Goal: Task Accomplishment & Management: Manage account settings

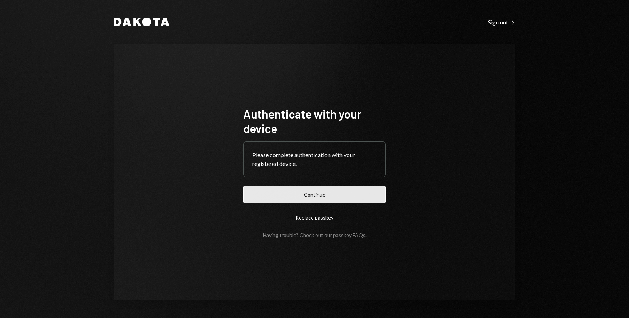
click at [306, 190] on button "Continue" at bounding box center [314, 194] width 143 height 17
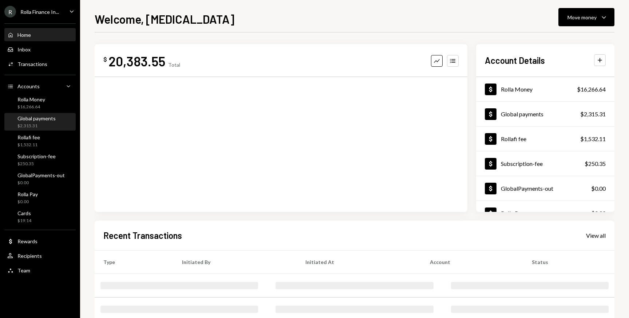
click at [35, 121] on div "Global payments $2,315.31" at bounding box center [36, 122] width 38 height 14
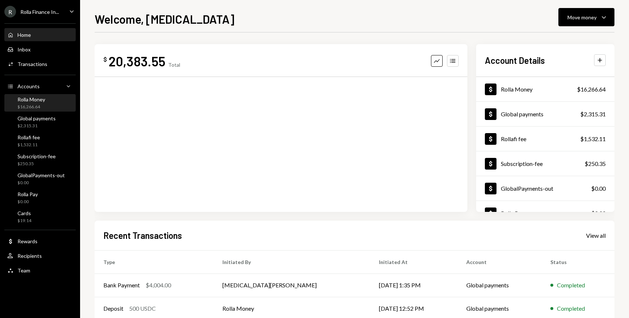
click at [33, 105] on div "$16,266.64" at bounding box center [31, 107] width 28 height 6
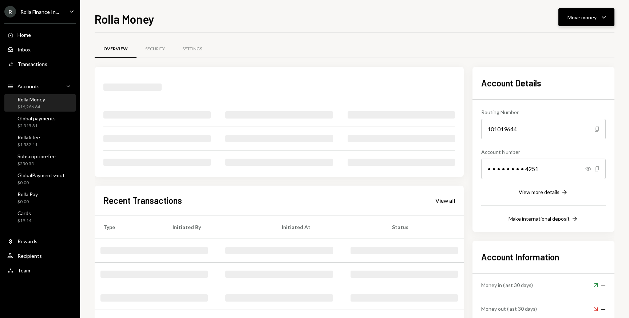
click at [592, 18] on div "Move money" at bounding box center [582, 17] width 29 height 8
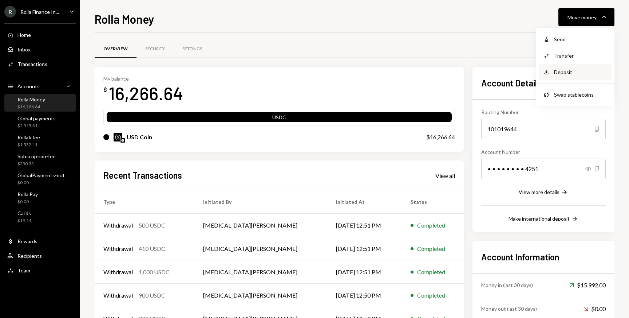
click at [570, 76] on div "Deposit Deposit" at bounding box center [575, 72] width 73 height 16
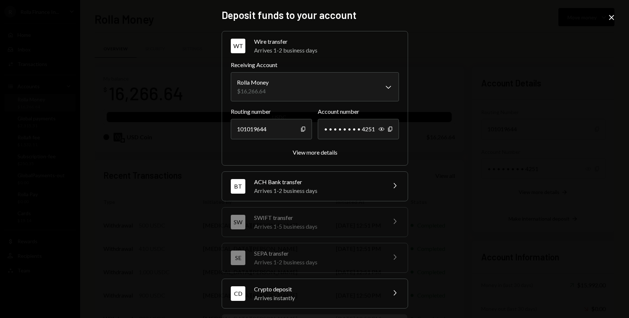
click at [309, 294] on div "Arrives instantly" at bounding box center [317, 297] width 127 height 9
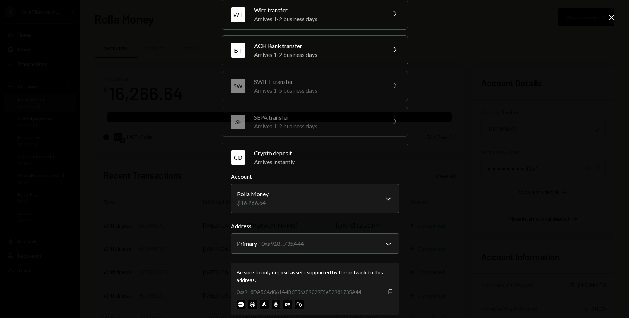
scroll to position [83, 0]
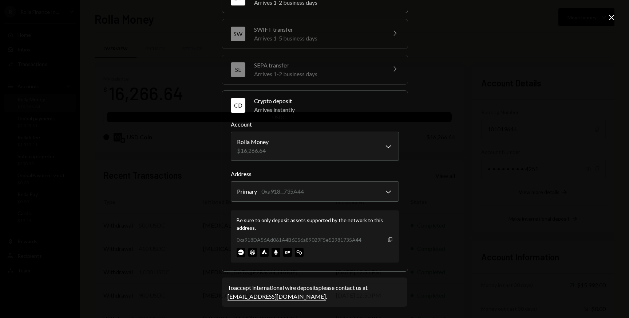
click at [390, 238] on icon "button" at bounding box center [390, 239] width 4 height 5
click at [449, 190] on div "**********" at bounding box center [314, 159] width 629 height 318
click at [608, 16] on icon "Close" at bounding box center [612, 17] width 9 height 9
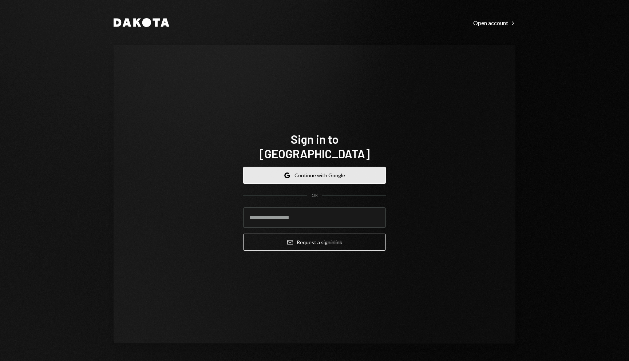
click at [323, 169] on button "Google Continue with Google" at bounding box center [314, 175] width 143 height 17
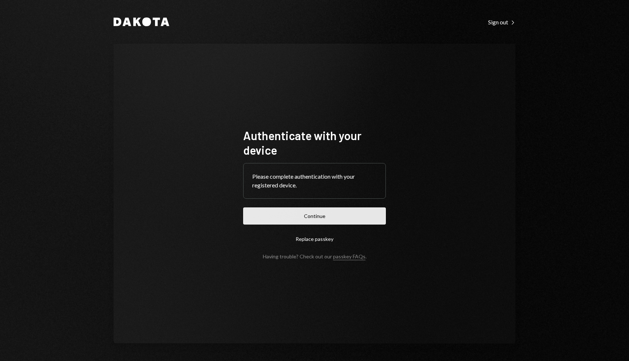
click at [300, 214] on button "Continue" at bounding box center [314, 216] width 143 height 17
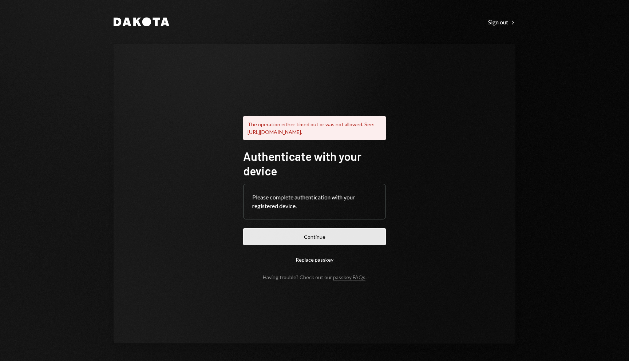
click at [330, 240] on button "Continue" at bounding box center [314, 236] width 143 height 17
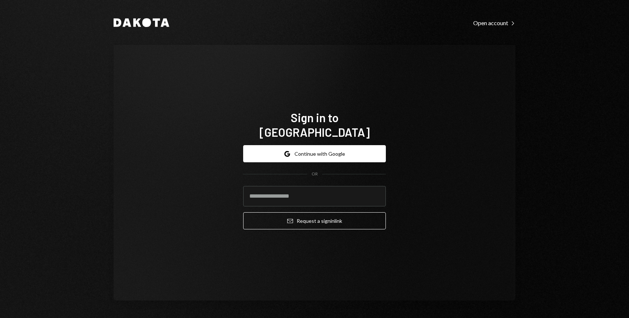
click at [355, 68] on div "Sign in to Dakota Google Continue with Google OR Email Request a sign in link" at bounding box center [315, 172] width 402 height 255
click at [273, 152] on button "Google Continue with Google" at bounding box center [314, 153] width 143 height 17
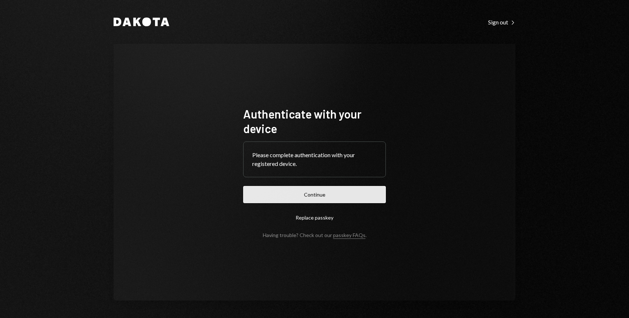
click at [287, 197] on button "Continue" at bounding box center [314, 194] width 143 height 17
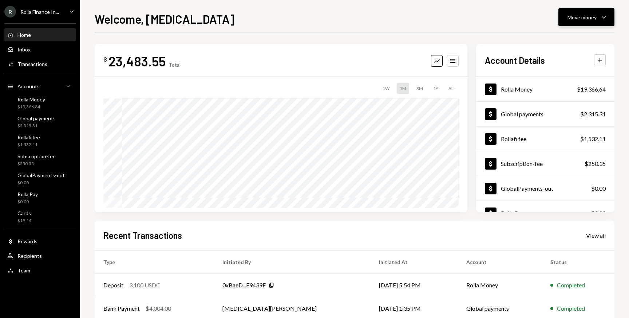
click at [587, 13] on div "Move money" at bounding box center [582, 17] width 29 height 8
click at [565, 42] on div "Send" at bounding box center [580, 39] width 53 height 8
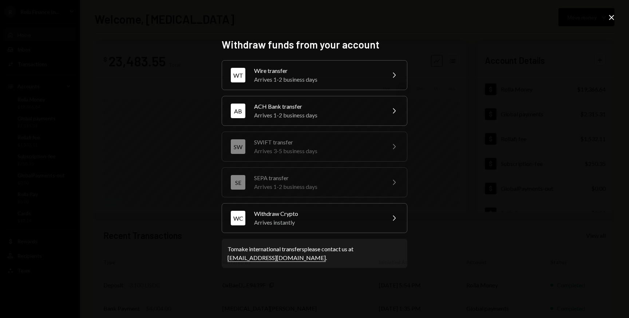
click at [611, 17] on icon at bounding box center [611, 17] width 5 height 5
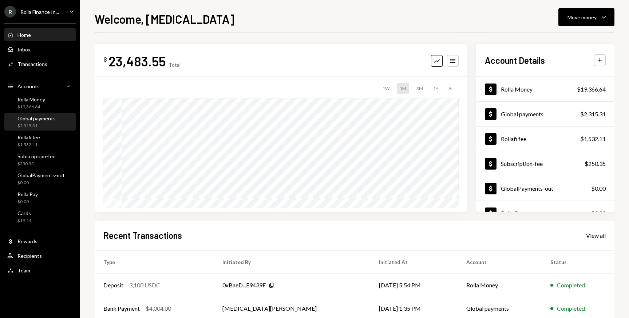
click at [40, 119] on div "Global payments" at bounding box center [36, 118] width 38 height 6
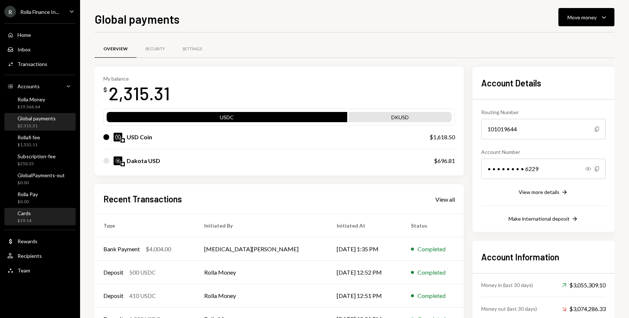
click at [44, 220] on div "Cards $19.14" at bounding box center [40, 217] width 66 height 14
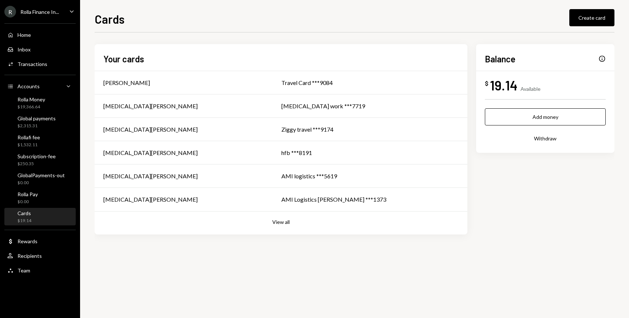
click at [546, 135] on button "Withdraw" at bounding box center [545, 138] width 121 height 17
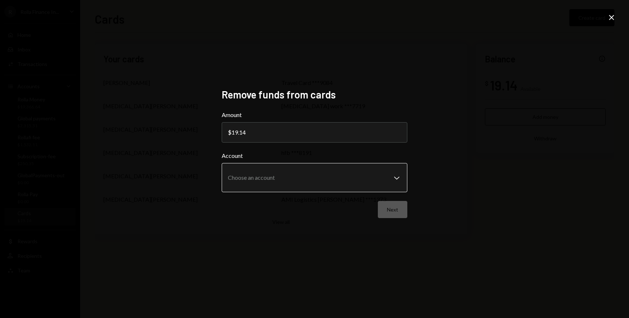
type input "19.14"
click at [328, 180] on body "**********" at bounding box center [314, 159] width 629 height 318
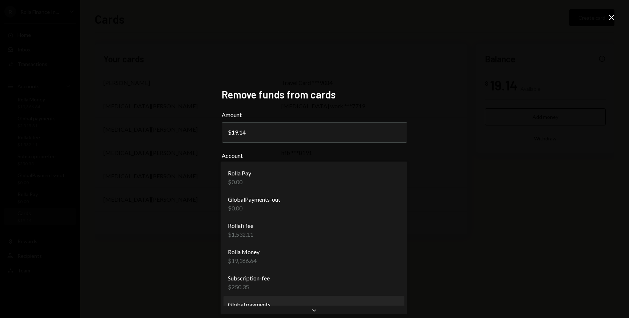
select select "**********"
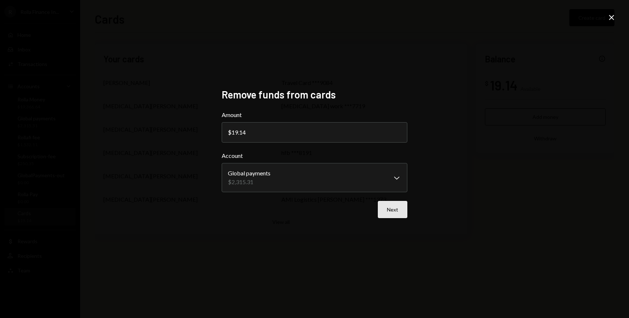
click at [385, 212] on button "Next" at bounding box center [393, 209] width 30 height 17
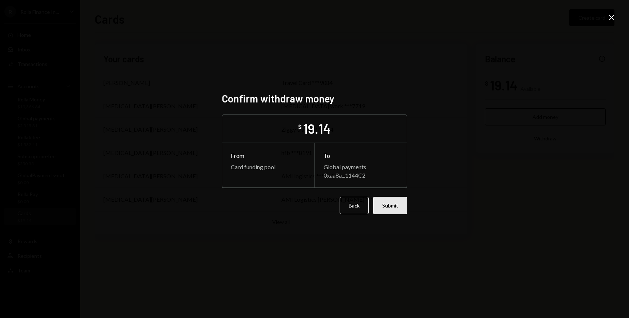
click at [386, 210] on button "Submit" at bounding box center [390, 205] width 34 height 17
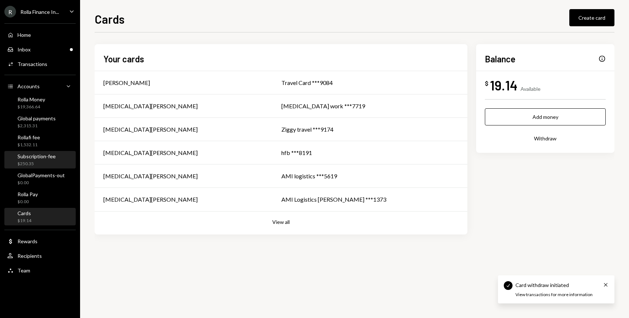
click at [43, 152] on div "Subscription-fee $250.35" at bounding box center [40, 160] width 66 height 17
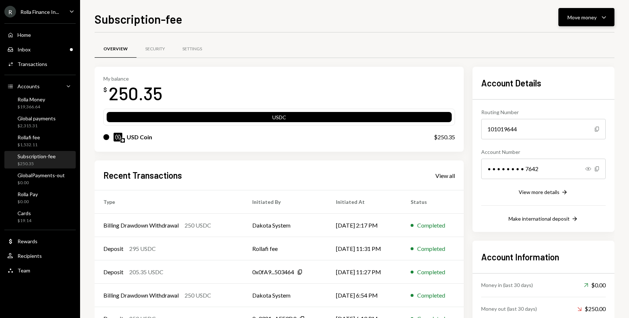
click at [584, 18] on div "Move money" at bounding box center [582, 17] width 29 height 8
click at [561, 44] on div "Withdraw Send" at bounding box center [575, 39] width 73 height 16
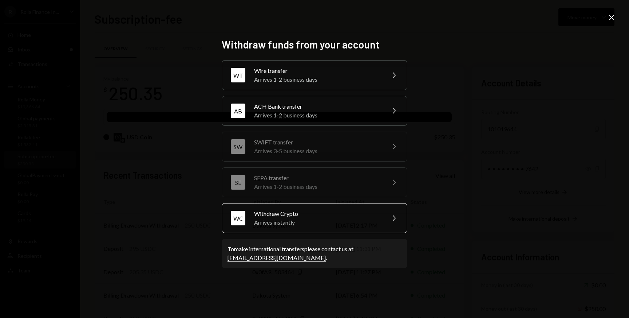
click at [313, 218] on div "Arrives instantly" at bounding box center [317, 222] width 127 height 9
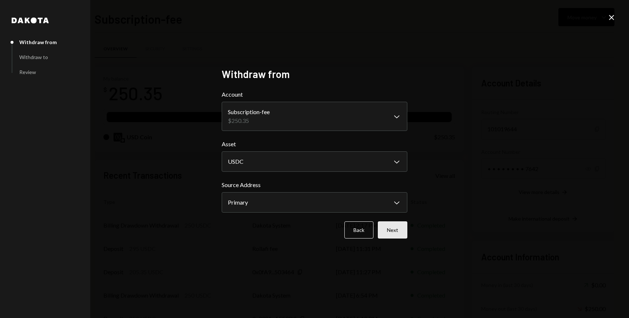
click at [399, 227] on button "Next" at bounding box center [393, 229] width 30 height 17
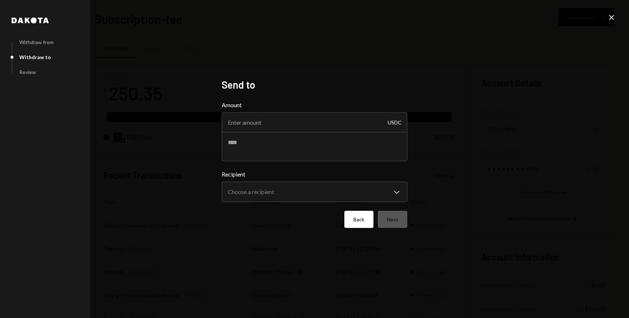
click at [358, 223] on button "Back" at bounding box center [359, 219] width 29 height 17
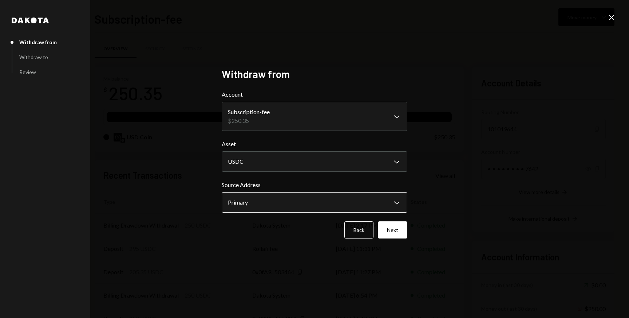
click at [306, 207] on body "R Rolla Finance In... Caret Down Home Home Inbox Inbox Activities Transactions …" at bounding box center [314, 159] width 629 height 318
click at [391, 226] on button "Next" at bounding box center [393, 229] width 30 height 17
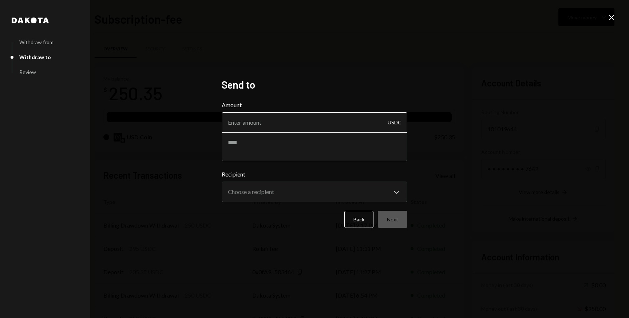
click at [288, 120] on input "Amount" at bounding box center [315, 122] width 186 height 20
type input "250.35"
click at [279, 187] on body "R Rolla Finance In... Caret Down Home Home Inbox Inbox Activities Transactions …" at bounding box center [314, 159] width 629 height 318
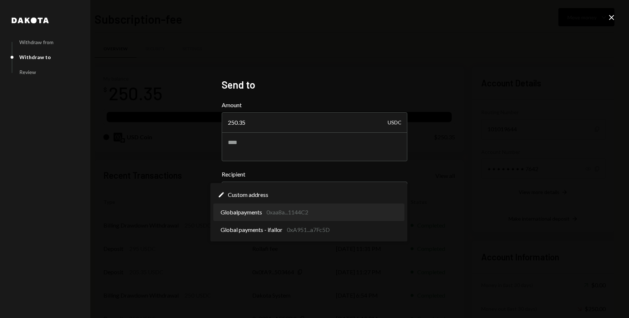
select select "**********"
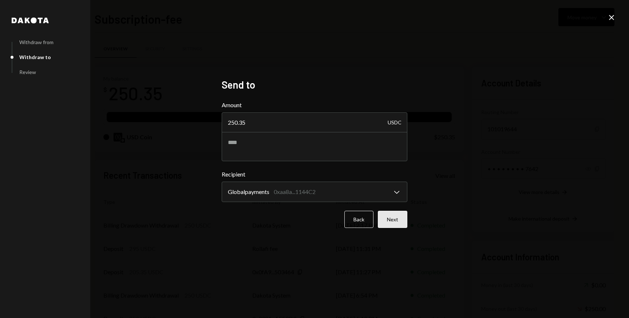
click at [394, 222] on button "Next" at bounding box center [393, 219] width 30 height 17
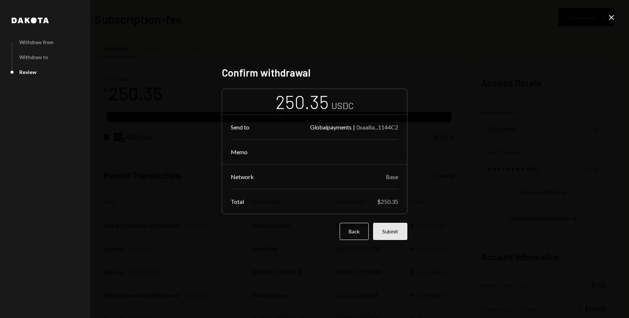
click at [393, 230] on button "Submit" at bounding box center [390, 231] width 34 height 17
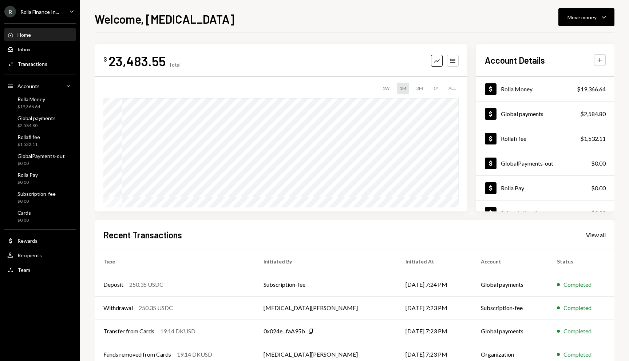
click at [60, 8] on div "R Rolla Finance In... Caret Down" at bounding box center [40, 12] width 80 height 12
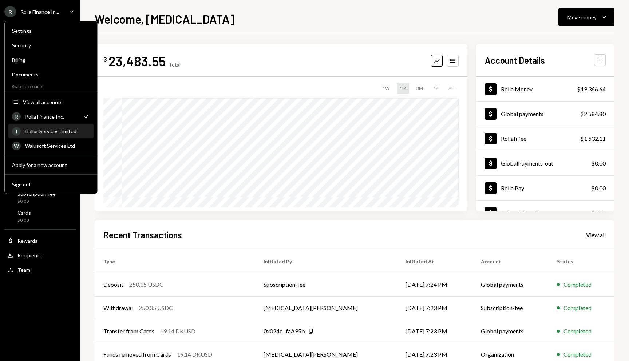
click at [54, 125] on link "I Ifallor Services Limited" at bounding box center [51, 131] width 87 height 13
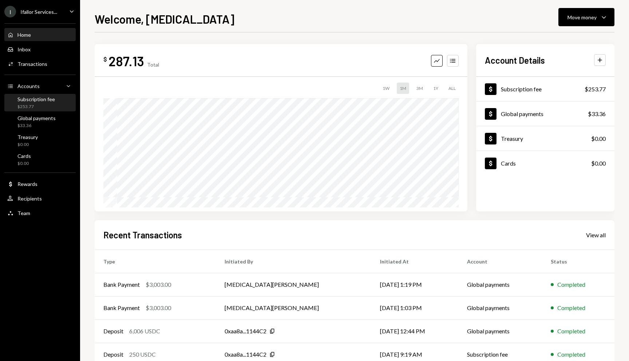
click at [35, 103] on div "Subscription fee $253.77" at bounding box center [36, 103] width 38 height 14
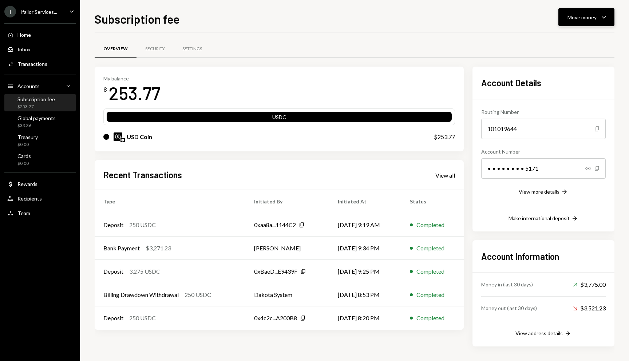
click at [583, 21] on div "Move money Caret Down" at bounding box center [587, 17] width 38 height 9
click at [564, 44] on div "Withdraw Send" at bounding box center [575, 39] width 73 height 16
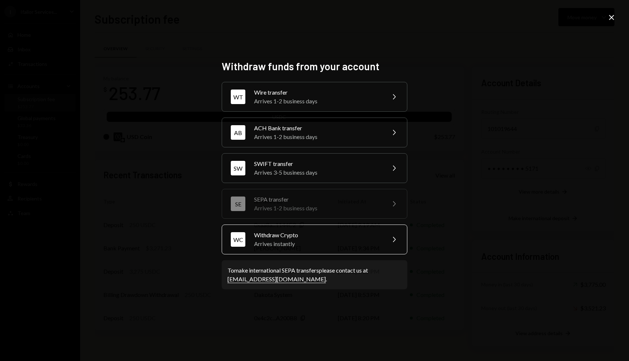
click at [328, 243] on div "Arrives instantly" at bounding box center [317, 244] width 127 height 9
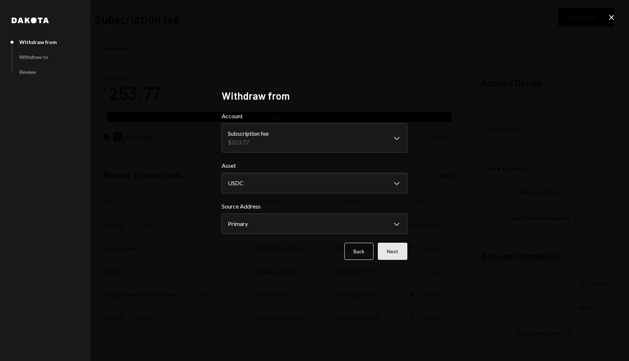
click at [401, 256] on button "Next" at bounding box center [393, 251] width 30 height 17
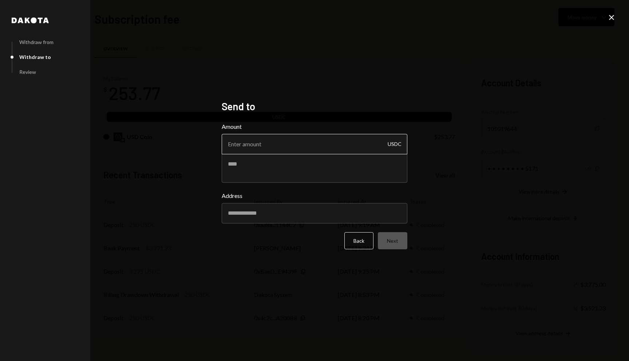
click at [278, 150] on input "Amount" at bounding box center [315, 144] width 186 height 20
type input "253.77"
click at [609, 18] on icon "Close" at bounding box center [612, 17] width 9 height 9
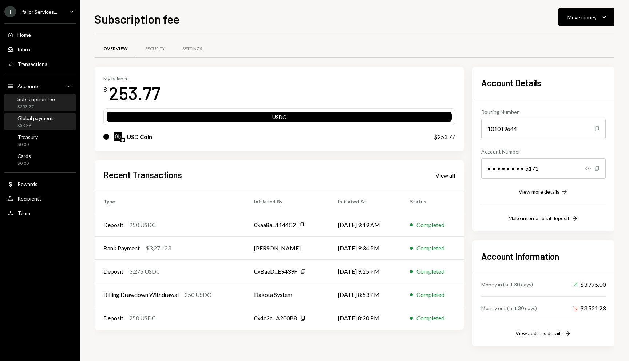
click at [21, 123] on div "$33.36" at bounding box center [36, 126] width 38 height 6
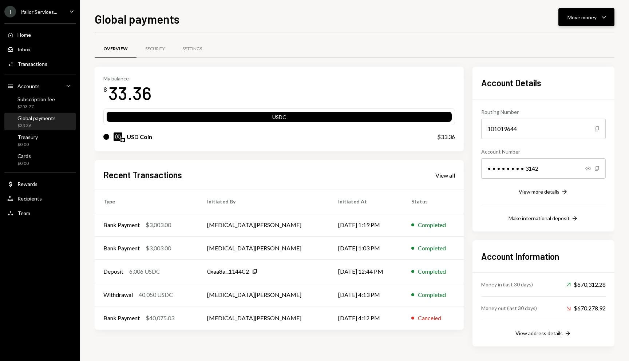
click at [574, 13] on div "Move money" at bounding box center [582, 17] width 29 height 8
click at [569, 70] on div "Deposit" at bounding box center [580, 72] width 53 height 8
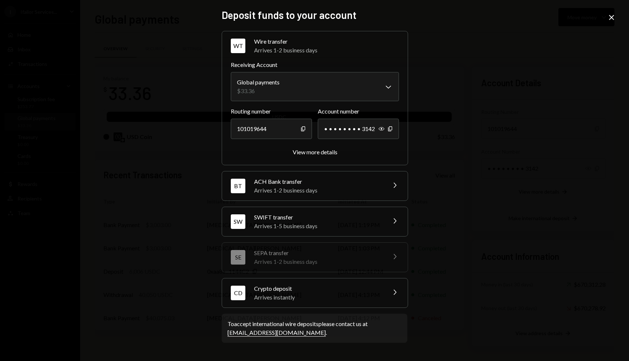
click at [304, 300] on div "Arrives instantly" at bounding box center [317, 297] width 127 height 9
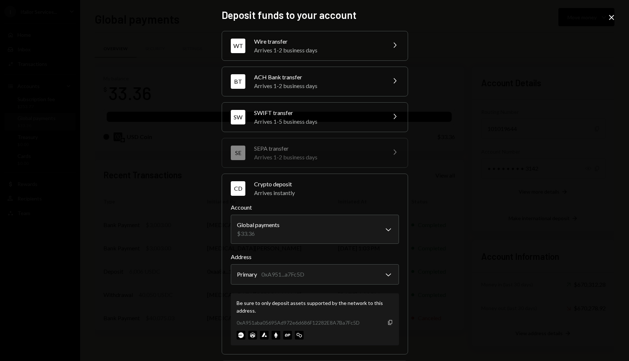
click at [388, 321] on icon "Copy" at bounding box center [391, 323] width 6 height 6
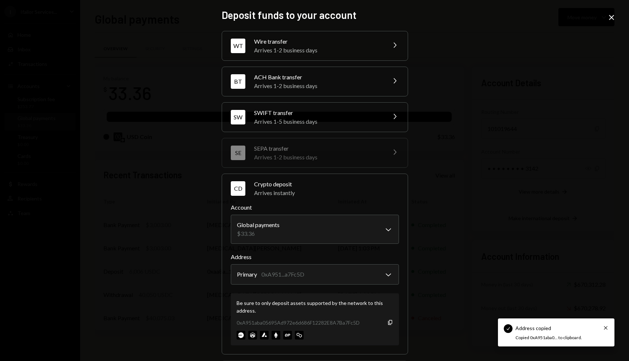
click at [613, 21] on icon "Close" at bounding box center [612, 17] width 9 height 9
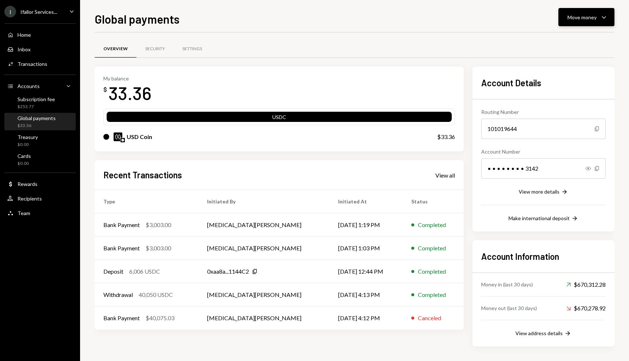
click at [596, 15] on div "Move money" at bounding box center [582, 17] width 29 height 8
click at [434, 52] on div "Overview Security Settings" at bounding box center [355, 49] width 520 height 19
click at [53, 22] on div "Home Home Inbox Inbox Activities Transactions Accounts Accounts Caret Down Subs…" at bounding box center [40, 120] width 80 height 202
click at [52, 14] on div "Ifallor Services..." at bounding box center [38, 12] width 37 height 6
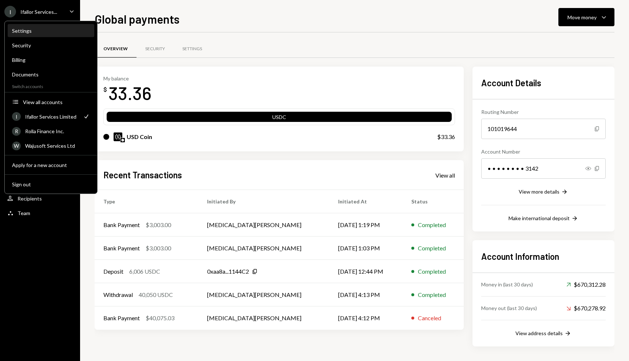
click at [35, 37] on div "Settings" at bounding box center [51, 31] width 78 height 12
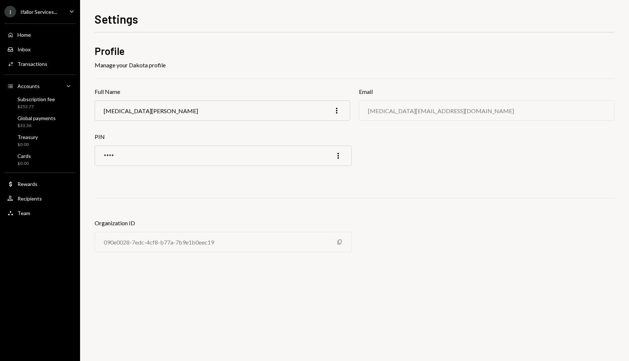
click at [43, 10] on div "Ifallor Services..." at bounding box center [38, 12] width 37 height 6
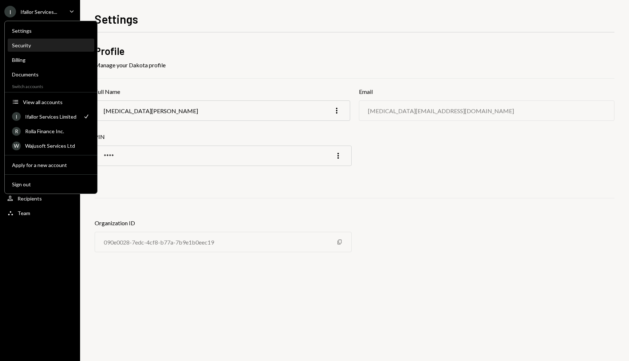
click at [26, 49] on div "Security" at bounding box center [51, 45] width 78 height 12
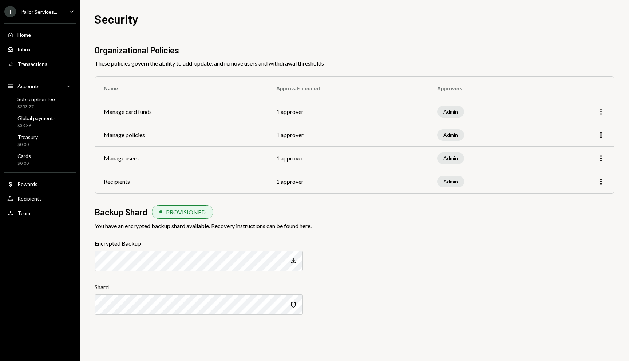
click at [602, 115] on icon "More" at bounding box center [601, 111] width 9 height 9
click at [588, 130] on div "Edit" at bounding box center [584, 127] width 36 height 13
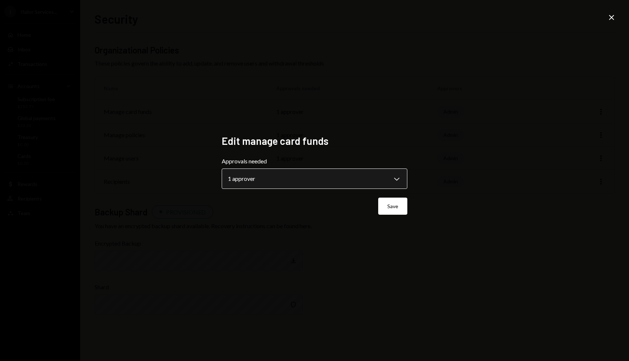
click at [379, 175] on body "**********" at bounding box center [314, 180] width 629 height 361
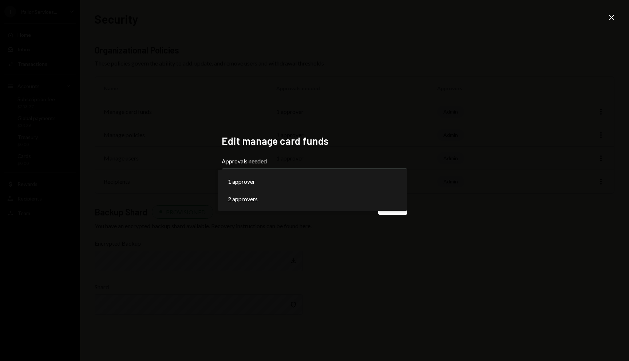
click at [430, 134] on div "**********" at bounding box center [314, 180] width 629 height 361
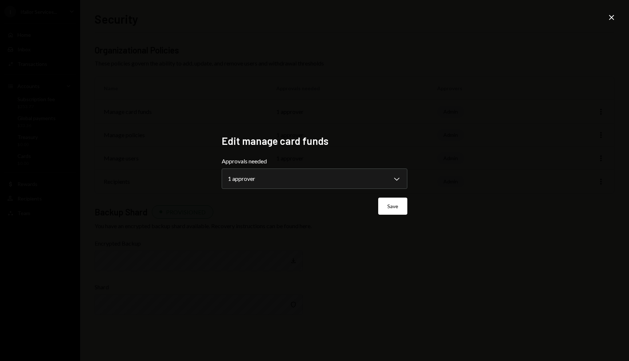
click at [610, 20] on icon "Close" at bounding box center [612, 17] width 9 height 9
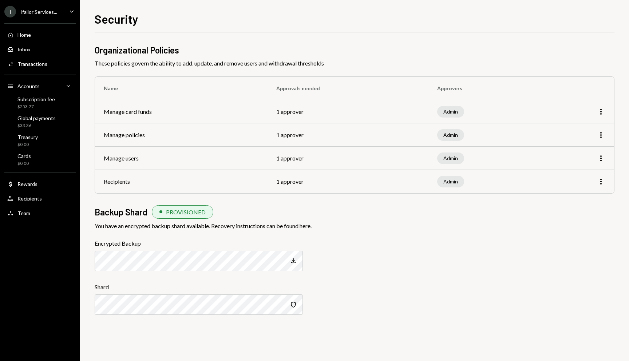
click at [45, 11] on div "Ifallor Services..." at bounding box center [38, 12] width 37 height 6
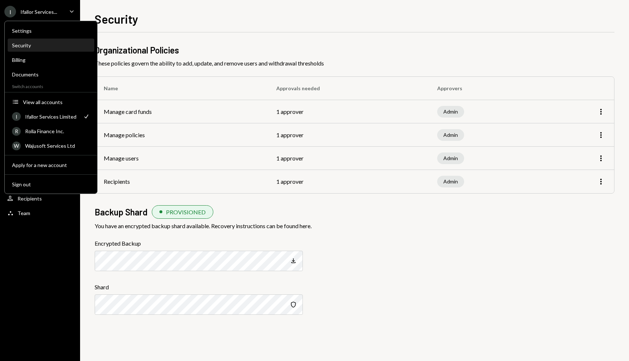
click at [32, 47] on div "Security" at bounding box center [51, 45] width 78 height 6
click at [29, 62] on div "Billing" at bounding box center [51, 60] width 78 height 6
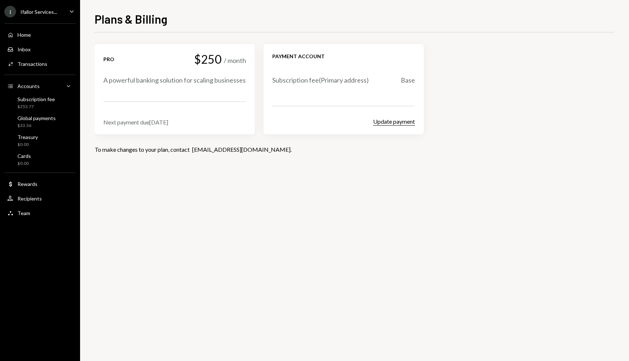
click at [383, 122] on button "Update payment" at bounding box center [394, 122] width 42 height 8
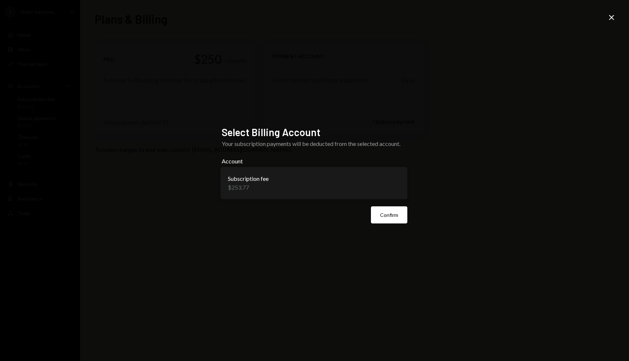
click at [341, 181] on body "**********" at bounding box center [314, 180] width 629 height 361
click at [326, 229] on div "**********" at bounding box center [315, 180] width 186 height 109
click at [608, 22] on div "Close" at bounding box center [612, 18] width 9 height 10
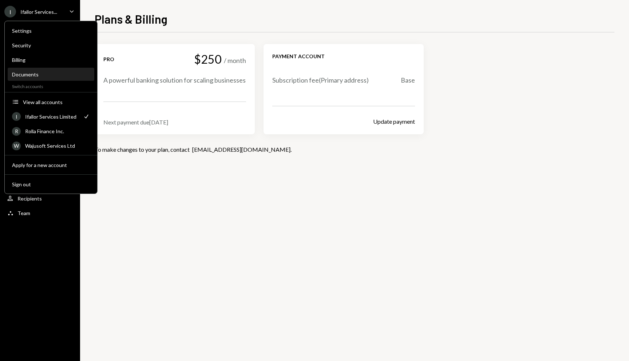
click at [44, 72] on div "Documents" at bounding box center [51, 74] width 78 height 6
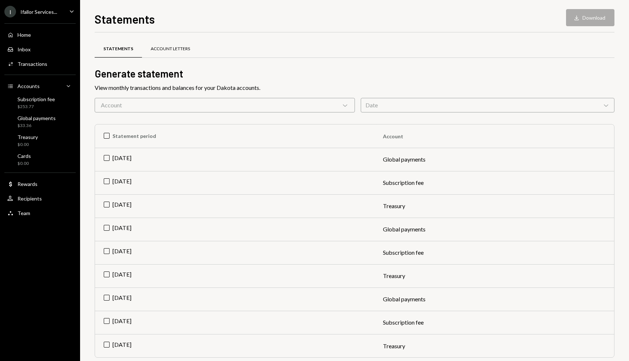
click at [164, 51] on div "Account Letters" at bounding box center [170, 49] width 39 height 6
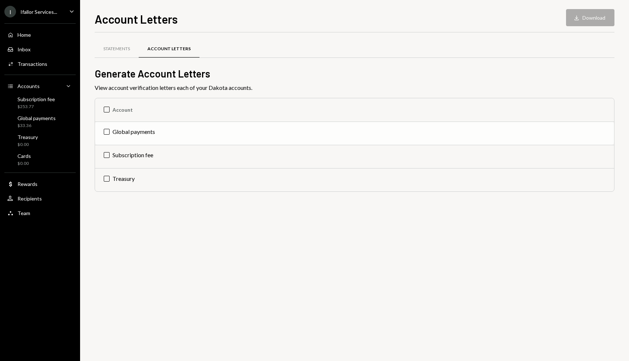
click at [109, 135] on td "Global payments" at bounding box center [354, 133] width 519 height 23
click at [592, 23] on button "Download Download" at bounding box center [590, 17] width 48 height 17
click at [117, 51] on div "Statements" at bounding box center [116, 49] width 27 height 6
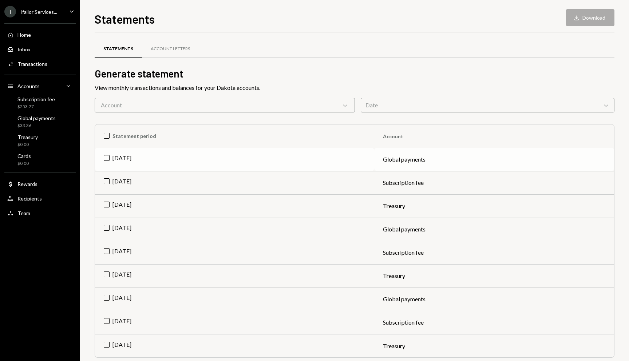
click at [140, 153] on td "Sep 2025" at bounding box center [234, 159] width 279 height 23
click at [587, 25] on button "Download Download" at bounding box center [590, 17] width 48 height 17
click at [583, 18] on button "Download Download" at bounding box center [590, 17] width 48 height 17
click at [63, 15] on div "I Ifallor Services... Caret Down" at bounding box center [40, 12] width 80 height 12
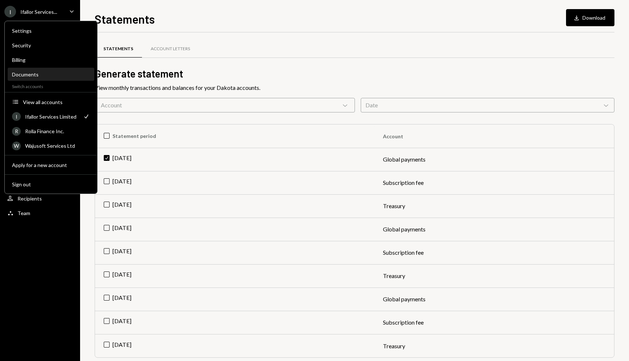
click at [39, 79] on div "Documents" at bounding box center [51, 74] width 78 height 12
click at [195, 30] on div "Statements Download Download Statements Account Letters Generate statement View…" at bounding box center [355, 185] width 520 height 351
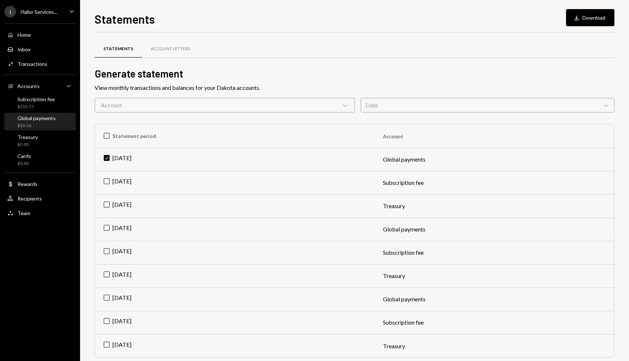
click at [40, 124] on div "$33.36" at bounding box center [36, 126] width 38 height 6
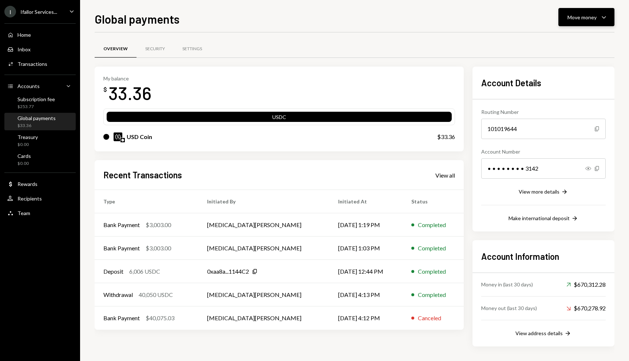
click at [578, 16] on div "Move money" at bounding box center [582, 17] width 29 height 8
click at [48, 101] on div "Subscription fee" at bounding box center [36, 99] width 38 height 6
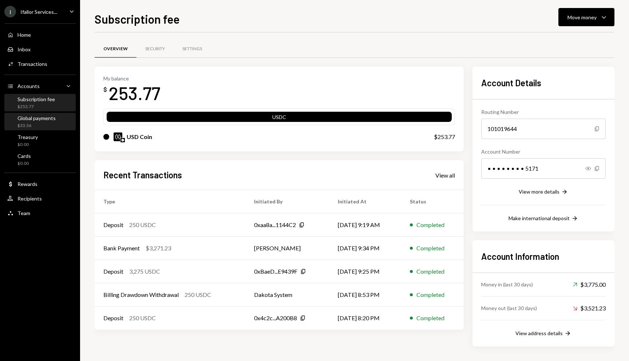
click at [43, 121] on div "Global payments" at bounding box center [36, 118] width 38 height 6
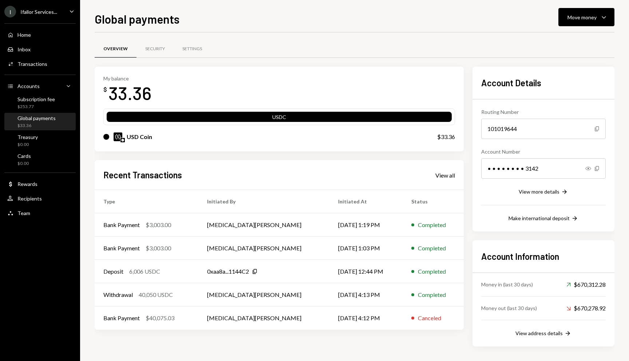
click at [629, 5] on div "Global payments Move money Caret Down Overview Security Settings My balance $ 3…" at bounding box center [354, 180] width 549 height 361
click at [601, 14] on icon "Caret Down" at bounding box center [604, 17] width 9 height 9
click at [565, 75] on div "Deposit" at bounding box center [580, 72] width 53 height 8
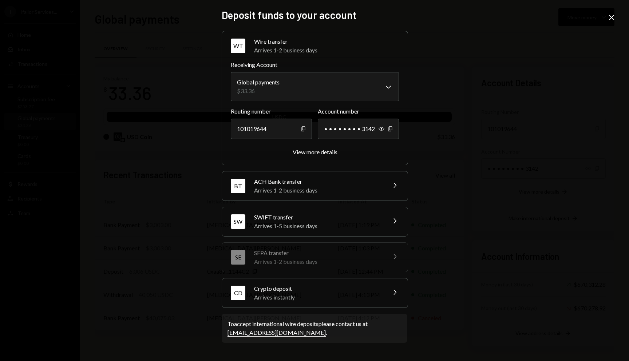
click at [356, 295] on div "Arrives instantly" at bounding box center [317, 297] width 127 height 9
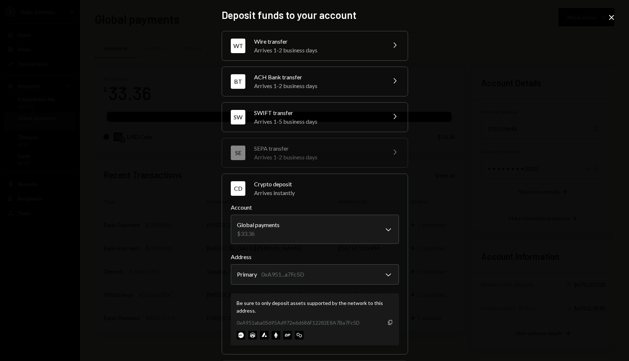
click at [390, 321] on icon "button" at bounding box center [390, 322] width 4 height 5
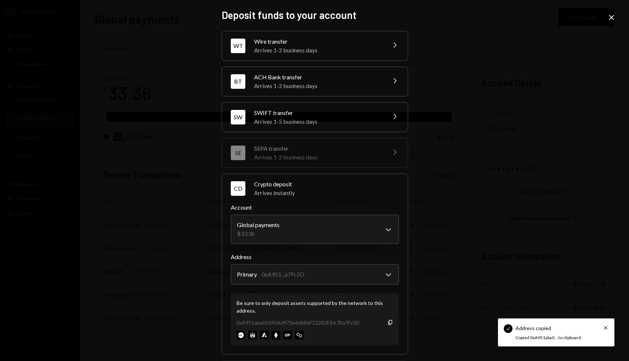
click at [614, 19] on icon "Close" at bounding box center [612, 17] width 9 height 9
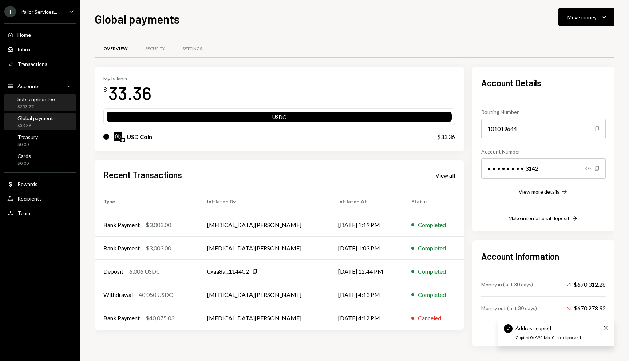
click at [43, 111] on div "Subscription fee $253.77" at bounding box center [40, 103] width 66 height 17
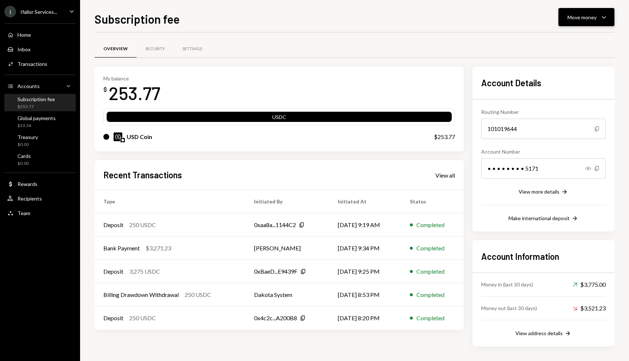
click at [575, 25] on button "Move money Caret Down" at bounding box center [587, 17] width 56 height 18
click at [566, 38] on div "Send" at bounding box center [580, 39] width 53 height 8
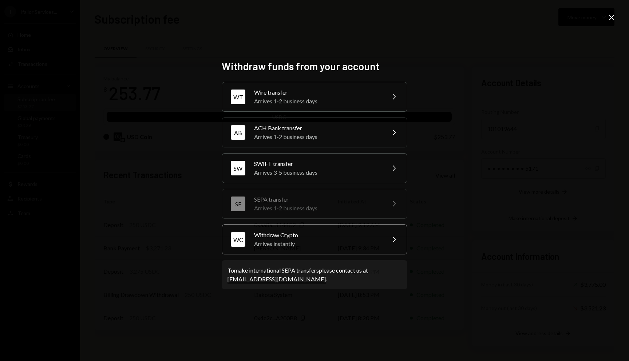
click at [297, 242] on div "Arrives instantly" at bounding box center [317, 244] width 127 height 9
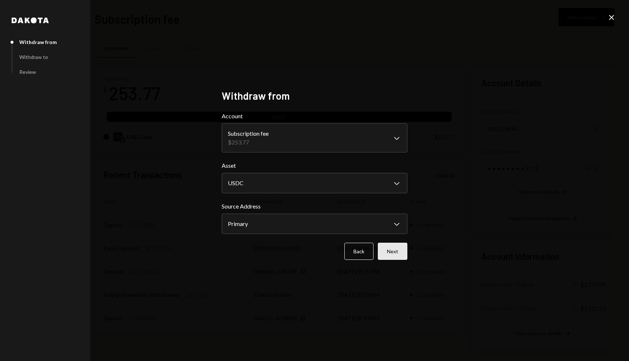
click at [391, 250] on button "Next" at bounding box center [393, 251] width 30 height 17
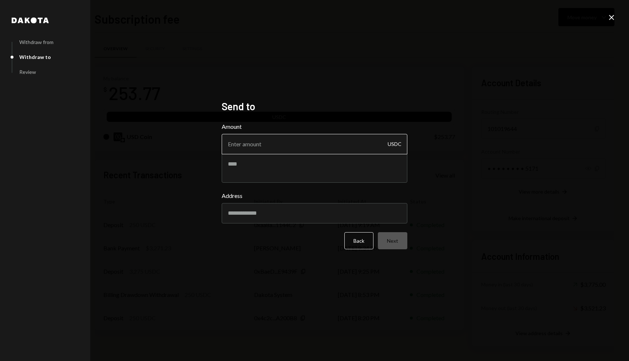
click at [274, 142] on input "Amount" at bounding box center [315, 144] width 186 height 20
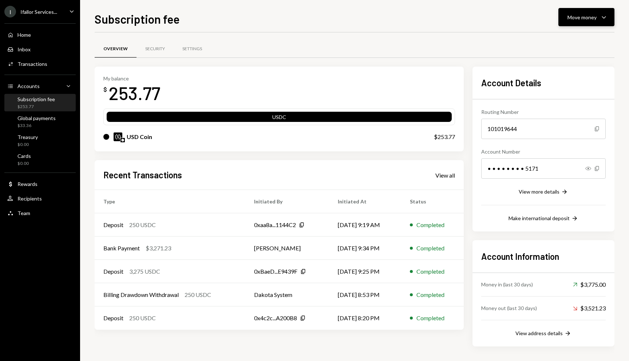
click at [582, 17] on div "Move money" at bounding box center [582, 17] width 29 height 8
click at [552, 40] on div "Withdraw Send" at bounding box center [576, 39] width 64 height 8
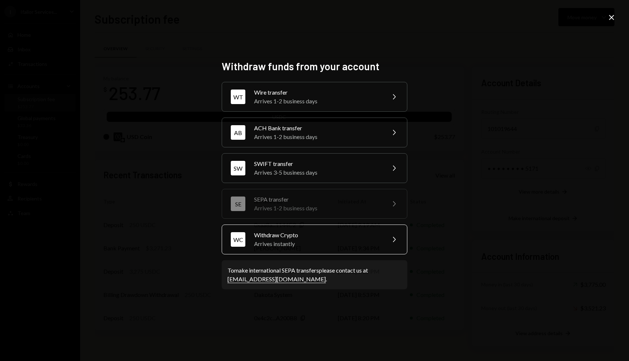
click at [331, 233] on div "Withdraw Crypto" at bounding box center [317, 235] width 127 height 9
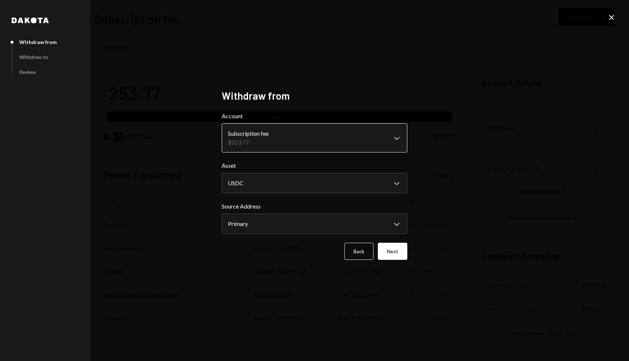
click at [301, 141] on body "I Ifallor Services... Caret Down Home Home Inbox Inbox Activities Transactions …" at bounding box center [314, 180] width 629 height 361
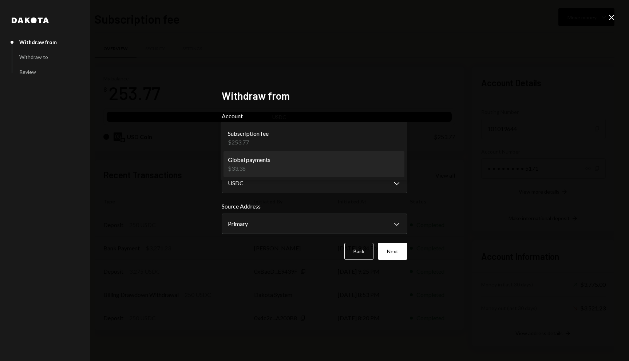
select select "**********"
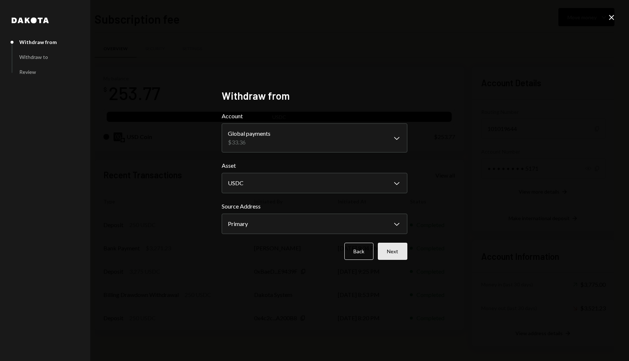
click at [389, 251] on button "Next" at bounding box center [393, 251] width 30 height 17
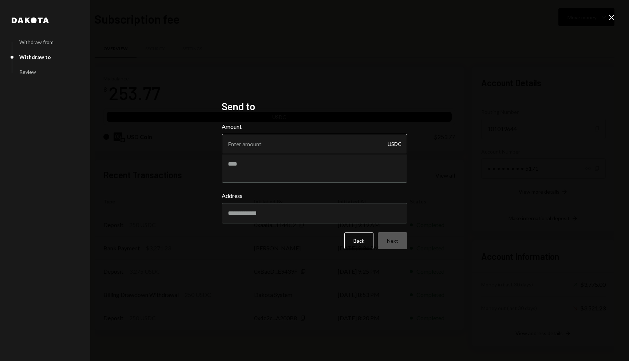
click at [295, 140] on input "Amount" at bounding box center [315, 144] width 186 height 20
type input "33.36"
click at [260, 212] on input "Address" at bounding box center [315, 213] width 186 height 20
paste input "**********"
type input "**********"
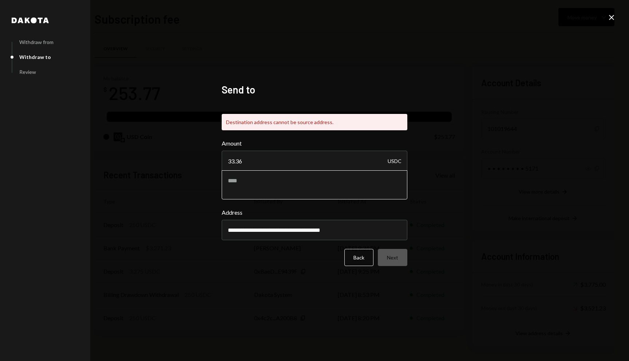
click at [344, 170] on div "Amount 33.36 USDC" at bounding box center [315, 169] width 186 height 60
click at [297, 232] on input "**********" at bounding box center [315, 230] width 186 height 20
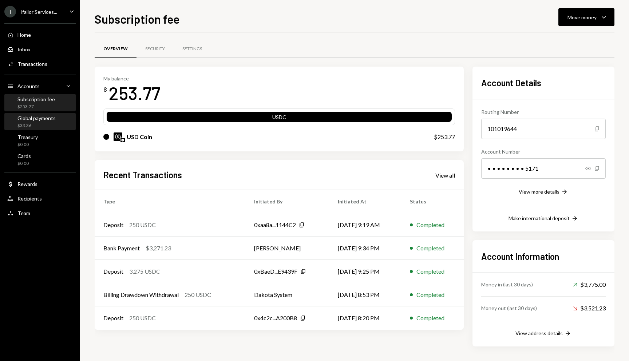
click at [24, 129] on div "Global payments $33.36" at bounding box center [40, 122] width 66 height 17
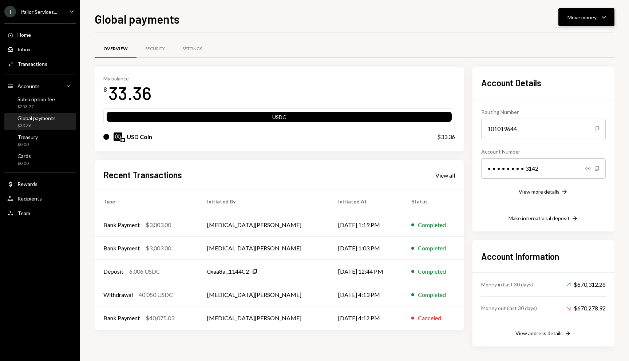
click at [583, 22] on button "Move money Caret Down" at bounding box center [587, 17] width 56 height 18
click at [563, 38] on div "Send" at bounding box center [580, 39] width 53 height 8
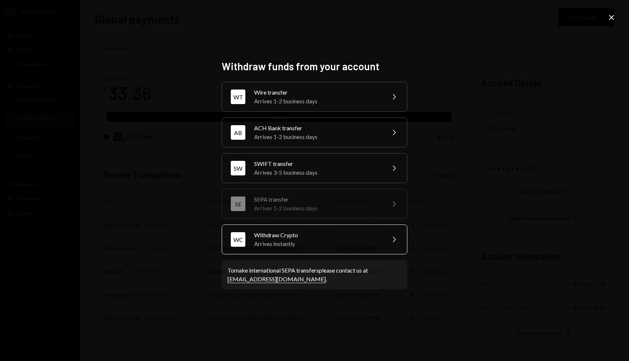
click at [291, 249] on div "WC Withdraw Crypto Arrives instantly Chevron Right" at bounding box center [315, 240] width 186 height 30
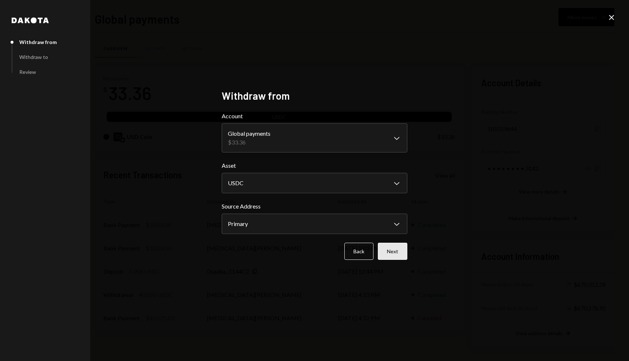
click at [397, 247] on button "Next" at bounding box center [393, 251] width 30 height 17
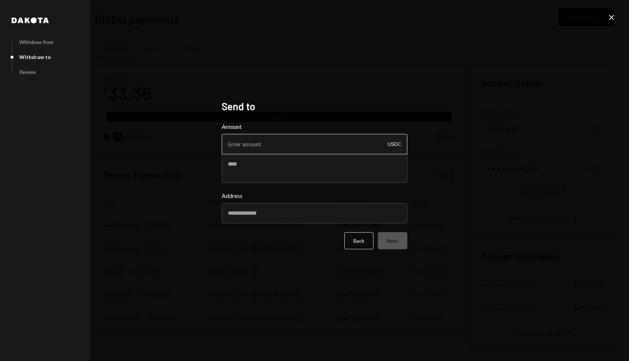
click at [310, 143] on input "Amount" at bounding box center [315, 144] width 186 height 20
type input "33.36"
paste input "**********"
type input "**********"
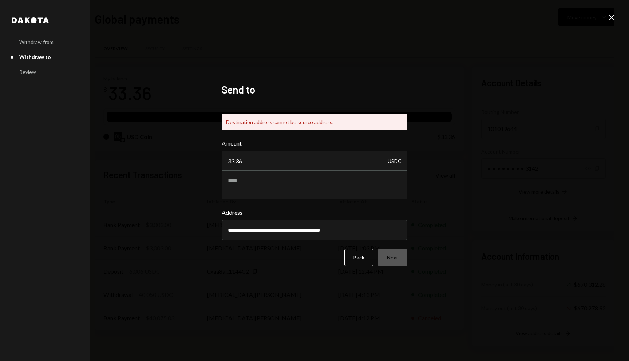
click at [416, 208] on div "**********" at bounding box center [314, 180] width 629 height 361
click at [612, 14] on icon "Close" at bounding box center [612, 17] width 9 height 9
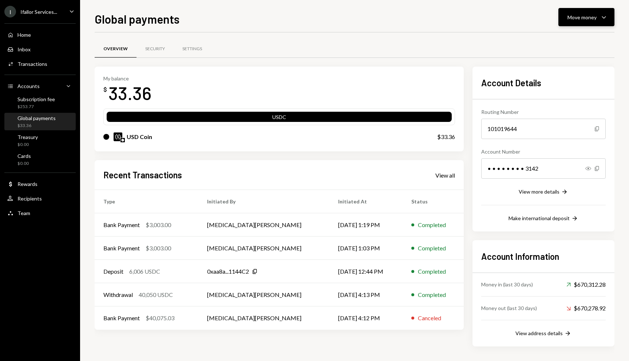
click at [575, 19] on div "Move money" at bounding box center [582, 17] width 29 height 8
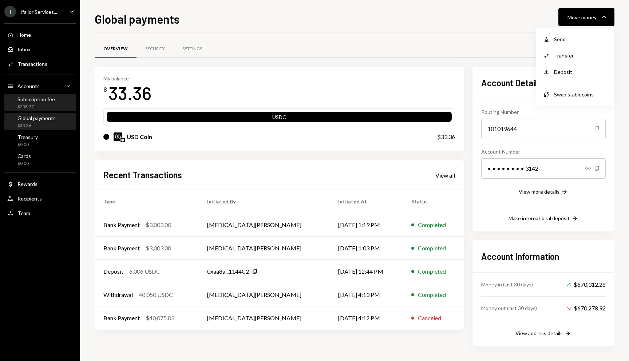
click at [23, 101] on div "Subscription fee" at bounding box center [36, 99] width 38 height 6
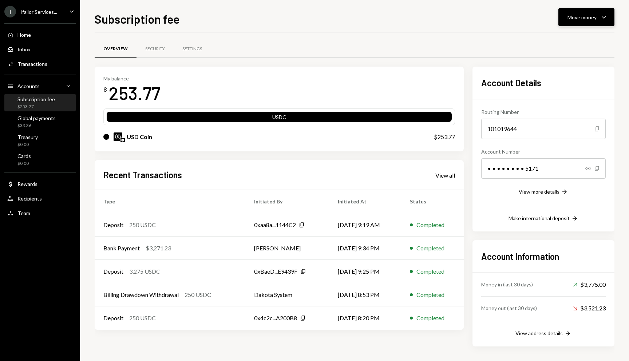
click at [589, 16] on div "Move money" at bounding box center [582, 17] width 29 height 8
click at [561, 39] on div "Send" at bounding box center [580, 39] width 53 height 8
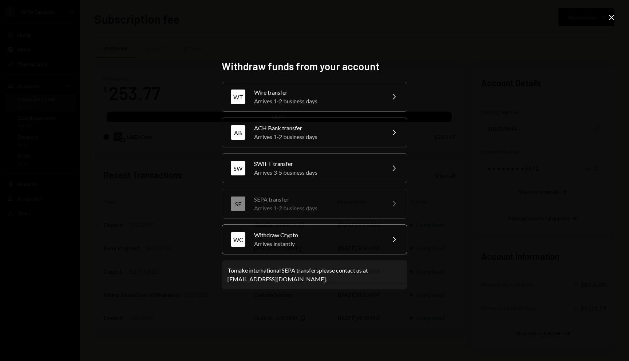
click at [312, 242] on div "Arrives instantly" at bounding box center [317, 244] width 127 height 9
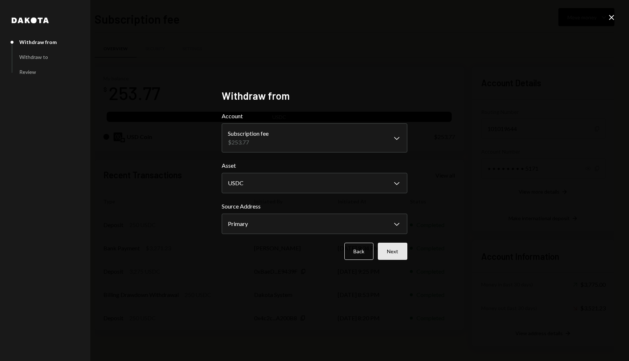
click at [392, 252] on button "Next" at bounding box center [393, 251] width 30 height 17
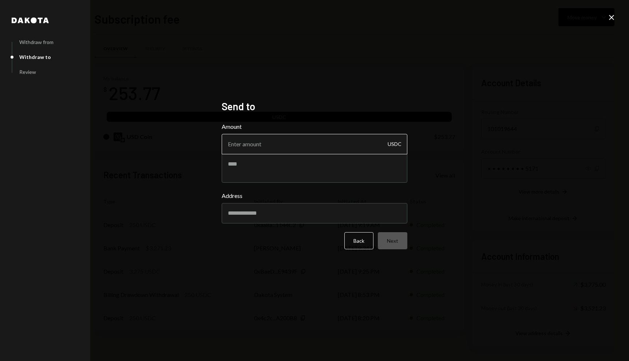
click at [287, 140] on input "Amount" at bounding box center [315, 144] width 186 height 20
click at [364, 247] on button "Back" at bounding box center [359, 240] width 29 height 17
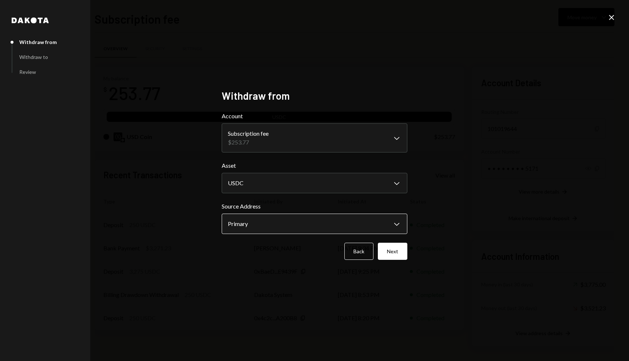
click at [301, 221] on body "I Ifallor Services... Caret Down Home Home Inbox Inbox Activities Transactions …" at bounding box center [314, 180] width 629 height 361
click at [383, 254] on button "Next" at bounding box center [393, 251] width 30 height 17
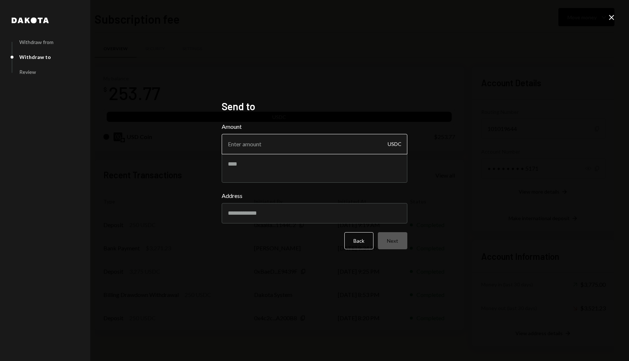
click at [272, 136] on input "Amount" at bounding box center [315, 144] width 186 height 20
type input "253.77"
paste input "**********"
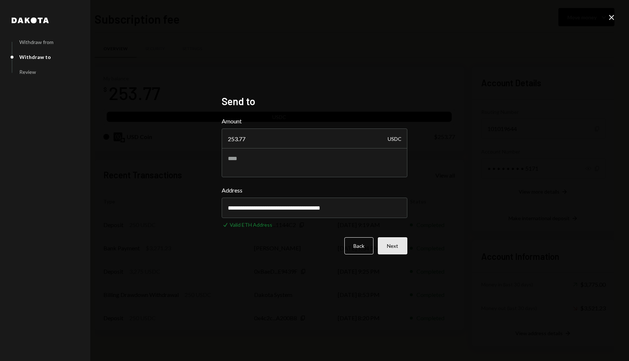
type input "**********"
click at [385, 239] on button "Next" at bounding box center [393, 246] width 30 height 17
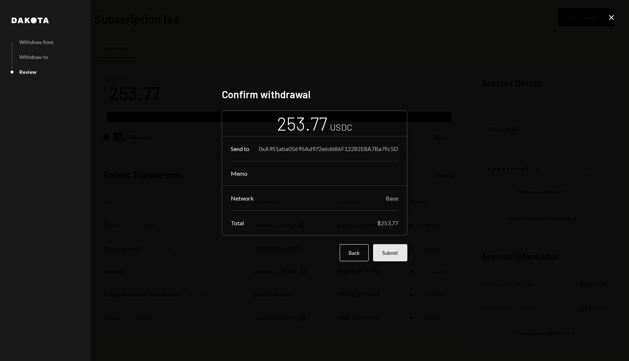
click at [385, 252] on button "Submit" at bounding box center [390, 252] width 34 height 17
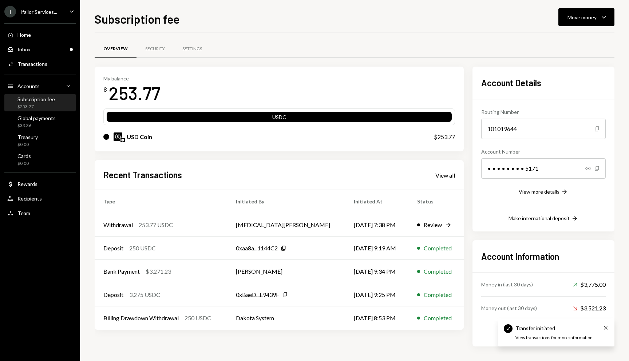
click at [57, 12] on div "I Ifallor Services... Caret Down" at bounding box center [40, 12] width 80 height 12
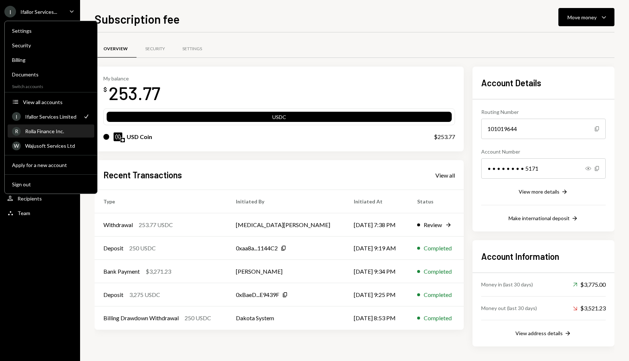
click at [55, 129] on div "Rolla Finance Inc." at bounding box center [57, 131] width 65 height 6
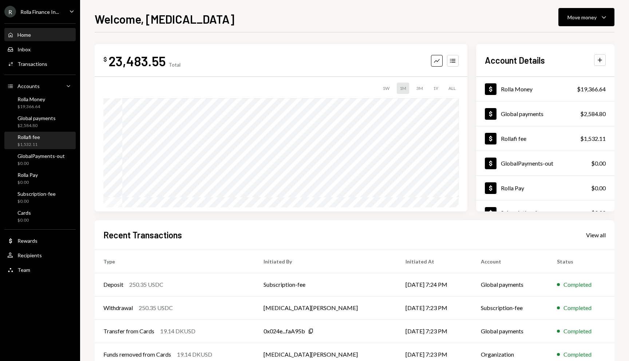
click at [34, 145] on div "$1,532.11" at bounding box center [28, 145] width 23 height 6
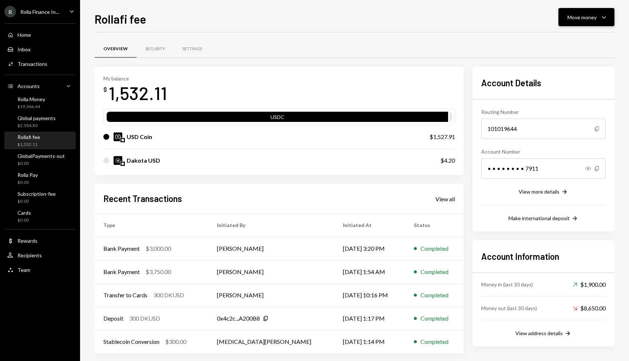
click at [588, 12] on button "Move money Caret Down" at bounding box center [587, 17] width 56 height 18
click at [560, 92] on div "Swap stablecoins" at bounding box center [580, 95] width 53 height 8
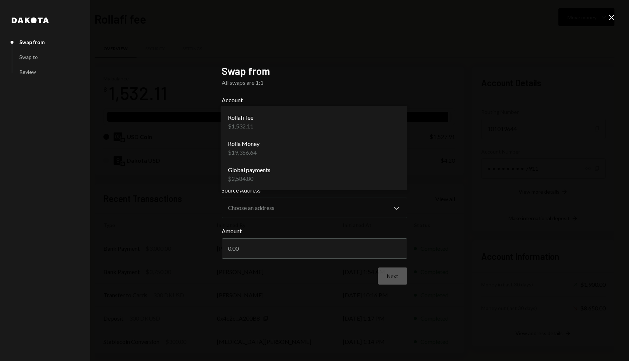
click at [287, 121] on body "R Rolla Finance In... Caret Down Home Home Inbox Inbox Activities Transactions …" at bounding box center [314, 180] width 629 height 361
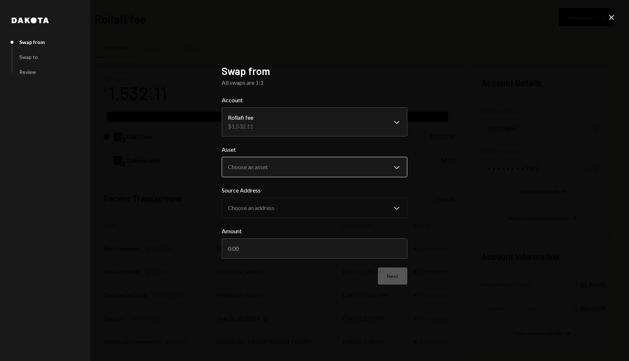
click at [294, 172] on body "R Rolla Finance In... Caret Down Home Home Inbox Inbox Activities Transactions …" at bounding box center [314, 180] width 629 height 361
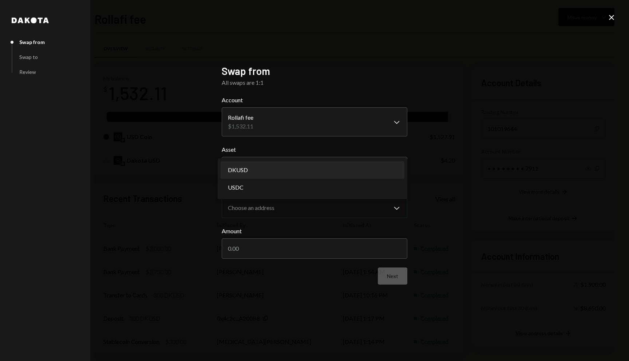
select select "*****"
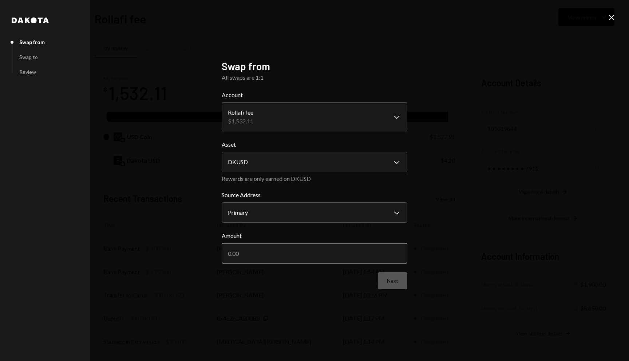
click at [303, 255] on input "Amount" at bounding box center [315, 253] width 186 height 20
type input "4.20"
click at [392, 277] on form "**********" at bounding box center [315, 190] width 186 height 199
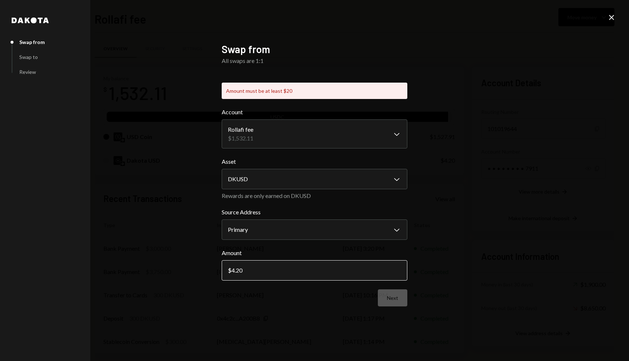
click at [369, 278] on input "4.20" at bounding box center [315, 270] width 186 height 20
click at [611, 18] on icon at bounding box center [611, 17] width 5 height 5
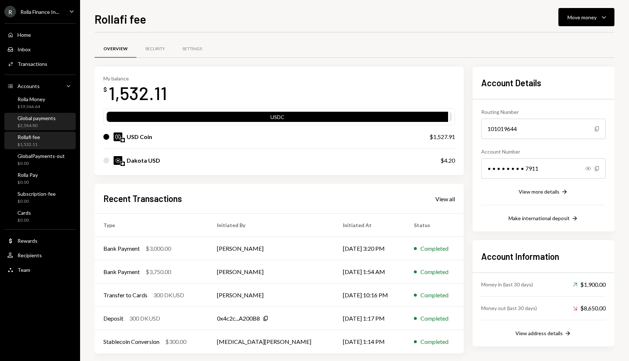
click at [36, 118] on div "Global payments" at bounding box center [36, 118] width 38 height 6
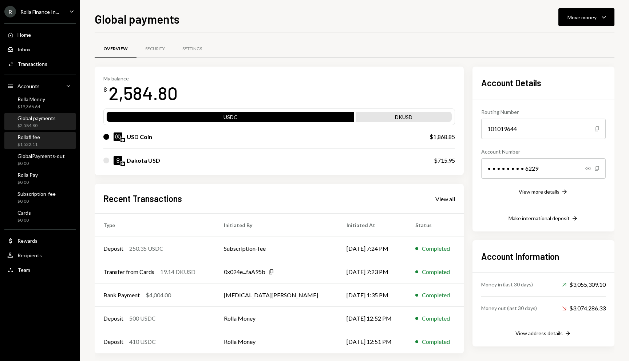
click at [36, 139] on div "Rollafi fee" at bounding box center [28, 137] width 23 height 6
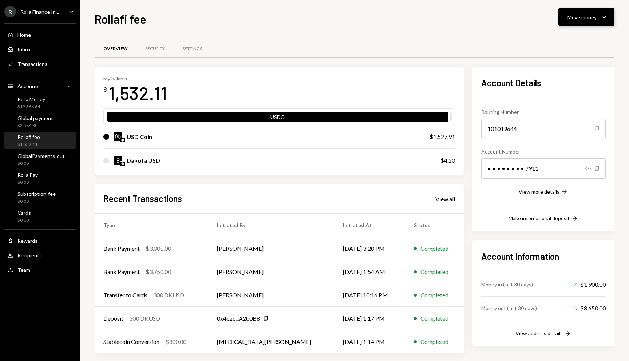
click at [587, 18] on div "Move money" at bounding box center [582, 17] width 29 height 8
click at [577, 41] on div "Send" at bounding box center [580, 39] width 53 height 8
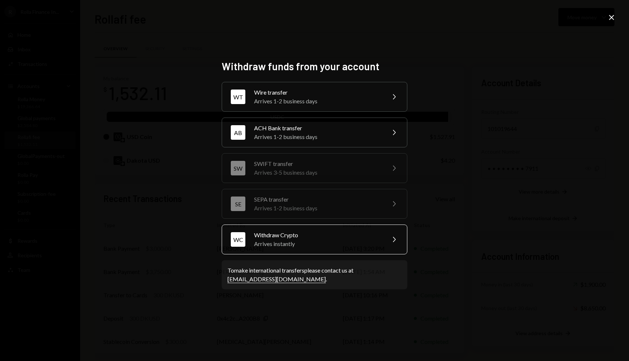
click at [301, 240] on div "Arrives instantly" at bounding box center [317, 244] width 127 height 9
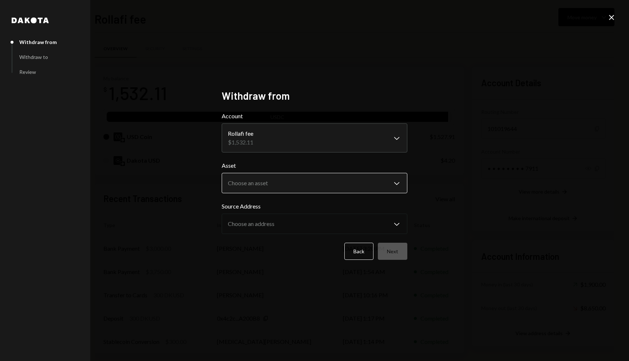
click at [272, 190] on body "R Rolla Finance In... Caret Down Home Home Inbox Inbox Activities Transactions …" at bounding box center [314, 180] width 629 height 361
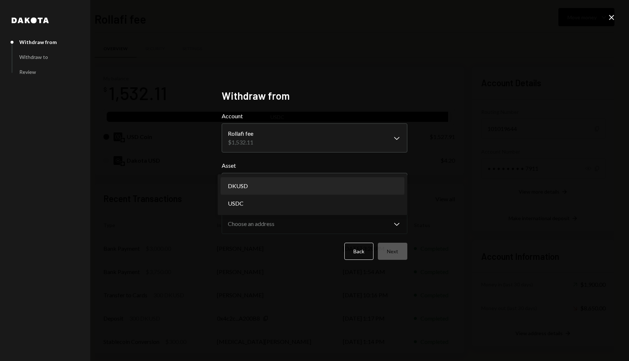
select select "*****"
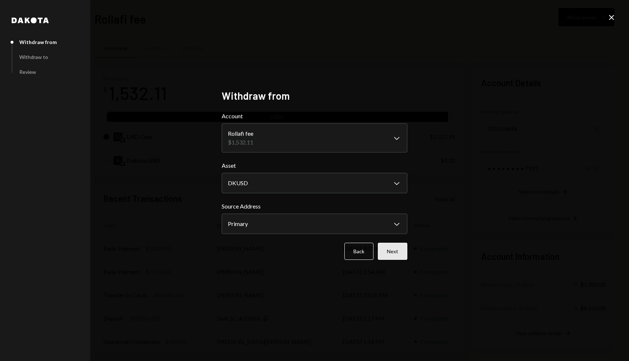
click at [391, 249] on button "Next" at bounding box center [393, 251] width 30 height 17
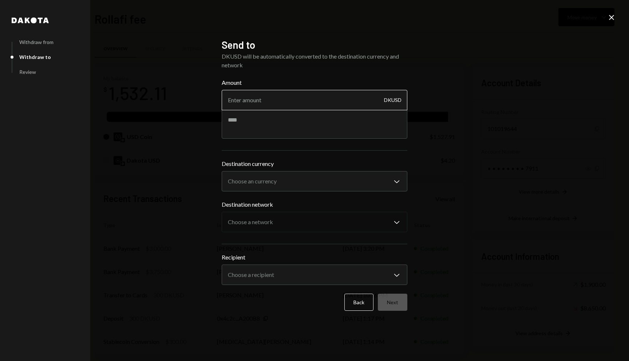
click at [264, 101] on input "Amount" at bounding box center [315, 100] width 186 height 20
type input "4.2"
click at [276, 177] on div "**********" at bounding box center [315, 176] width 186 height 32
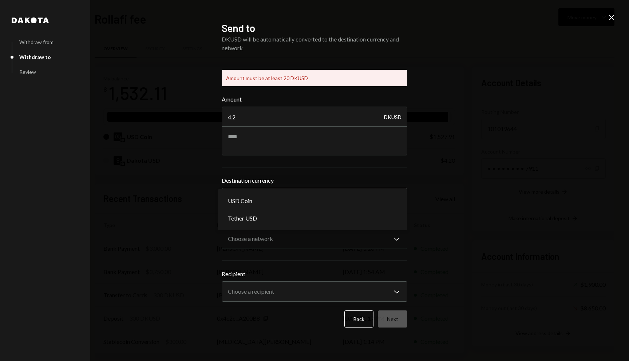
click at [477, 200] on div "**********" at bounding box center [314, 180] width 629 height 361
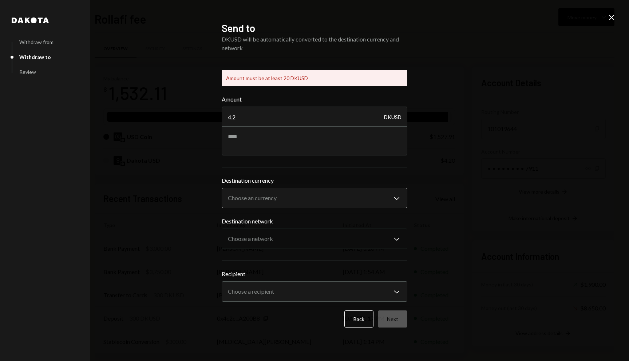
click at [287, 200] on body "R Rolla Finance In... Caret Down Home Home Inbox Inbox Activities Transactions …" at bounding box center [314, 180] width 629 height 361
click at [603, 25] on div "**********" at bounding box center [314, 180] width 629 height 361
click at [612, 16] on icon "Close" at bounding box center [612, 17] width 9 height 9
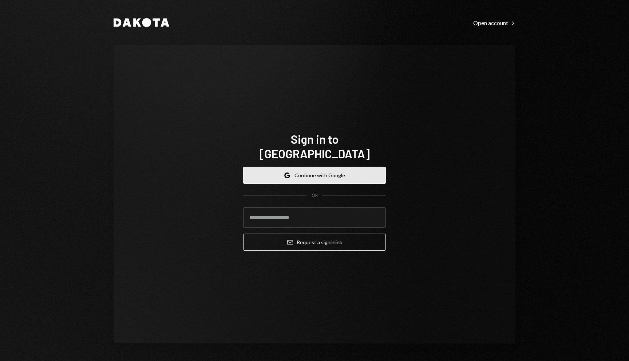
click at [269, 167] on button "Google Continue with Google" at bounding box center [314, 175] width 143 height 17
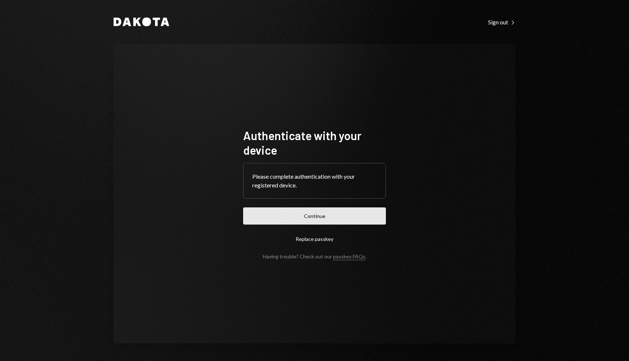
click at [280, 219] on button "Continue" at bounding box center [314, 216] width 143 height 17
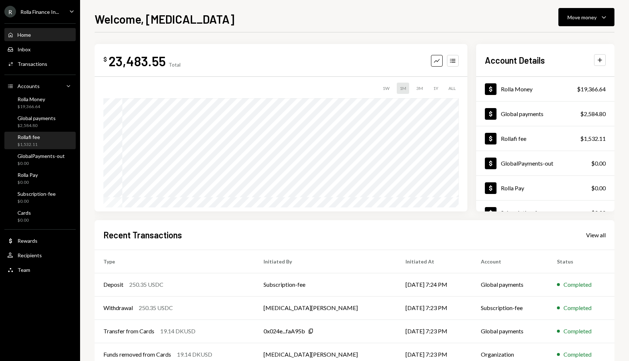
click at [36, 142] on div "$1,532.11" at bounding box center [28, 145] width 23 height 6
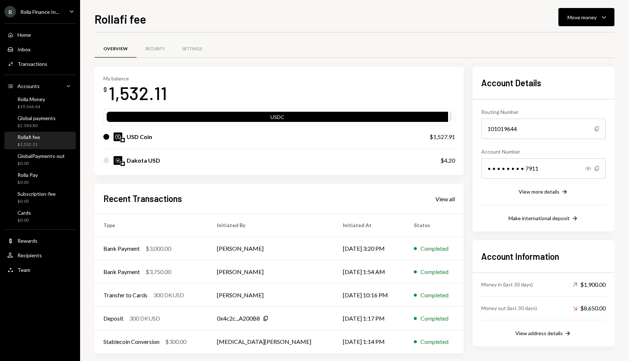
click at [37, 13] on div "Rolla Finance In..." at bounding box center [39, 12] width 39 height 6
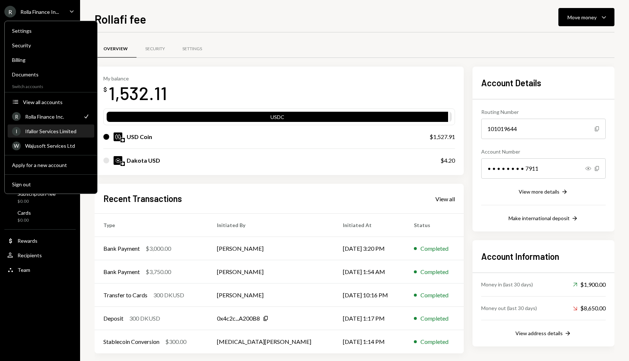
click at [36, 134] on div "I Ifallor Services Limited" at bounding box center [51, 131] width 78 height 12
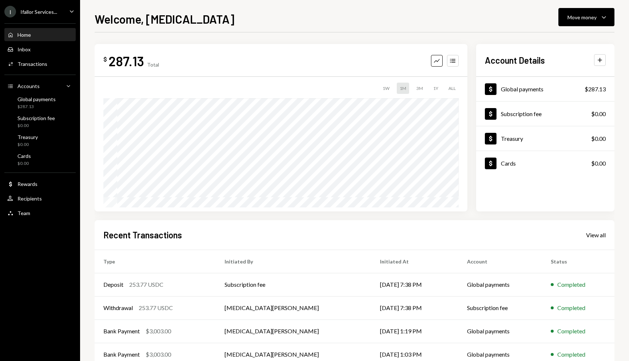
click at [62, 6] on div "I Ifallor Services... Caret Down" at bounding box center [40, 12] width 80 height 12
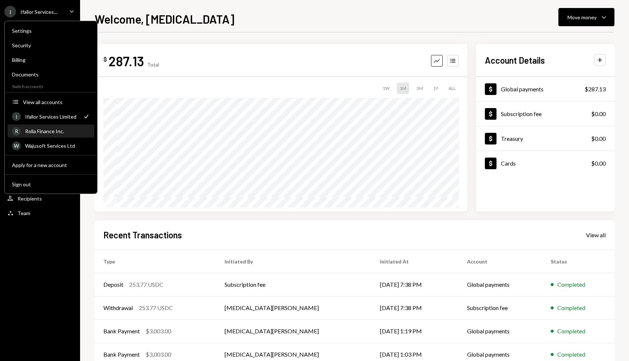
click at [51, 132] on div "Rolla Finance Inc." at bounding box center [57, 131] width 65 height 6
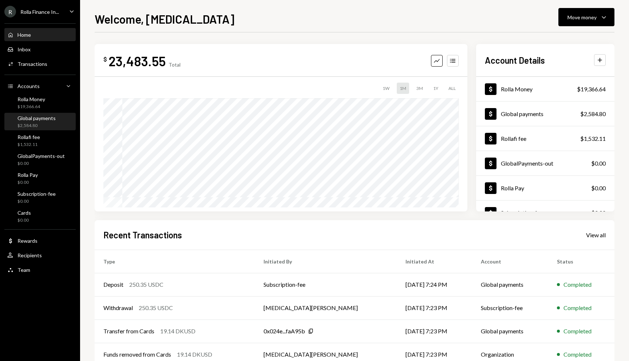
click at [40, 125] on div "$2,584.80" at bounding box center [36, 126] width 38 height 6
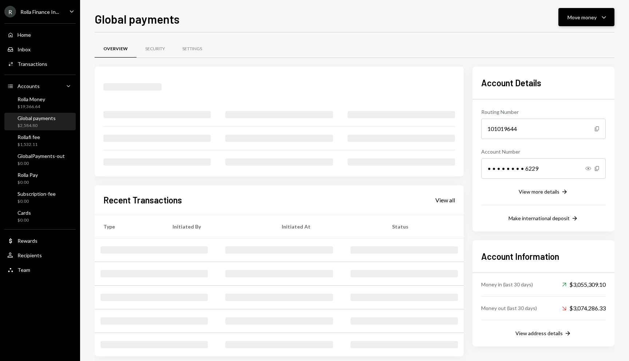
click at [590, 18] on div "Move money" at bounding box center [582, 17] width 29 height 8
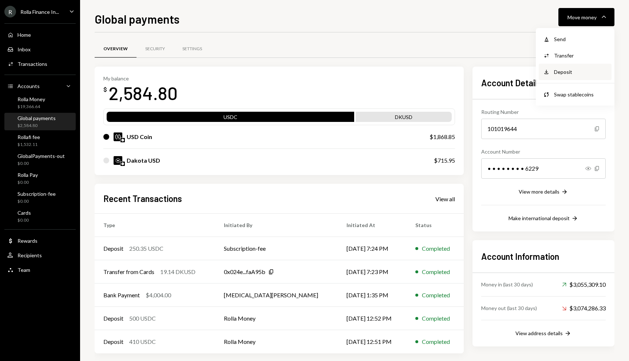
click at [564, 75] on div "Deposit" at bounding box center [580, 72] width 53 height 8
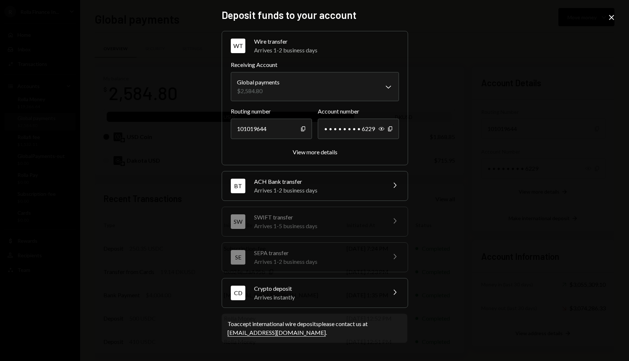
click at [315, 294] on div "Arrives instantly" at bounding box center [317, 297] width 127 height 9
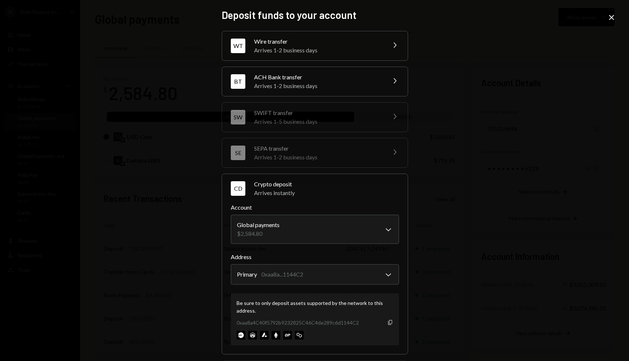
click at [391, 321] on icon "Copy" at bounding box center [391, 323] width 6 height 6
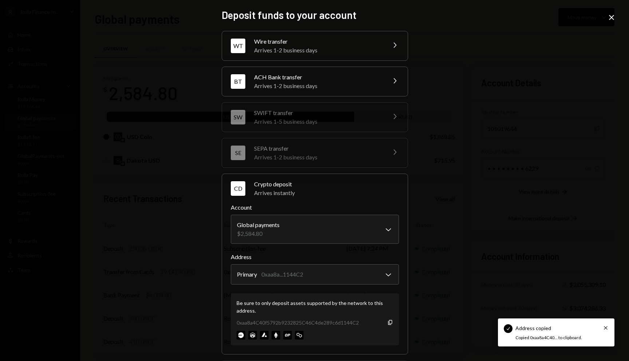
click at [610, 21] on icon "Close" at bounding box center [612, 17] width 9 height 9
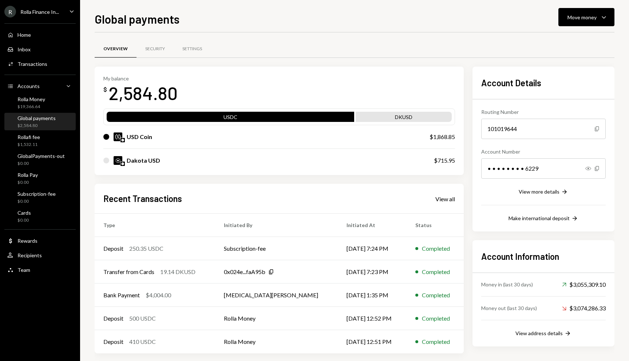
click at [67, 13] on div "R Rolla Finance In... Caret Down" at bounding box center [40, 12] width 80 height 12
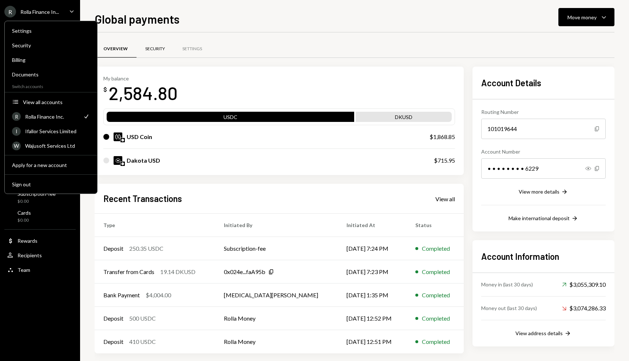
click at [146, 45] on div "Security" at bounding box center [155, 48] width 37 height 17
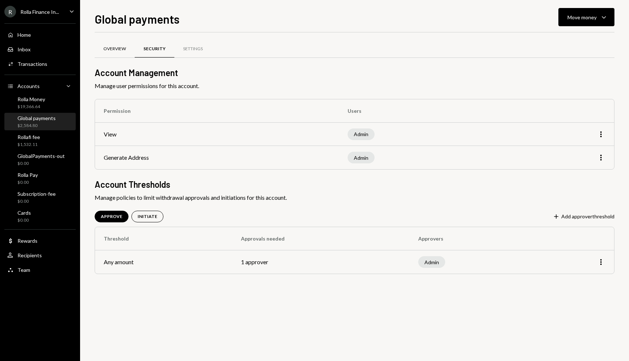
click at [108, 55] on div "Overview" at bounding box center [115, 48] width 40 height 17
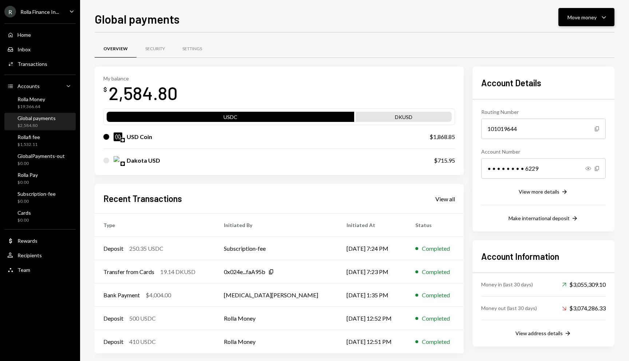
click at [579, 9] on button "Move money Caret Down" at bounding box center [587, 17] width 56 height 18
click at [556, 78] on div "Deposit Deposit" at bounding box center [575, 72] width 73 height 16
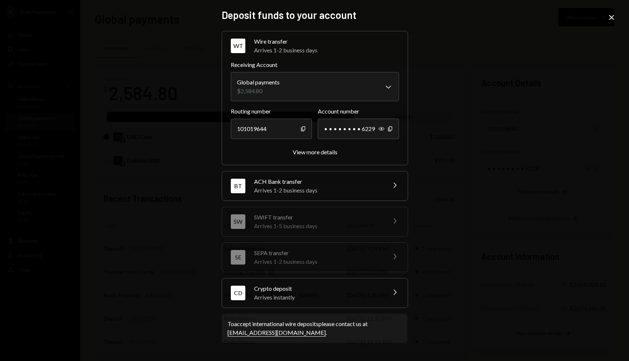
click at [286, 302] on div "CD Crypto deposit Arrives instantly Chevron Right" at bounding box center [315, 293] width 186 height 29
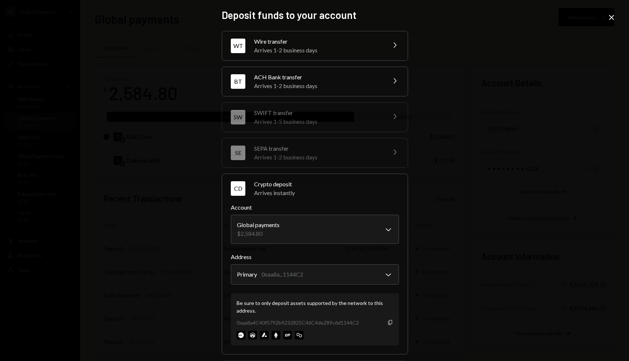
click at [390, 325] on div "Copy" at bounding box center [391, 323] width 6 height 6
click at [389, 324] on icon "button" at bounding box center [390, 322] width 4 height 5
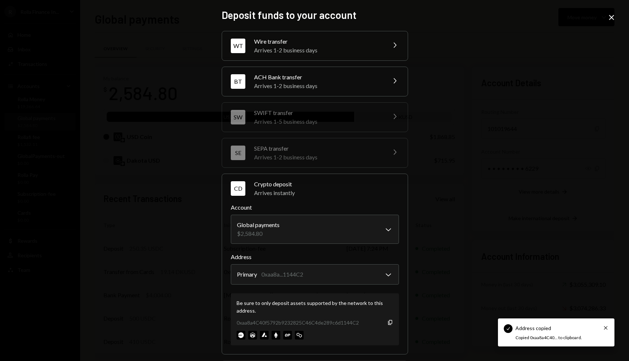
click at [612, 19] on icon "Close" at bounding box center [612, 17] width 9 height 9
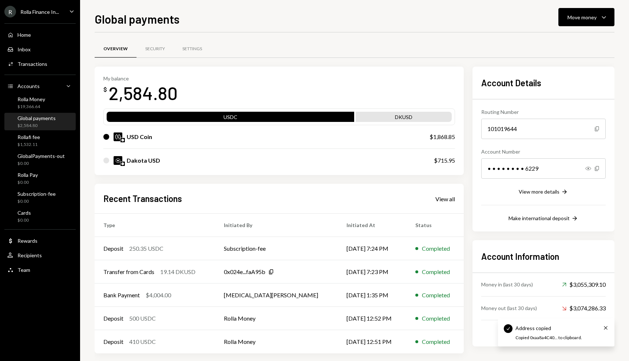
click at [28, 15] on div "R Rolla Finance In..." at bounding box center [31, 12] width 55 height 12
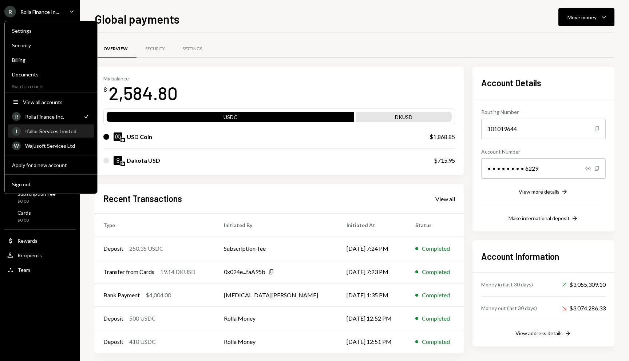
click at [60, 136] on div "I Ifallor Services Limited" at bounding box center [51, 131] width 78 height 12
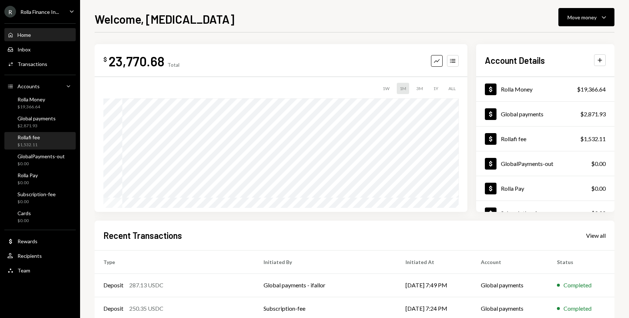
click at [34, 146] on div "$1,532.11" at bounding box center [28, 145] width 23 height 6
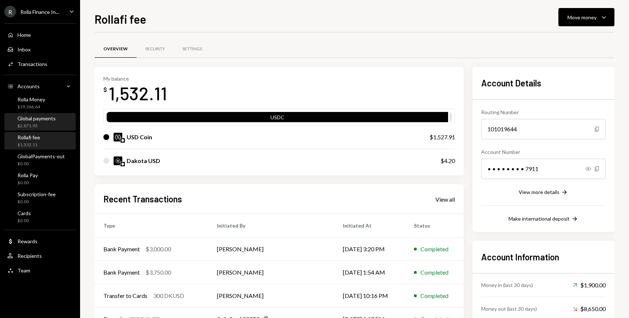
click at [39, 113] on link "Global payments $2,871.93" at bounding box center [39, 121] width 71 height 17
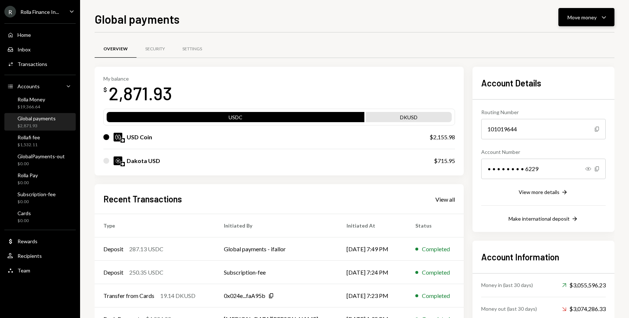
click at [564, 11] on button "Move money Caret Down" at bounding box center [587, 17] width 56 height 18
click at [557, 71] on div "Deposit" at bounding box center [580, 72] width 53 height 8
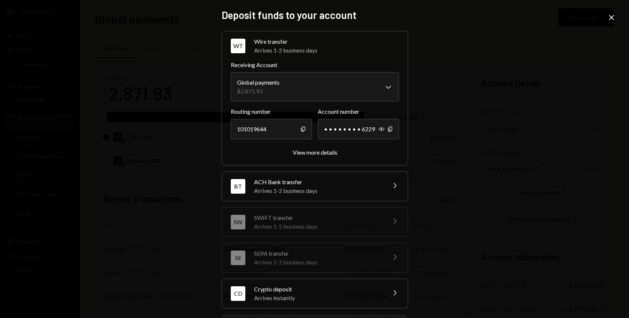
click at [308, 284] on div "CD Crypto deposit Arrives instantly Chevron Right" at bounding box center [315, 293] width 186 height 29
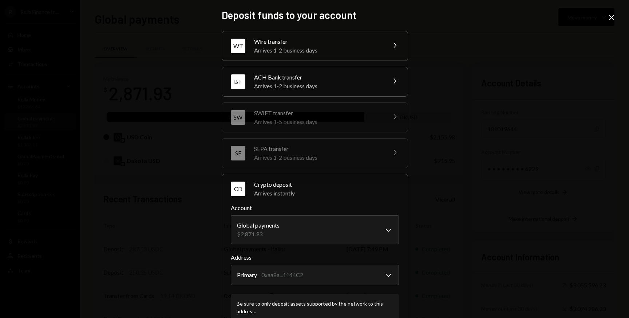
scroll to position [83, 0]
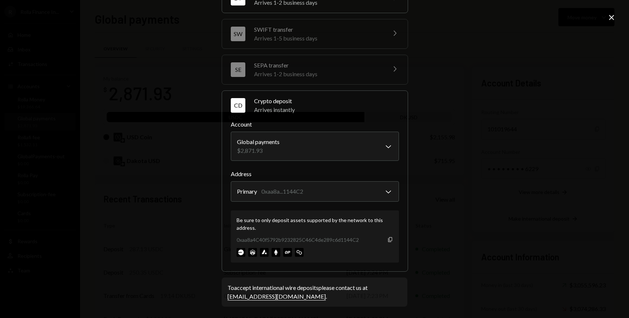
click at [388, 239] on icon "Copy" at bounding box center [391, 239] width 6 height 6
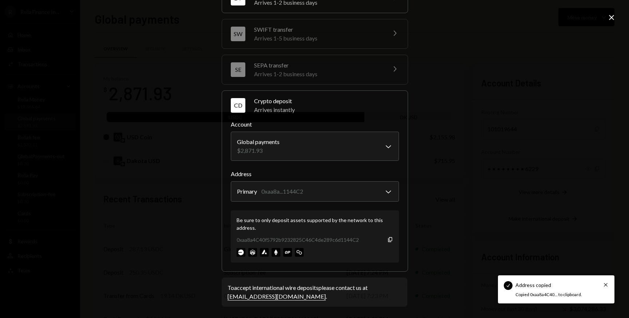
click at [611, 16] on icon "Close" at bounding box center [612, 17] width 9 height 9
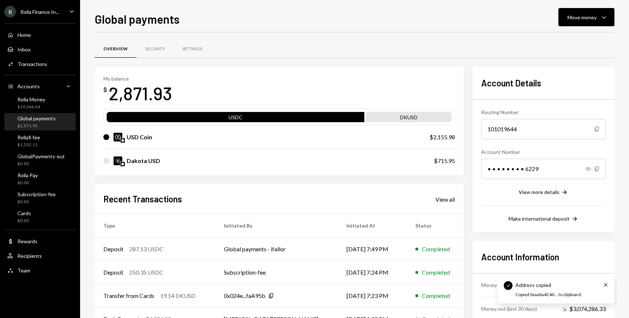
click at [45, 12] on div "Rolla Finance In..." at bounding box center [39, 12] width 39 height 6
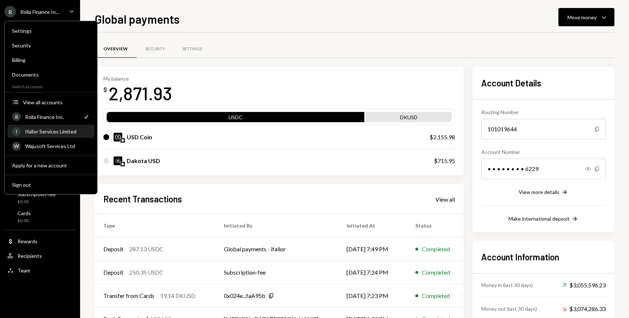
click at [63, 136] on div "I Ifallor Services Limited" at bounding box center [51, 131] width 78 height 12
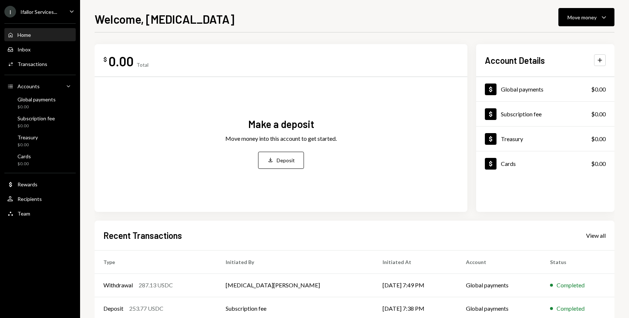
click at [40, 15] on div "I Ifallor Services..." at bounding box center [30, 12] width 53 height 12
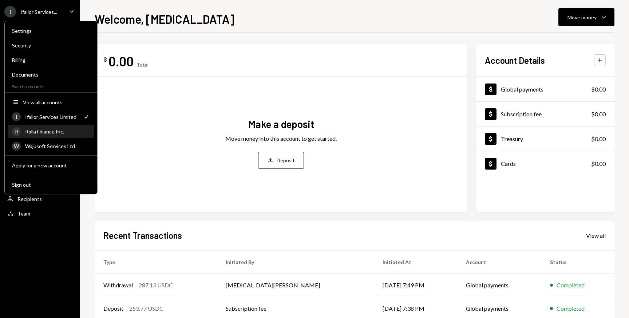
click at [54, 130] on div "Rolla Finance Inc." at bounding box center [57, 131] width 65 height 6
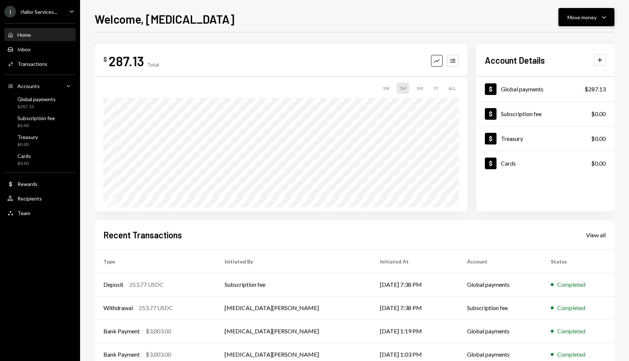
click at [581, 16] on div "Move money" at bounding box center [582, 17] width 29 height 8
click at [564, 40] on div "Send" at bounding box center [580, 39] width 53 height 8
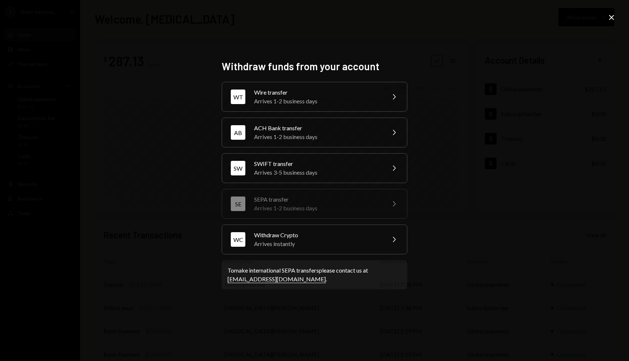
click at [302, 213] on div "Arrives 1-2 business days" at bounding box center [317, 208] width 127 height 9
click at [299, 234] on div "Withdraw Crypto" at bounding box center [317, 235] width 127 height 9
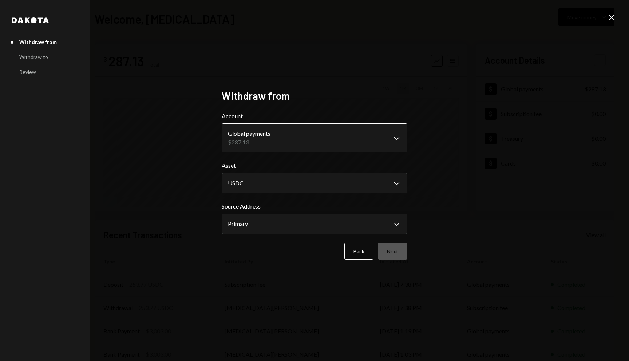
click at [391, 140] on body "I Ifallor Services... Caret Down Home Home Inbox Inbox Activities Transactions …" at bounding box center [314, 180] width 629 height 361
click at [316, 228] on body "I Ifallor Services... Caret Down Home Home Inbox Inbox Activities Transactions …" at bounding box center [314, 180] width 629 height 361
click at [394, 255] on button "Next" at bounding box center [393, 251] width 30 height 17
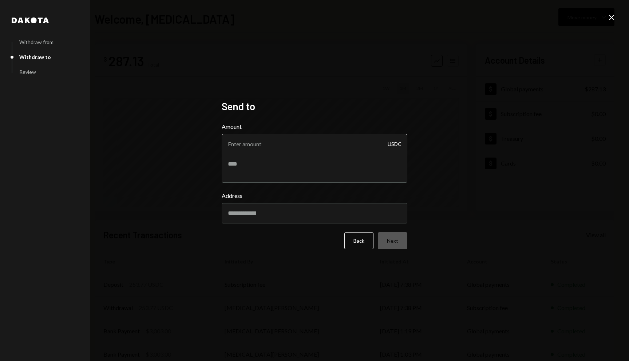
click at [285, 142] on input "Amount" at bounding box center [315, 144] width 186 height 20
type input "287.13"
paste input "**********"
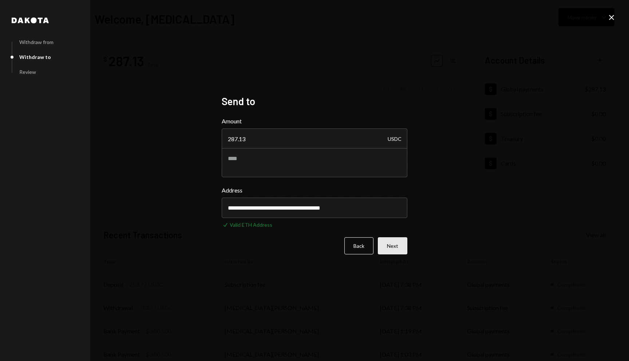
type input "**********"
click at [391, 239] on button "Next" at bounding box center [393, 246] width 30 height 17
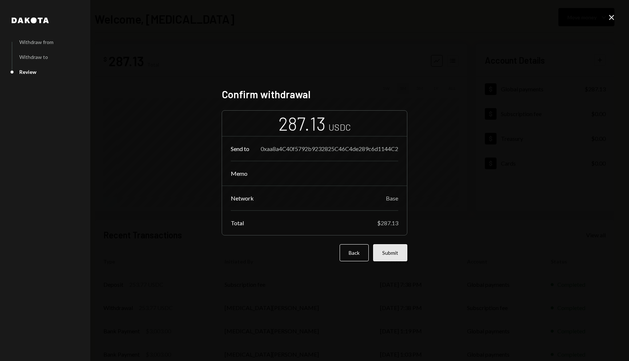
click at [391, 255] on button "Submit" at bounding box center [390, 252] width 34 height 17
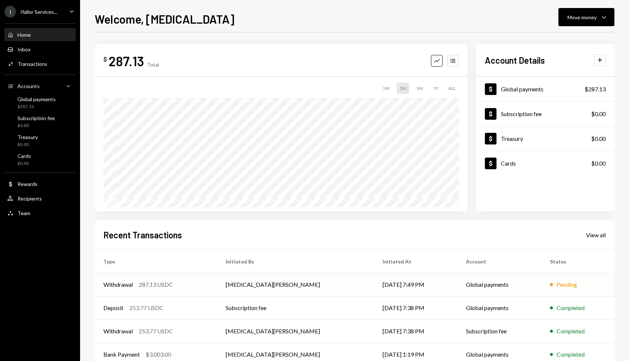
click at [156, 278] on td "Withdrawal 287.13 USDC" at bounding box center [156, 284] width 122 height 23
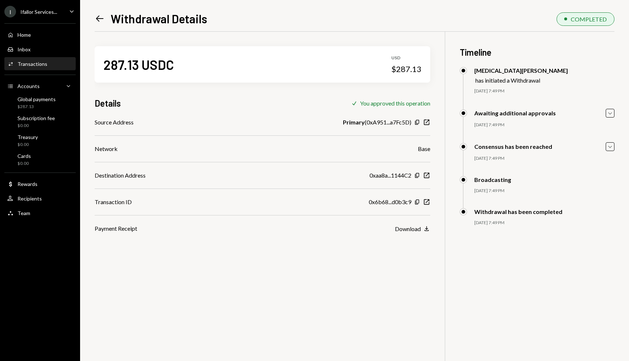
click at [63, 10] on div "I Ifallor Services... Caret Down" at bounding box center [40, 12] width 80 height 12
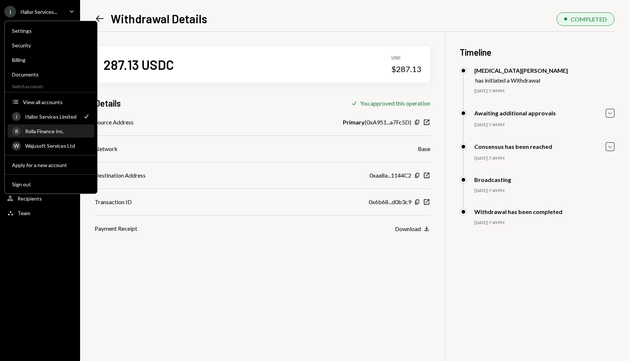
click at [60, 134] on div "Rolla Finance Inc." at bounding box center [57, 131] width 65 height 6
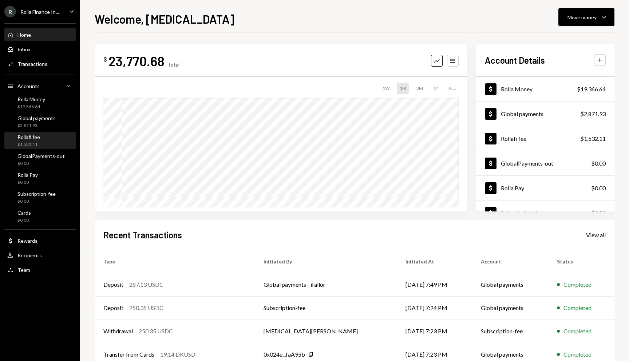
click at [41, 139] on div "Rollafi fee $1,532.11" at bounding box center [40, 141] width 66 height 14
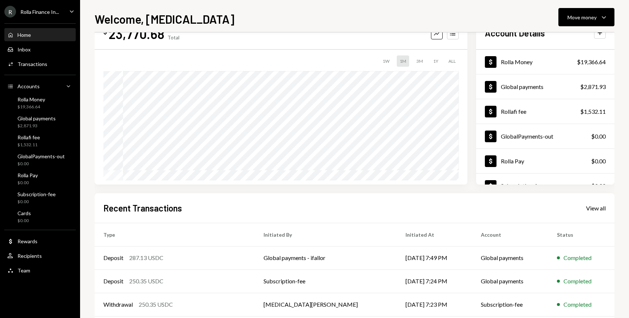
scroll to position [27, 0]
click at [43, 146] on div "Rollafi fee $1,532.11" at bounding box center [40, 141] width 66 height 14
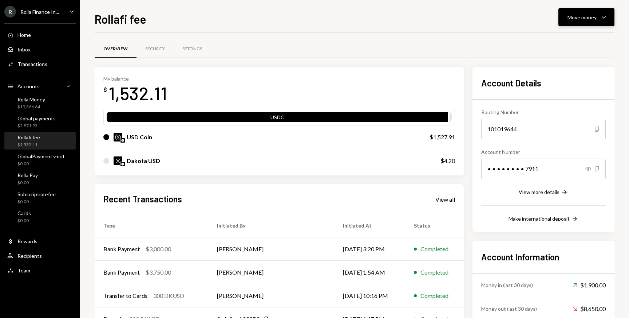
click at [597, 18] on div "Move money Caret Down" at bounding box center [587, 17] width 38 height 9
click at [560, 77] on div "Deposit Deposit" at bounding box center [575, 72] width 73 height 16
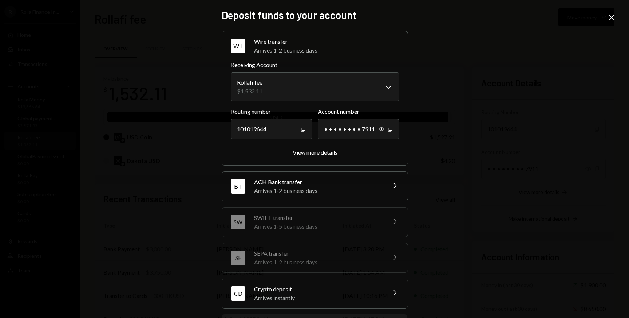
click at [284, 283] on div "CD Crypto deposit Arrives instantly Chevron Right" at bounding box center [315, 293] width 186 height 29
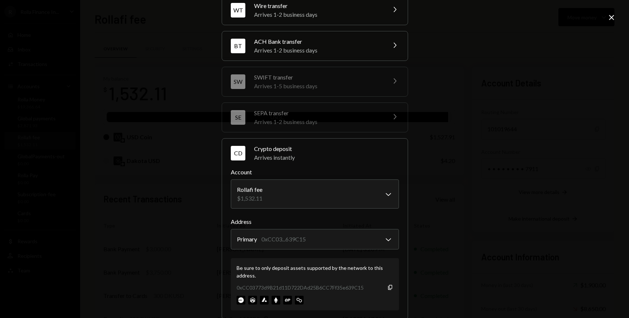
scroll to position [83, 0]
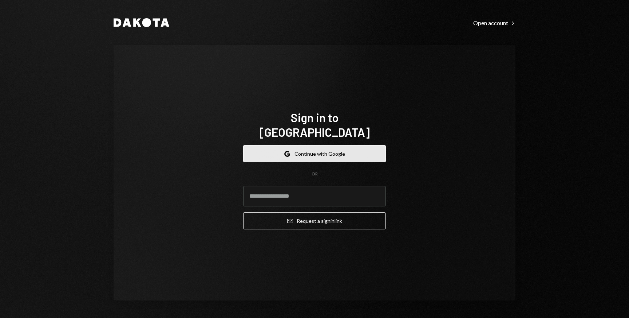
click at [324, 150] on button "Google Continue with Google" at bounding box center [314, 153] width 143 height 17
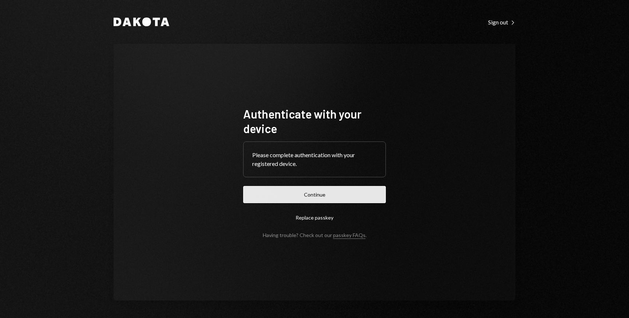
click at [294, 196] on button "Continue" at bounding box center [314, 194] width 143 height 17
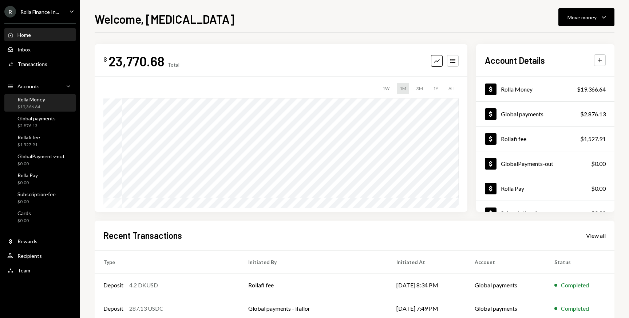
click at [38, 107] on div "$19,366.64" at bounding box center [31, 107] width 28 height 6
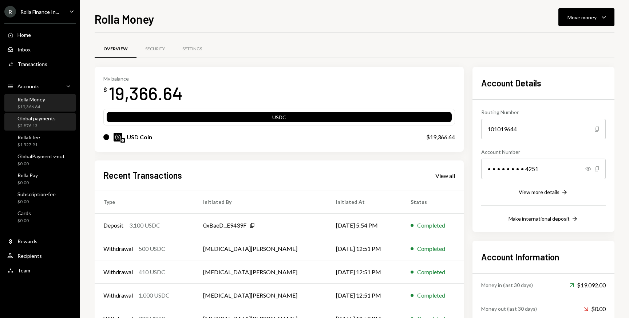
click at [42, 126] on div "$2,876.13" at bounding box center [36, 126] width 38 height 6
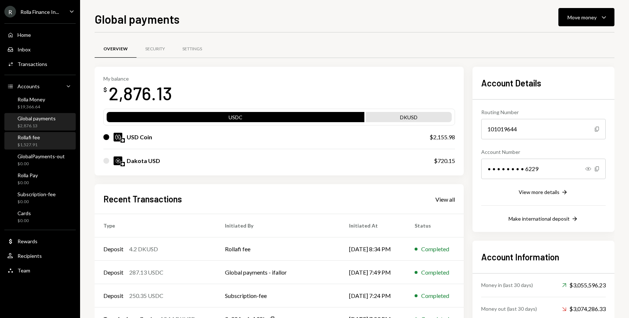
click at [32, 140] on div "Rollafi fee $1,527.91" at bounding box center [28, 141] width 23 height 14
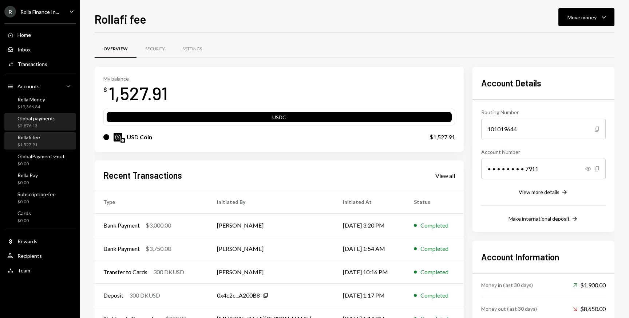
click at [30, 129] on div "Global payments $2,876.13" at bounding box center [40, 122] width 66 height 17
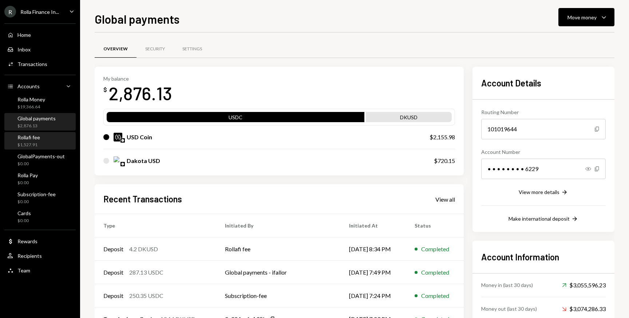
click at [32, 143] on div "$1,527.91" at bounding box center [28, 145] width 23 height 6
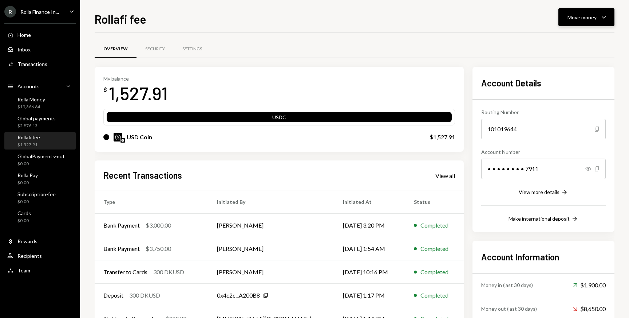
click at [596, 17] on div "Move money" at bounding box center [582, 17] width 29 height 8
click at [572, 37] on div "Send" at bounding box center [580, 39] width 53 height 8
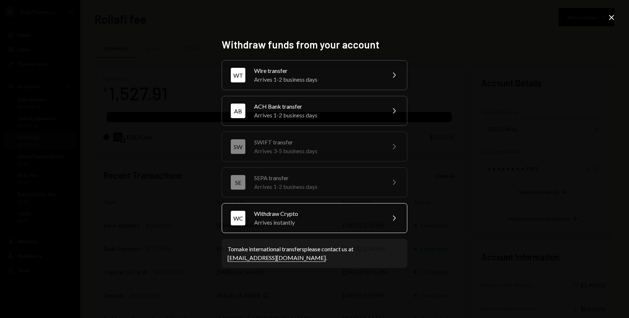
click at [271, 217] on div "Withdraw Crypto" at bounding box center [317, 213] width 127 height 9
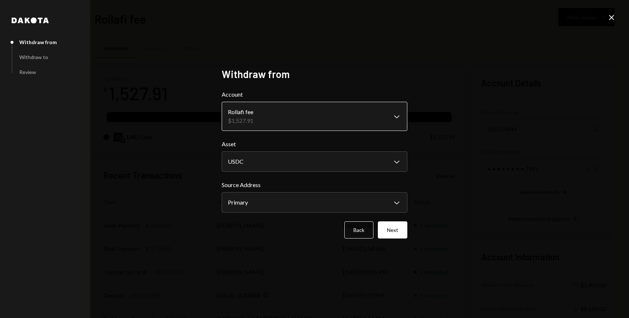
click at [389, 111] on body "R Rolla Finance In... Caret Down Home Home Inbox Inbox Activities Transactions …" at bounding box center [314, 159] width 629 height 318
click at [387, 229] on button "Next" at bounding box center [393, 229] width 30 height 17
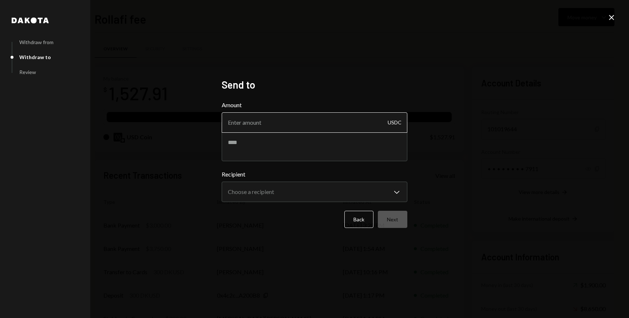
click at [280, 114] on input "Amount" at bounding box center [315, 122] width 186 height 20
type input "1527.91"
click at [262, 190] on body "R Rolla Finance In... Caret Down Home Home Inbox Inbox Activities Transactions …" at bounding box center [314, 159] width 629 height 318
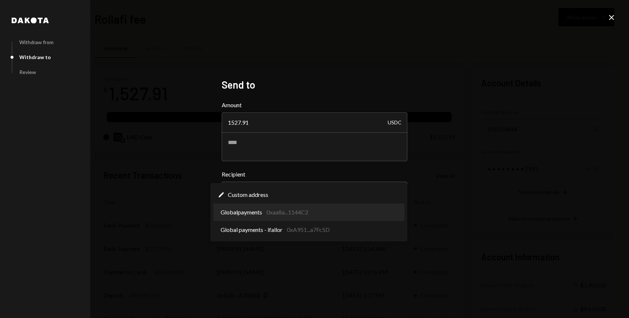
select select "**********"
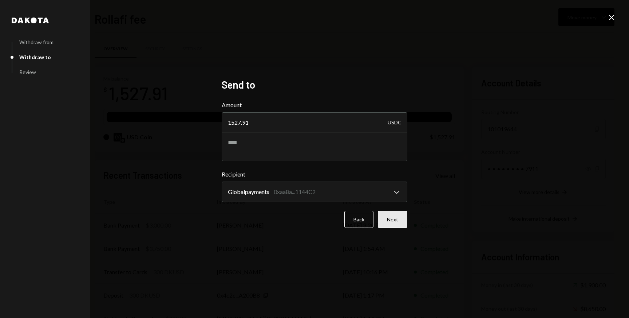
click at [393, 215] on button "Next" at bounding box center [393, 219] width 30 height 17
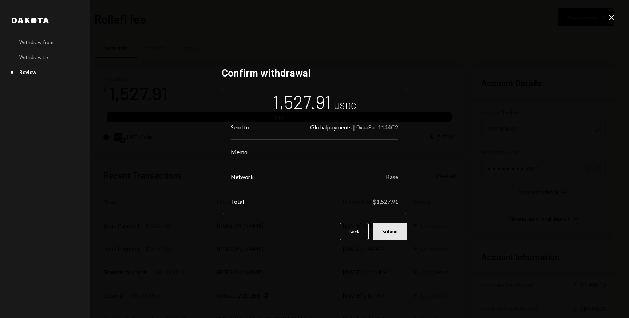
click at [389, 238] on button "Submit" at bounding box center [390, 231] width 34 height 17
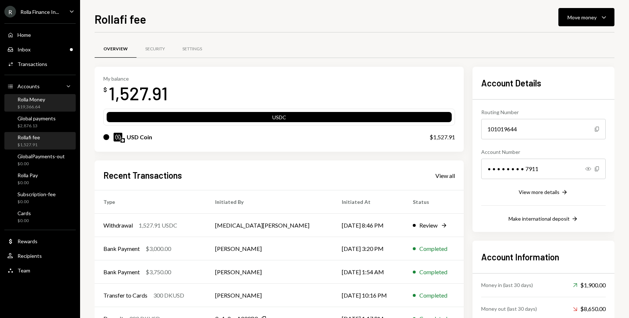
click at [47, 108] on div "Rolla Money $19,366.64" at bounding box center [40, 103] width 66 height 14
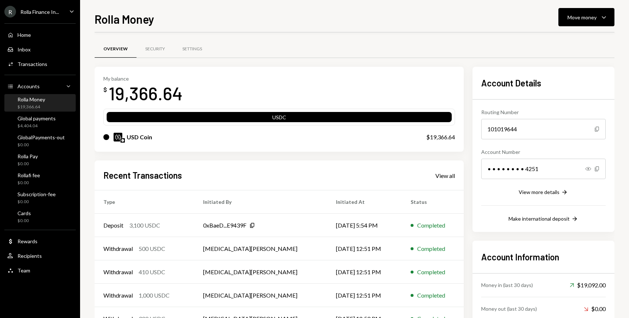
scroll to position [44, 0]
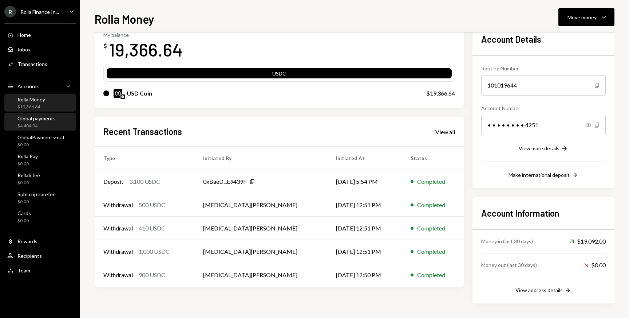
click at [35, 122] on div "Global payments $4,404.04" at bounding box center [36, 122] width 38 height 14
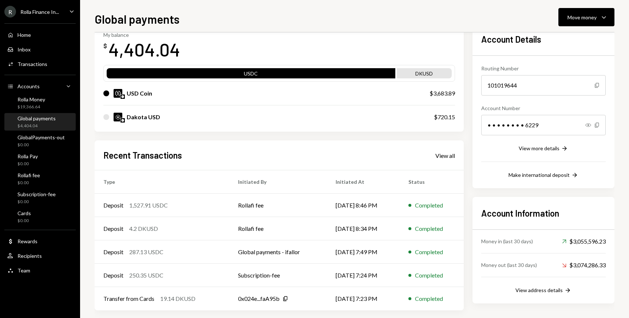
click at [468, 83] on div "My balance $ 4,404.04 USDC DKUSD USD Coin $3,683.89 Dakota USD $720.15 Recent T…" at bounding box center [355, 166] width 520 height 287
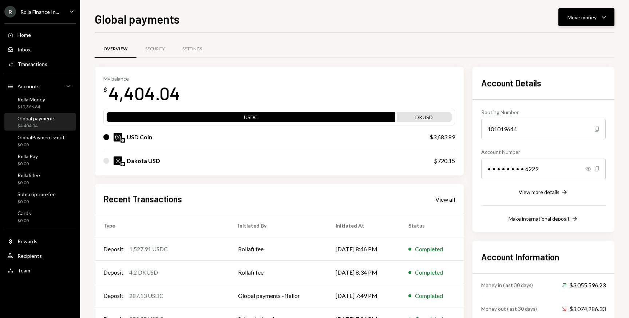
click at [568, 12] on button "Move money Caret Down" at bounding box center [587, 17] width 56 height 18
click at [560, 39] on div "Send" at bounding box center [580, 39] width 53 height 8
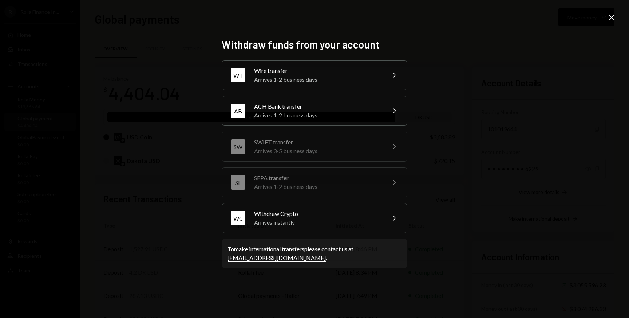
click at [609, 21] on icon "Close" at bounding box center [612, 17] width 9 height 9
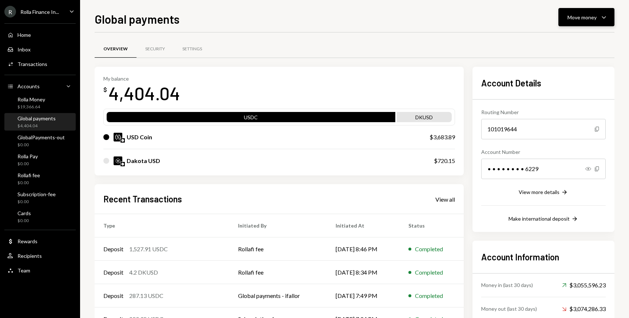
click at [582, 21] on div "Move money Caret Down" at bounding box center [587, 17] width 38 height 9
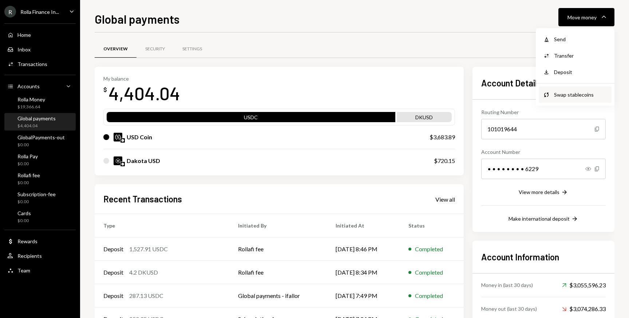
click at [562, 93] on div "Swap stablecoins" at bounding box center [580, 95] width 53 height 8
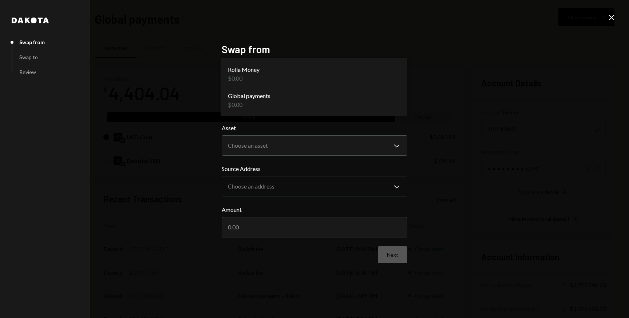
click at [357, 98] on body "R Rolla Finance In... Caret Down Home Home Inbox Inbox Activities Transactions …" at bounding box center [314, 159] width 629 height 318
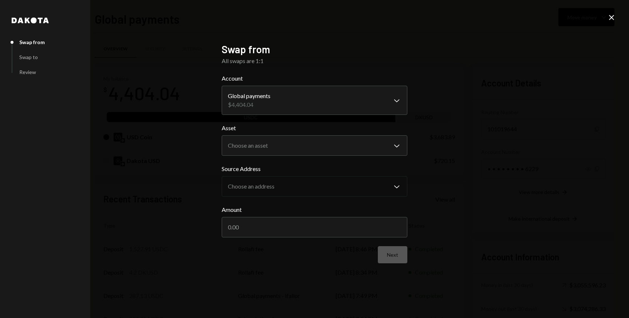
click at [341, 157] on form "**********" at bounding box center [315, 168] width 186 height 189
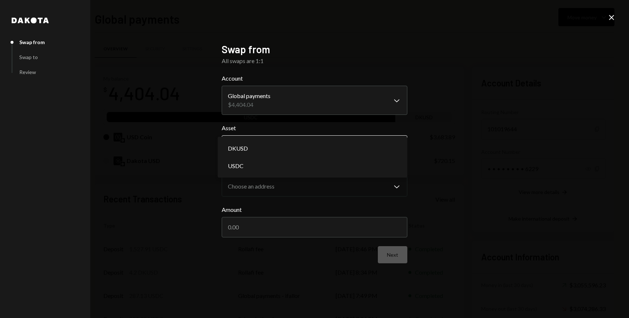
click at [338, 148] on body "R Rolla Finance In... Caret Down Home Home Inbox Inbox Activities Transactions …" at bounding box center [314, 159] width 629 height 318
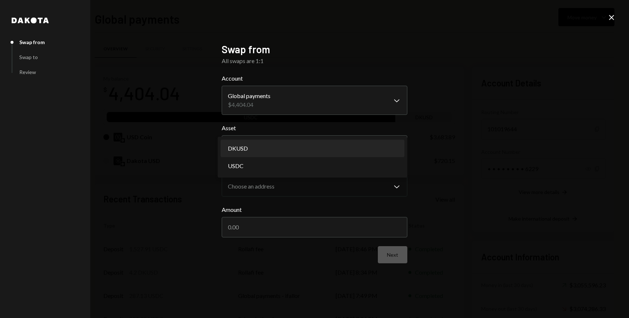
select select "*****"
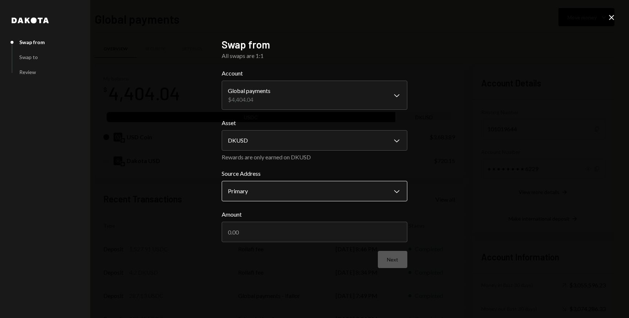
click at [330, 185] on body "R Rolla Finance In... Caret Down Home Home Inbox Inbox Activities Transactions …" at bounding box center [314, 159] width 629 height 318
click at [327, 184] on body "R Rolla Finance In... Caret Down Home Home Inbox Inbox Activities Transactions …" at bounding box center [314, 159] width 629 height 318
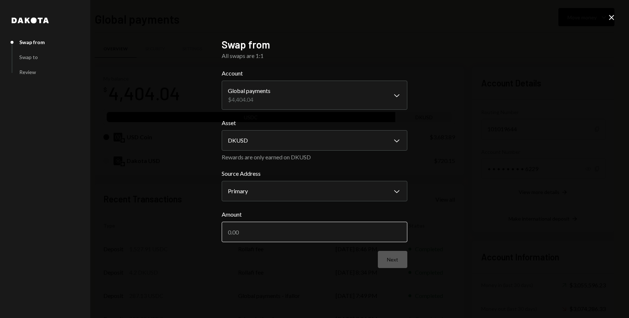
click at [313, 222] on input "Amount" at bounding box center [315, 231] width 186 height 20
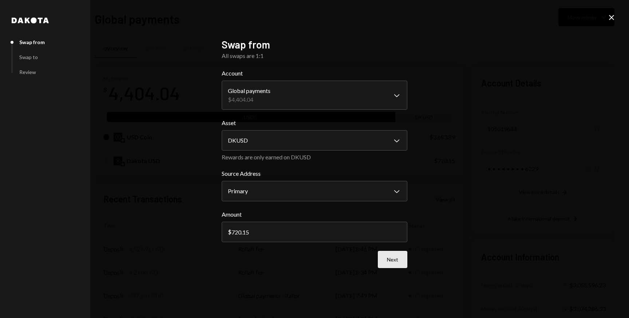
type input "720.15"
click at [397, 262] on button "Next" at bounding box center [393, 259] width 30 height 17
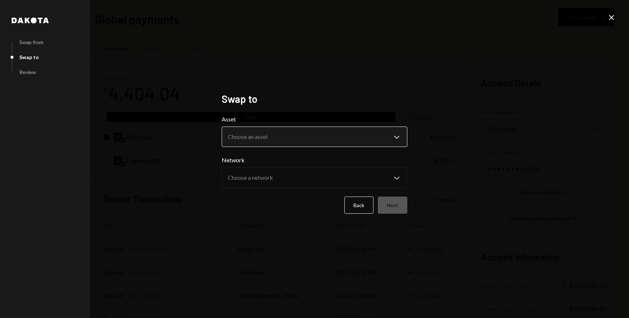
click at [290, 138] on body "R Rolla Finance In... Caret Down Home Home Inbox Inbox Activities Transactions …" at bounding box center [314, 159] width 629 height 318
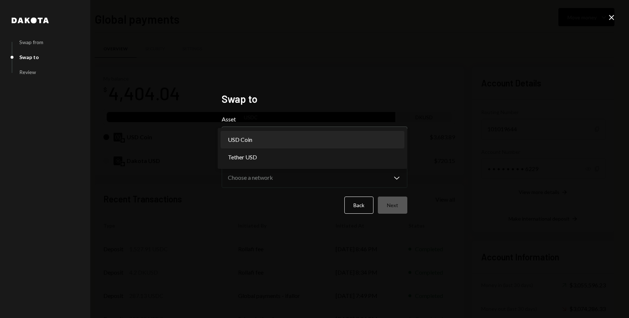
select select "****"
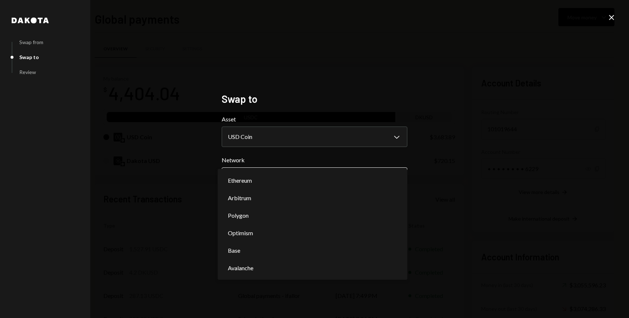
click at [320, 181] on body "R Rolla Finance In... Caret Down Home Home Inbox Inbox Activities Transactions …" at bounding box center [314, 159] width 629 height 318
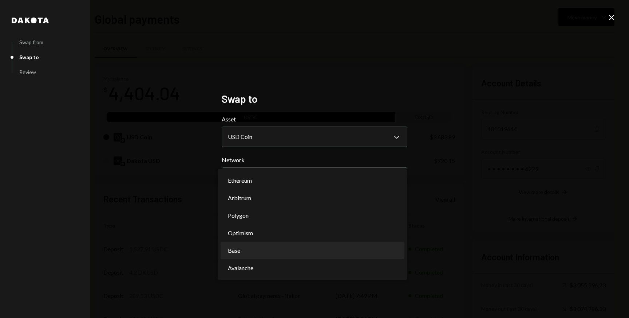
select select "**********"
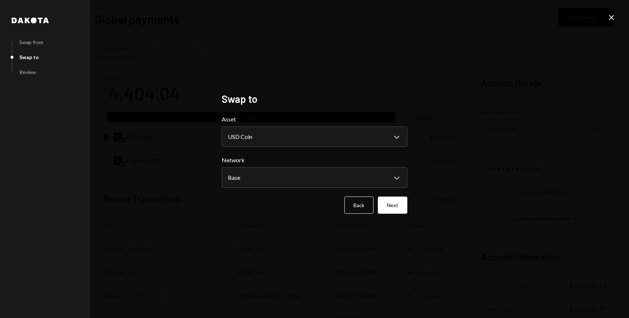
drag, startPoint x: 427, startPoint y: 207, endPoint x: 408, endPoint y: 206, distance: 18.9
click at [427, 206] on div "**********" at bounding box center [314, 159] width 629 height 318
click at [408, 206] on div "**********" at bounding box center [314, 159] width 203 height 150
click at [393, 204] on button "Next" at bounding box center [393, 204] width 30 height 17
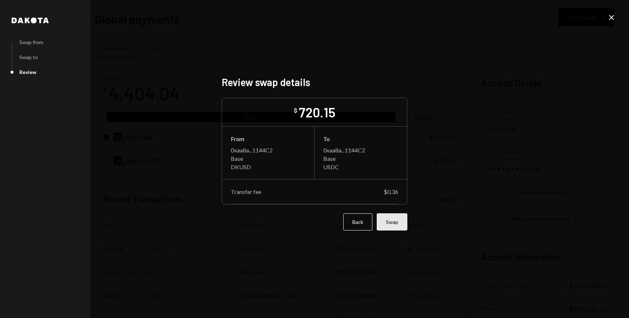
click at [397, 220] on button "Swap" at bounding box center [392, 221] width 31 height 17
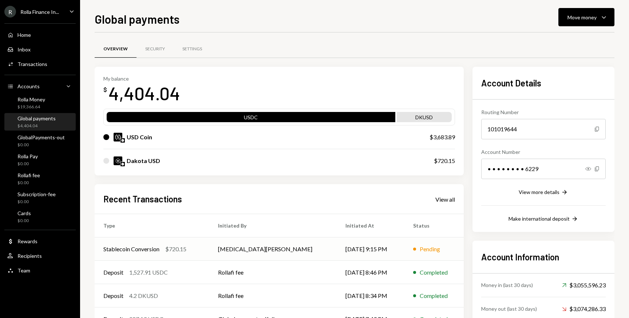
click at [241, 247] on td "Tobi Oduah" at bounding box center [272, 248] width 127 height 23
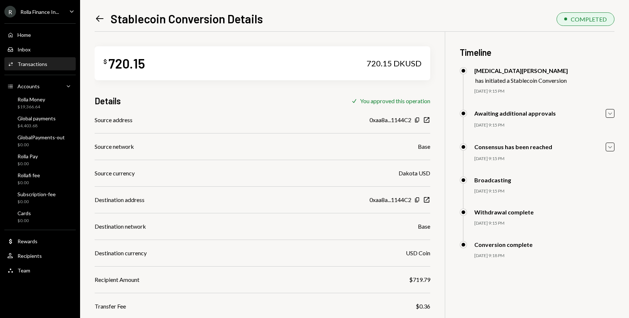
click at [98, 17] on icon "Left Arrow" at bounding box center [100, 18] width 10 height 10
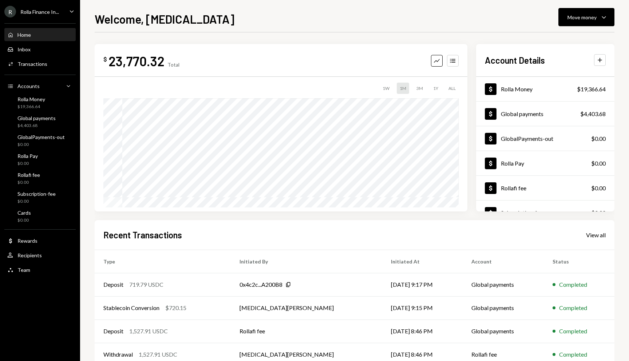
click at [215, 13] on div "Welcome, [MEDICAL_DATA] Move money Caret Down" at bounding box center [355, 18] width 520 height 16
click at [288, 32] on div "Welcome, [MEDICAL_DATA] Move money Caret Down $ 23,770.32 Total Graph Accounts …" at bounding box center [355, 185] width 520 height 351
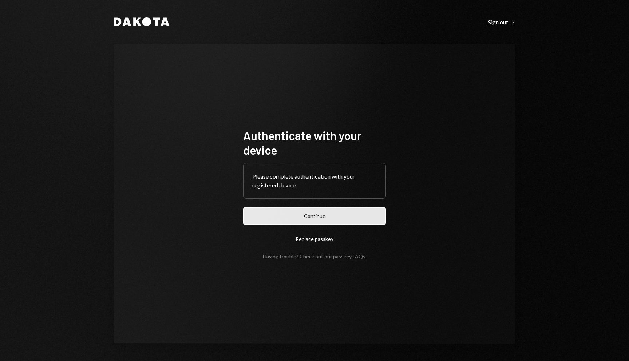
click at [325, 217] on button "Continue" at bounding box center [314, 216] width 143 height 17
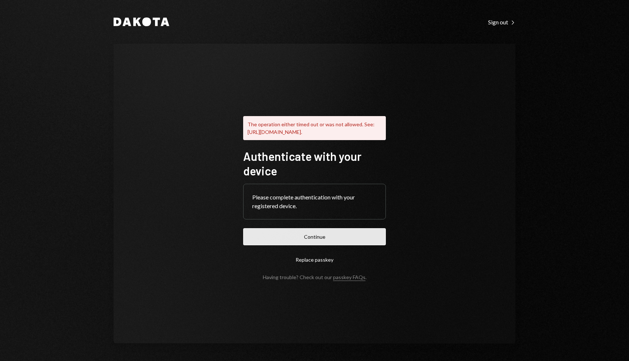
click at [314, 243] on button "Continue" at bounding box center [314, 236] width 143 height 17
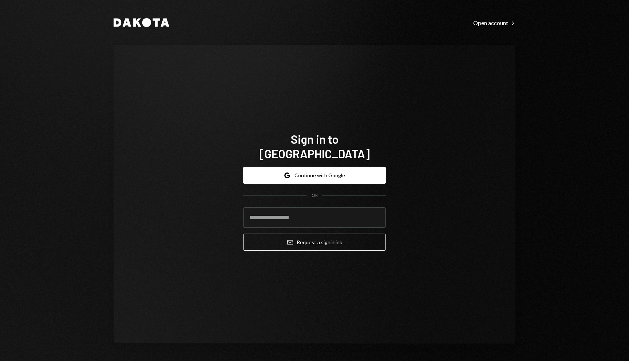
click at [441, 81] on div "Sign in to Dakota Google Continue with Google OR Email Request a sign in link" at bounding box center [315, 194] width 402 height 299
click at [310, 170] on button "Google Continue with Google" at bounding box center [314, 175] width 143 height 17
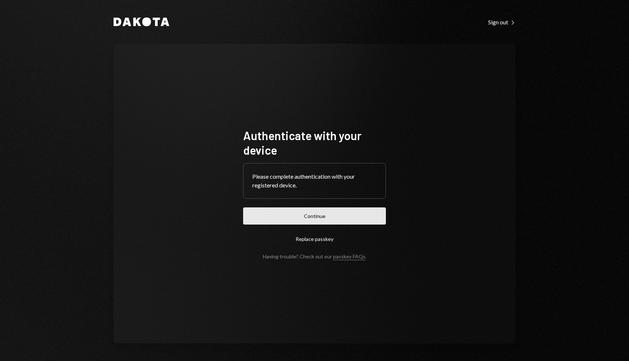
click at [358, 208] on button "Continue" at bounding box center [314, 216] width 143 height 17
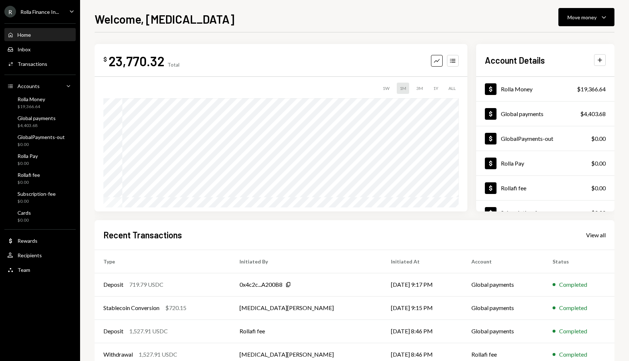
click at [382, 86] on div "1W" at bounding box center [386, 88] width 13 height 11
click at [446, 87] on div "ALL" at bounding box center [452, 88] width 13 height 11
click at [436, 87] on div "1Y" at bounding box center [436, 88] width 11 height 11
click at [425, 89] on div "3M" at bounding box center [420, 88] width 12 height 11
click at [403, 89] on div "1M" at bounding box center [403, 88] width 12 height 11
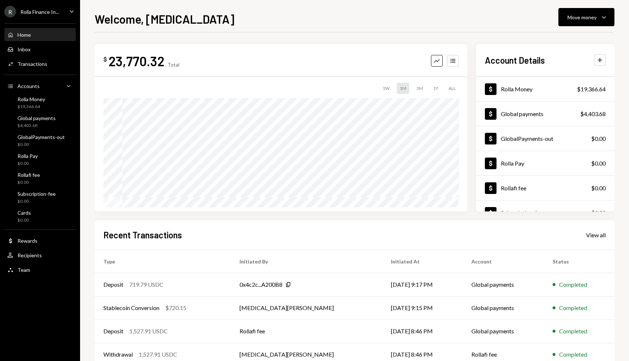
click at [387, 88] on div "1W" at bounding box center [386, 88] width 13 height 11
click at [451, 63] on icon "Accounts" at bounding box center [453, 60] width 7 height 7
click at [439, 63] on icon "Graph" at bounding box center [436, 60] width 7 height 7
click at [437, 87] on div "1Y" at bounding box center [436, 88] width 11 height 11
click at [450, 58] on icon "Accounts" at bounding box center [453, 60] width 7 height 7
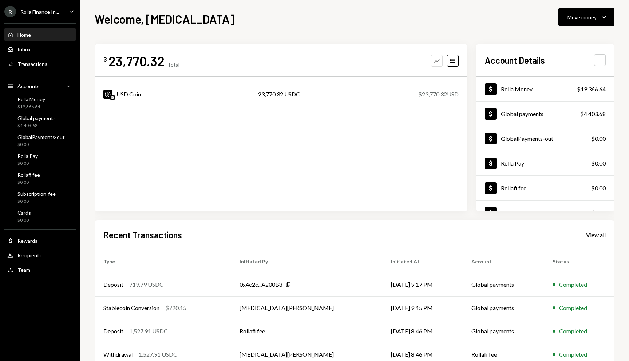
click at [437, 61] on icon "button" at bounding box center [437, 61] width 6 height 4
click at [584, 21] on div "Move money" at bounding box center [582, 17] width 29 height 8
click at [67, 8] on div "R Rolla Finance In... Caret Down" at bounding box center [40, 12] width 80 height 12
click at [597, 17] on div "Move money Caret Down" at bounding box center [587, 17] width 38 height 9
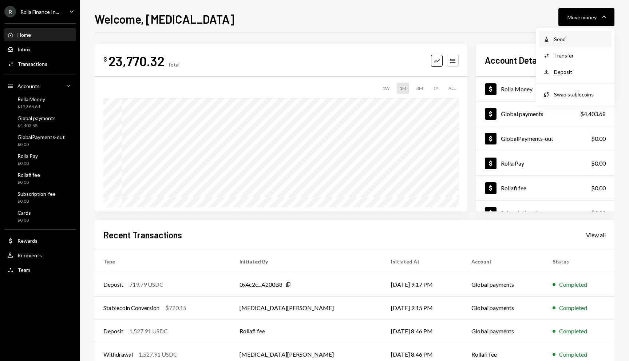
click at [556, 41] on div "Send" at bounding box center [580, 39] width 53 height 8
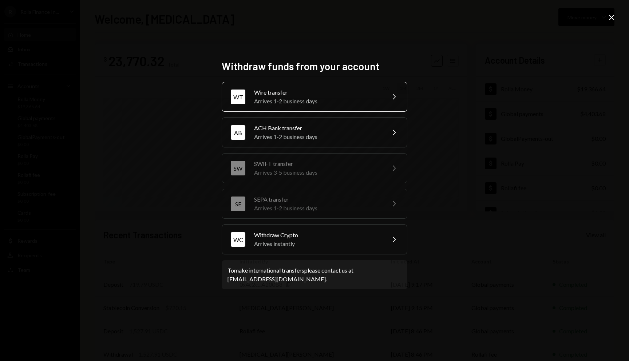
click at [306, 102] on div "Arrives 1-2 business days" at bounding box center [317, 101] width 127 height 9
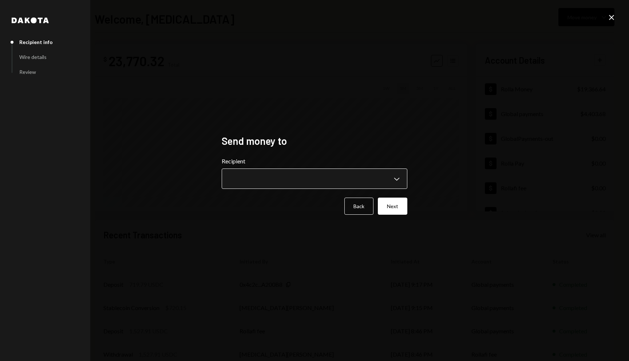
click at [336, 181] on body "R Rolla Finance In... Caret Down Home Home Inbox Inbox Activities Transactions …" at bounding box center [314, 180] width 629 height 361
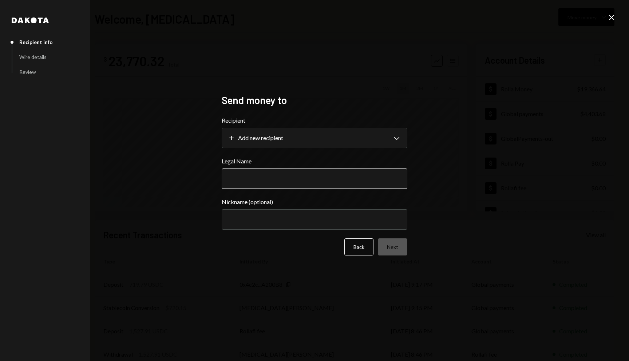
click at [312, 181] on input "Legal Name" at bounding box center [315, 179] width 186 height 20
type input "*"
type input "**********"
click at [455, 212] on div "**********" at bounding box center [314, 180] width 629 height 361
click at [392, 249] on button "Next" at bounding box center [393, 247] width 30 height 17
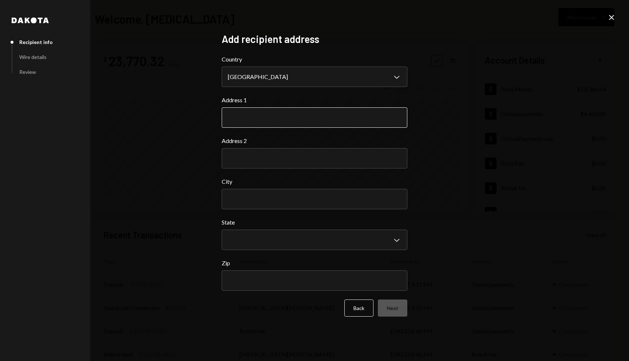
click at [309, 113] on input "Address 1" at bounding box center [315, 117] width 186 height 20
type input "*"
type input "**********"
type input "*****"
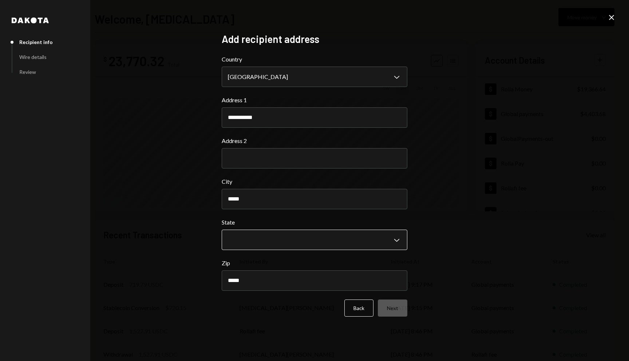
click at [305, 240] on body "R Rolla Finance In... Caret Down Home Home Inbox Inbox Activities Transactions …" at bounding box center [314, 180] width 629 height 361
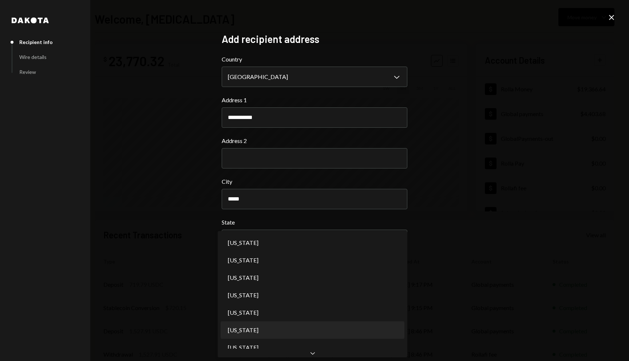
select select "**"
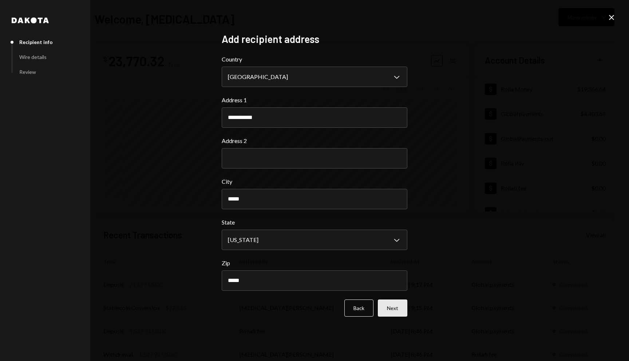
click at [396, 306] on button "Next" at bounding box center [393, 308] width 30 height 17
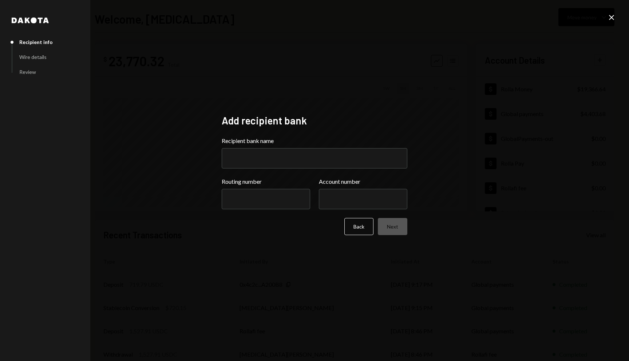
click at [613, 19] on icon "Close" at bounding box center [612, 17] width 9 height 9
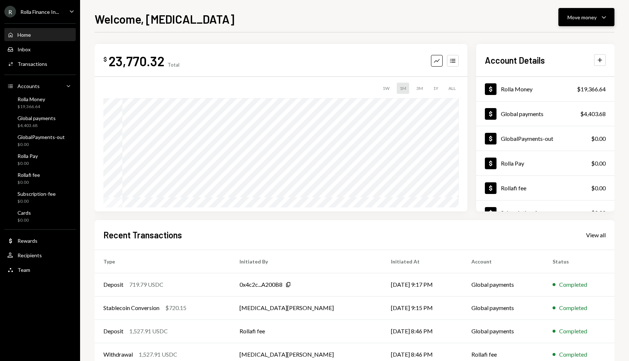
click at [574, 15] on div "Move money" at bounding box center [582, 17] width 29 height 8
click at [568, 38] on div "Send" at bounding box center [580, 39] width 53 height 8
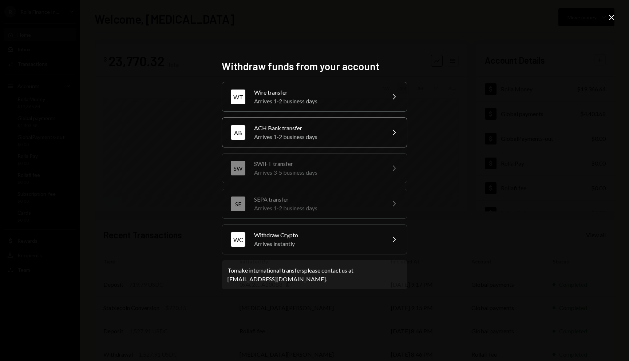
click at [307, 137] on div "Arrives 1-2 business days" at bounding box center [317, 137] width 127 height 9
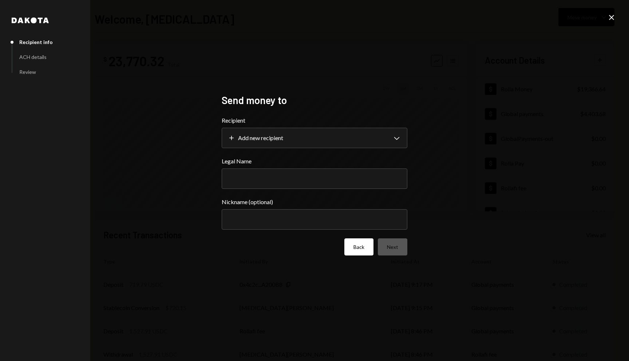
click at [360, 242] on button "Back" at bounding box center [359, 247] width 29 height 17
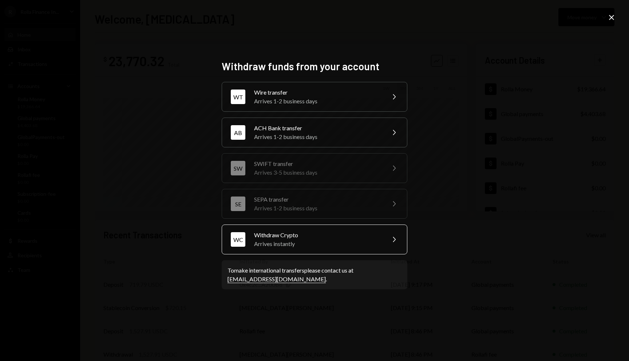
click at [309, 237] on div "Withdraw Crypto" at bounding box center [317, 235] width 127 height 9
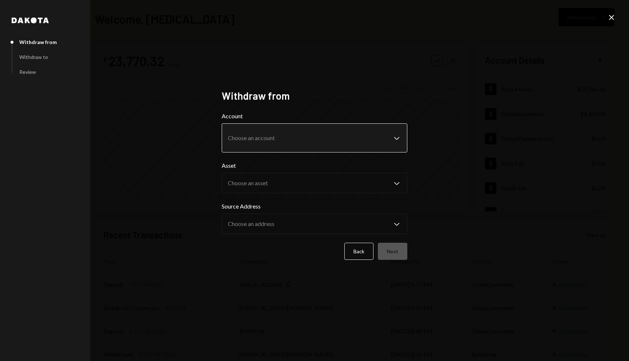
click at [292, 138] on body "R Rolla Finance In... Caret Down Home Home Inbox Inbox Activities Transactions …" at bounding box center [314, 180] width 629 height 361
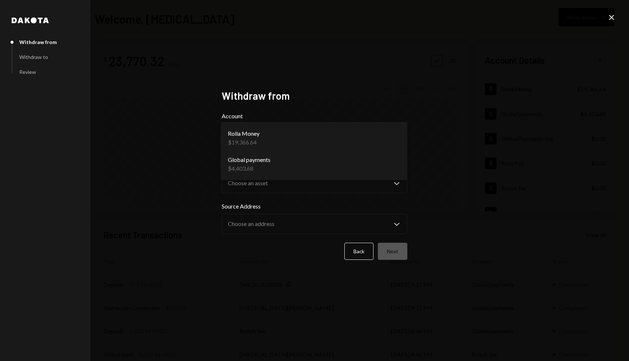
select select "**********"
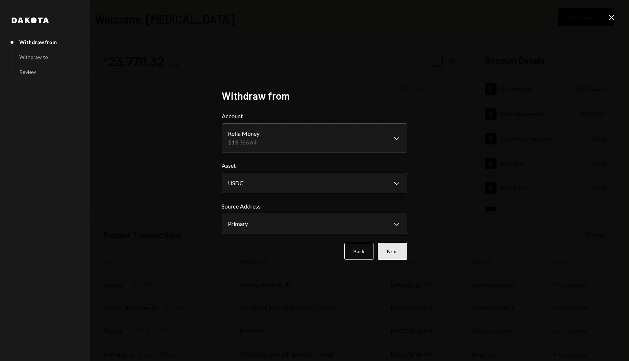
click at [395, 251] on button "Next" at bounding box center [393, 251] width 30 height 17
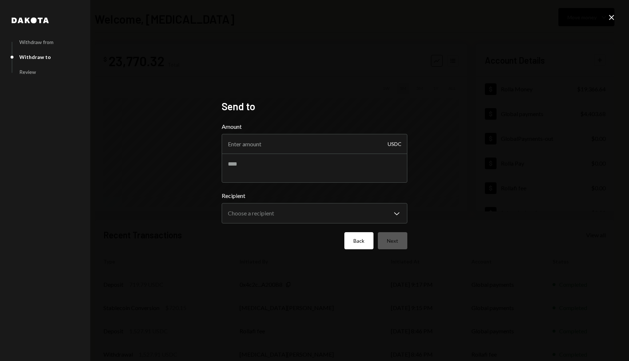
click at [357, 240] on button "Back" at bounding box center [359, 240] width 29 height 17
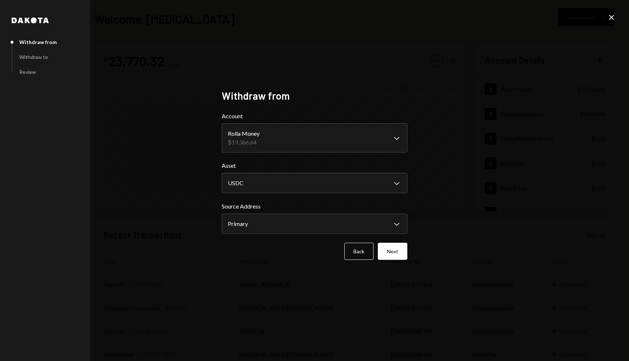
click at [611, 18] on icon "Close" at bounding box center [612, 17] width 9 height 9
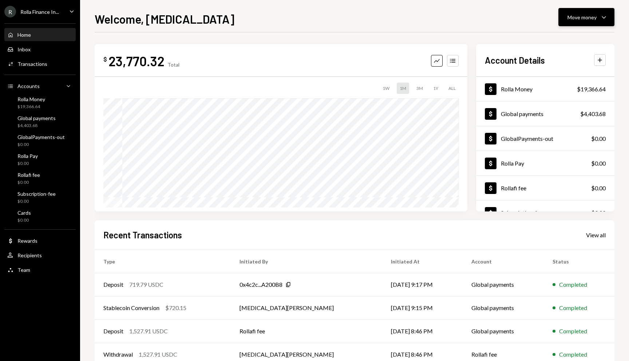
click at [591, 20] on div "Move money" at bounding box center [582, 17] width 29 height 8
click at [554, 72] on div "Deposit" at bounding box center [580, 72] width 53 height 8
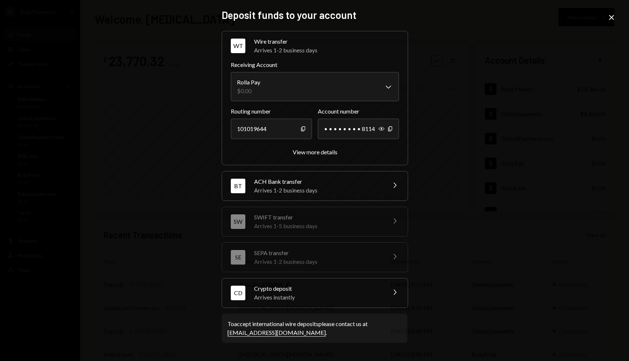
click at [611, 16] on icon at bounding box center [611, 17] width 5 height 5
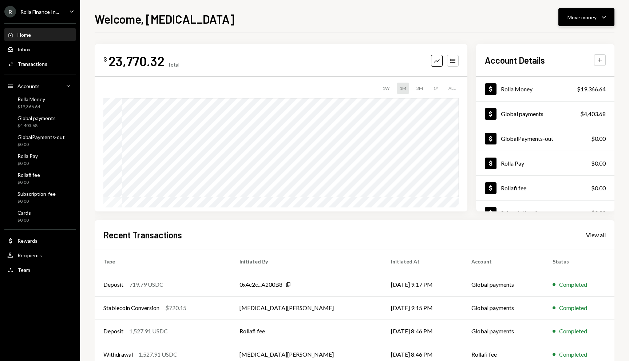
click at [581, 13] on div "Move money Caret Down" at bounding box center [587, 17] width 38 height 9
click at [560, 92] on div "Swap stablecoins" at bounding box center [580, 95] width 53 height 8
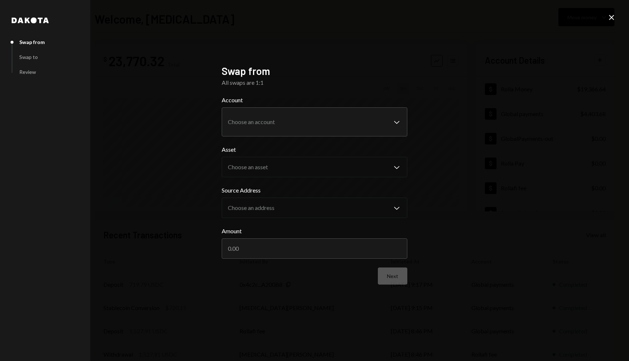
click at [609, 18] on icon "Close" at bounding box center [612, 17] width 9 height 9
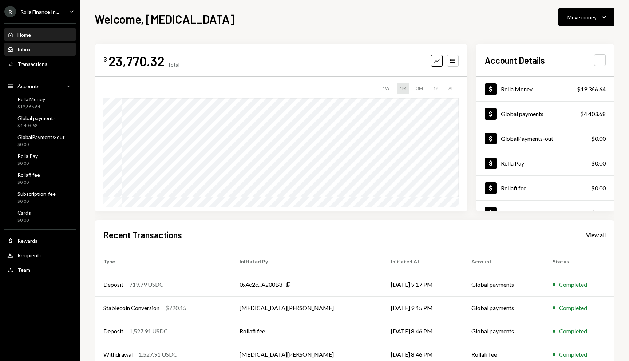
click at [26, 47] on div "Inbox" at bounding box center [23, 49] width 13 height 6
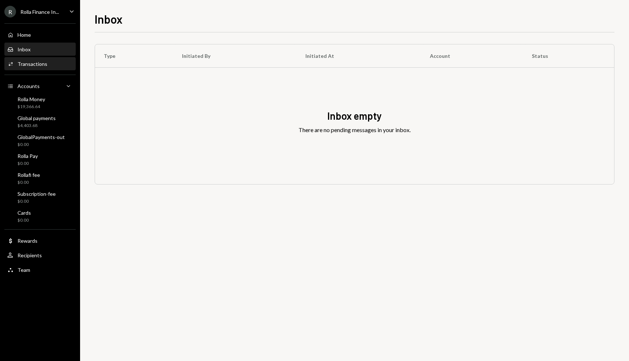
click at [25, 66] on div "Transactions" at bounding box center [32, 64] width 30 height 6
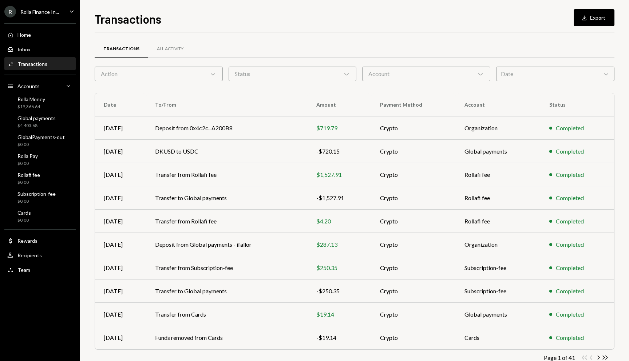
click at [69, 12] on icon "Caret Down" at bounding box center [72, 11] width 8 height 8
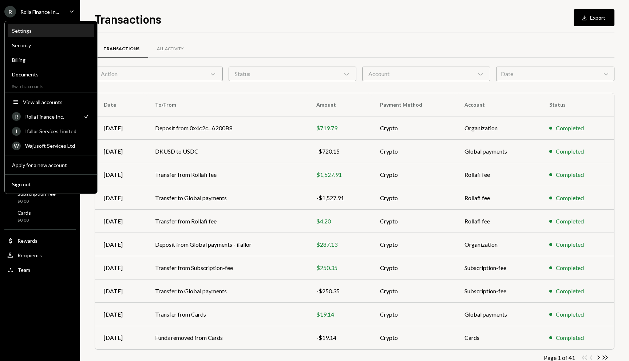
click at [45, 27] on div "Settings" at bounding box center [51, 31] width 78 height 12
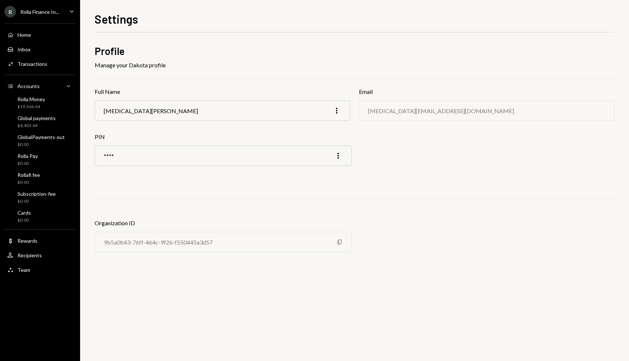
click at [52, 12] on div "Rolla Finance In..." at bounding box center [39, 12] width 39 height 6
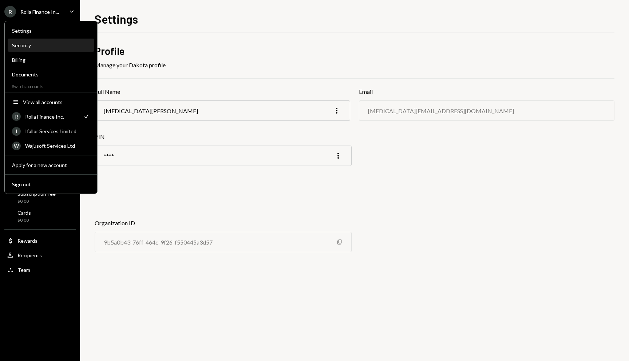
click at [46, 41] on div "Security" at bounding box center [51, 45] width 78 height 12
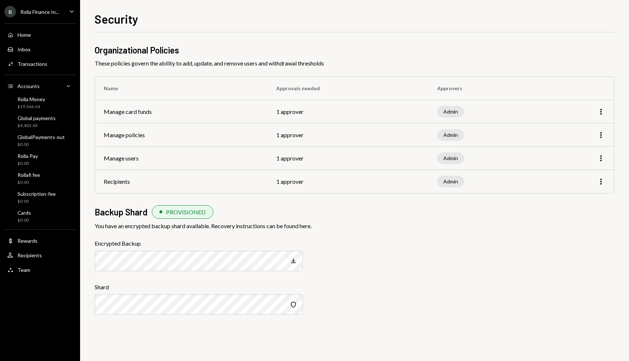
click at [43, 13] on div "Rolla Finance In..." at bounding box center [39, 12] width 39 height 6
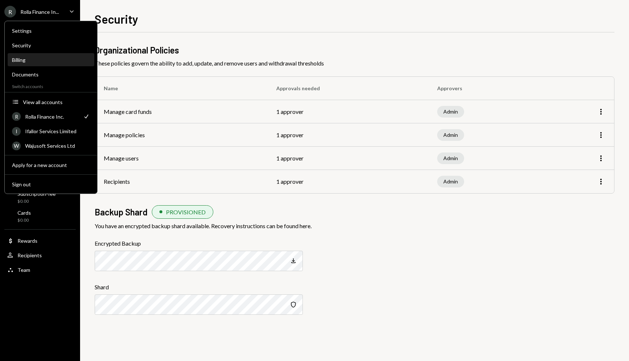
click at [36, 62] on div "Billing" at bounding box center [51, 60] width 78 height 6
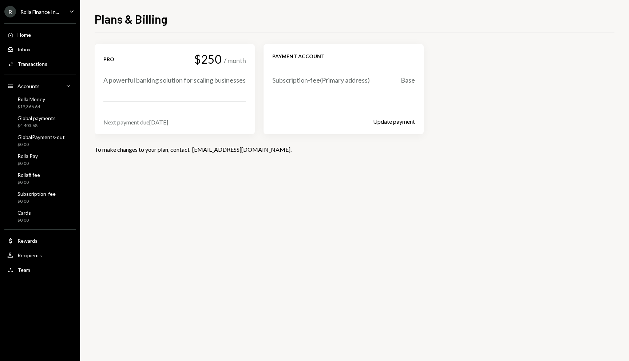
click at [39, 16] on div "R Rolla Finance In..." at bounding box center [31, 12] width 55 height 12
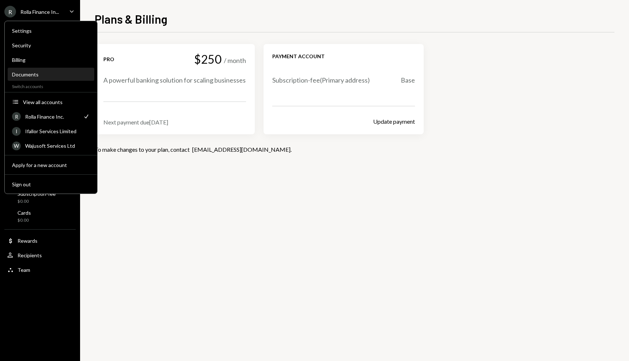
click at [34, 74] on div "Documents" at bounding box center [51, 74] width 78 height 6
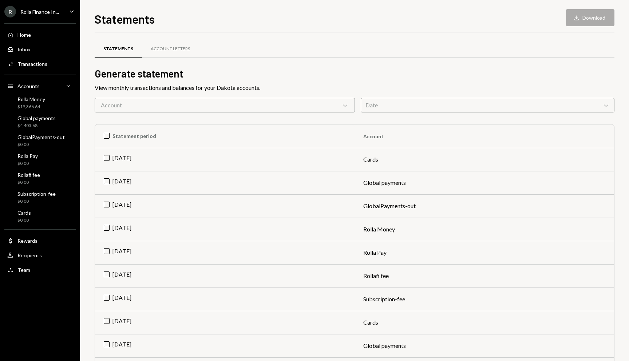
click at [40, 14] on div "Rolla Finance In..." at bounding box center [39, 12] width 39 height 6
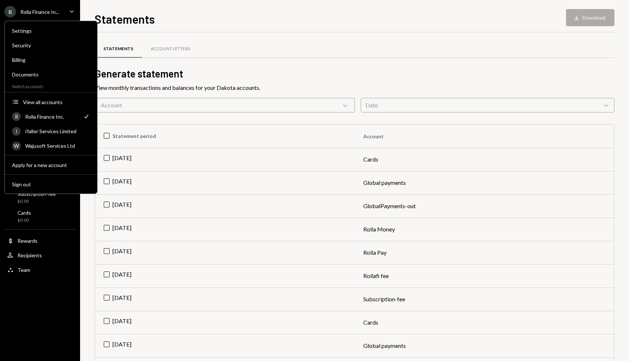
click at [91, 11] on div "Statements Download Download Statements Account Letters Generate statement View…" at bounding box center [354, 180] width 549 height 361
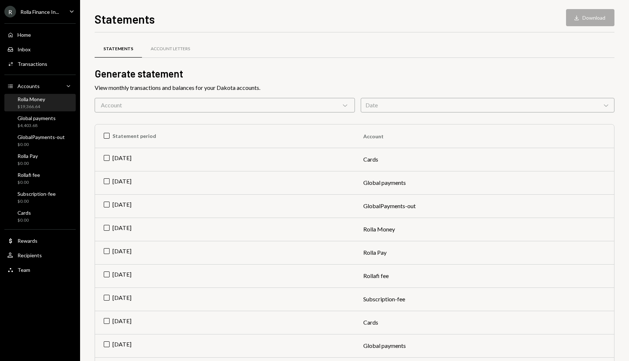
click at [32, 106] on div "$19,366.64" at bounding box center [31, 107] width 28 height 6
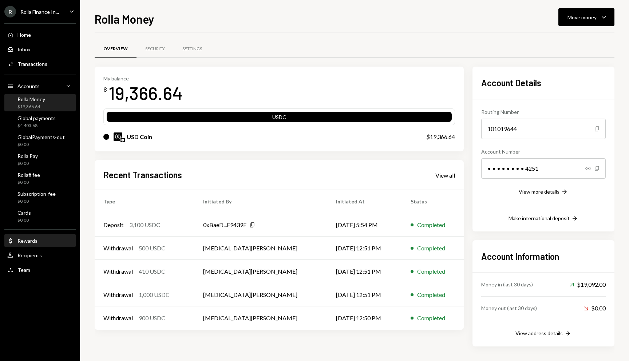
click at [36, 240] on div "Rewards" at bounding box center [27, 241] width 20 height 6
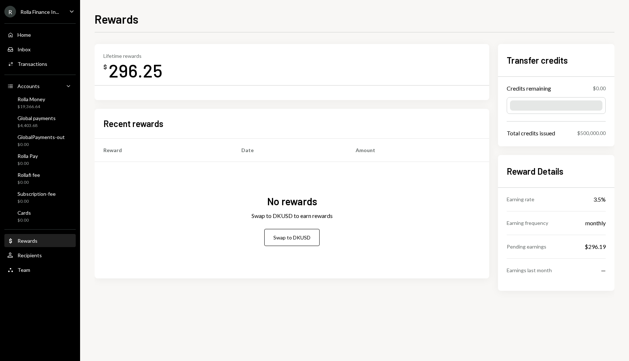
click at [130, 67] on div "296.25" at bounding box center [136, 70] width 54 height 23
click at [298, 239] on button "Swap to DKUSD" at bounding box center [291, 237] width 55 height 17
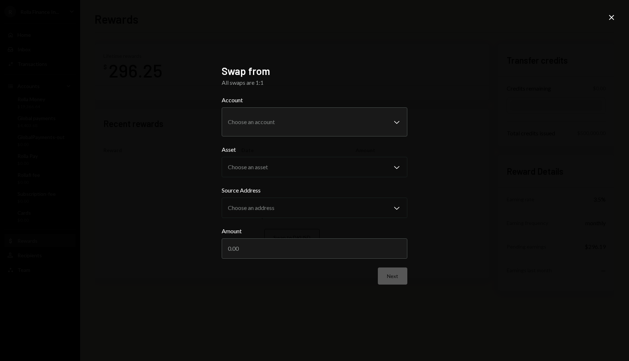
click at [615, 12] on div "**********" at bounding box center [314, 180] width 629 height 361
click at [611, 17] on icon "Close" at bounding box center [612, 17] width 9 height 9
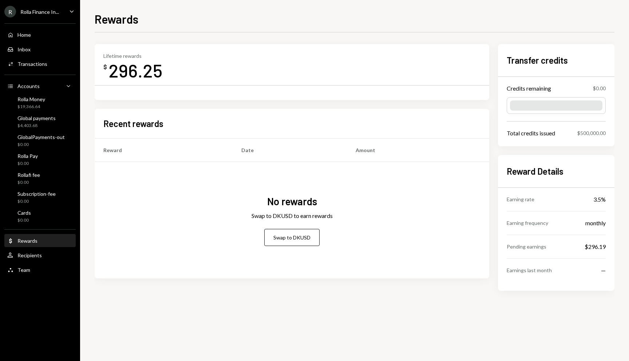
click at [43, 263] on div "Home Home Inbox Inbox Activities Transactions Accounts Accounts Caret Down Roll…" at bounding box center [40, 148] width 80 height 259
click at [43, 257] on div "User Recipients" at bounding box center [40, 255] width 66 height 7
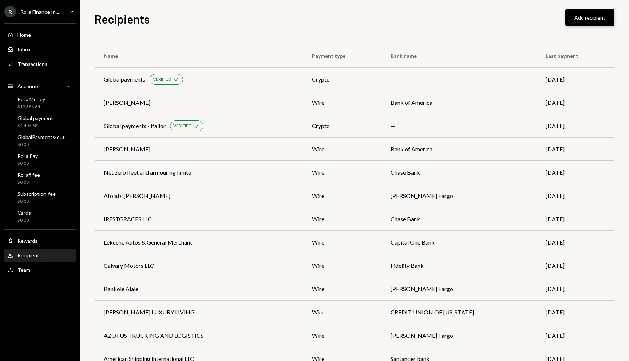
click at [587, 13] on button "Add recipient" at bounding box center [590, 17] width 49 height 17
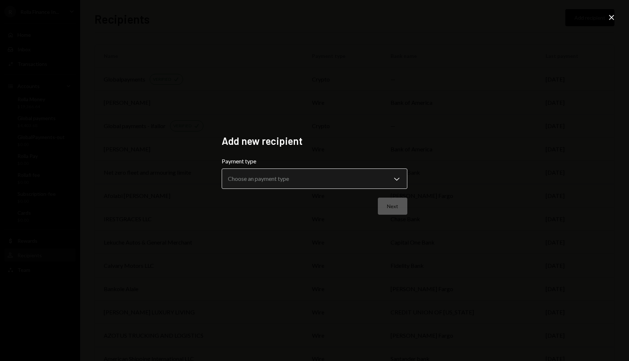
click at [385, 175] on body "R Rolla Finance In... Caret Down Home Home Inbox Inbox Activities Transactions …" at bounding box center [314, 180] width 629 height 361
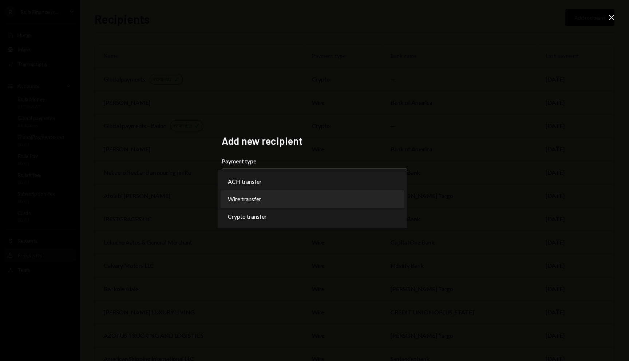
select select "****"
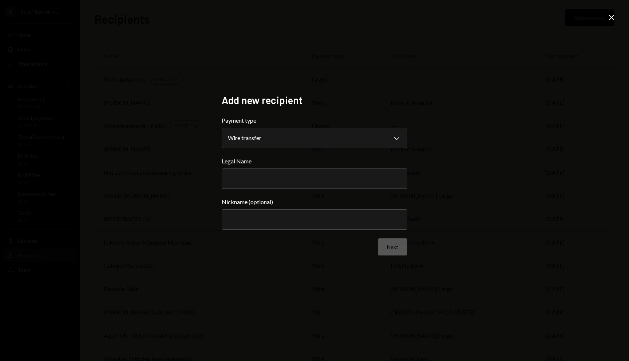
click at [611, 19] on icon "Close" at bounding box center [612, 17] width 9 height 9
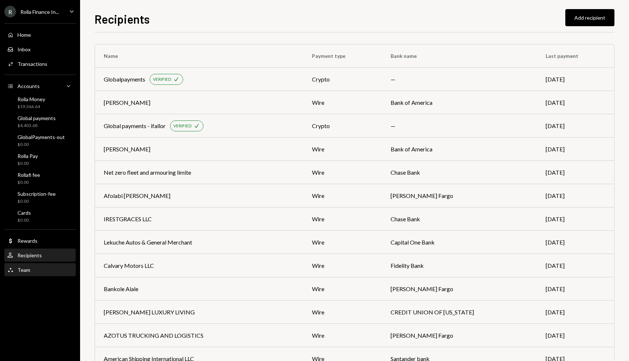
click at [40, 269] on div "Team Team" at bounding box center [40, 270] width 66 height 7
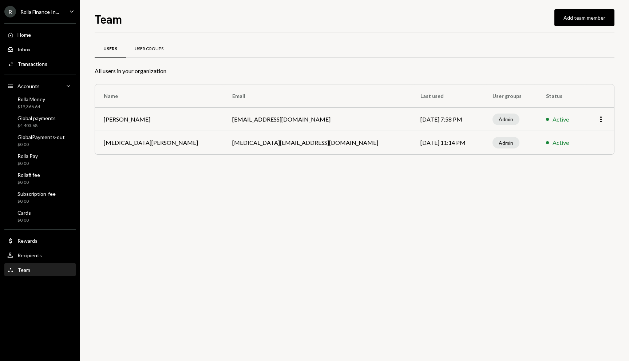
click at [146, 50] on div "User Groups" at bounding box center [149, 49] width 29 height 6
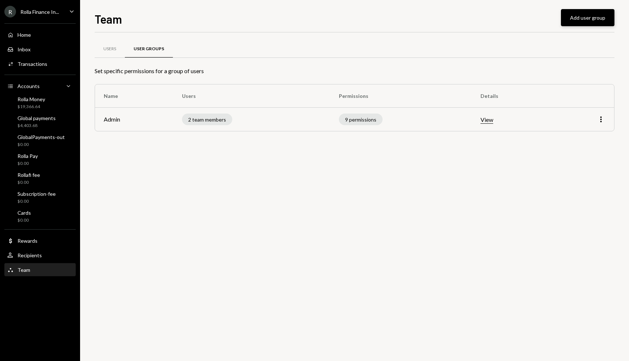
click at [577, 16] on button "Add user group" at bounding box center [588, 17] width 54 height 17
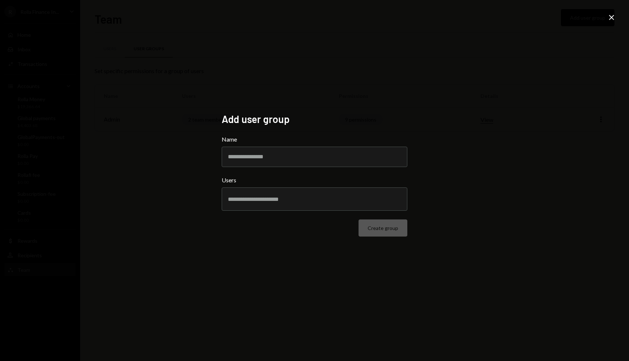
click at [440, 179] on div "Add user group Name Users Create group Close" at bounding box center [314, 180] width 629 height 361
click at [614, 18] on icon "Close" at bounding box center [612, 17] width 9 height 9
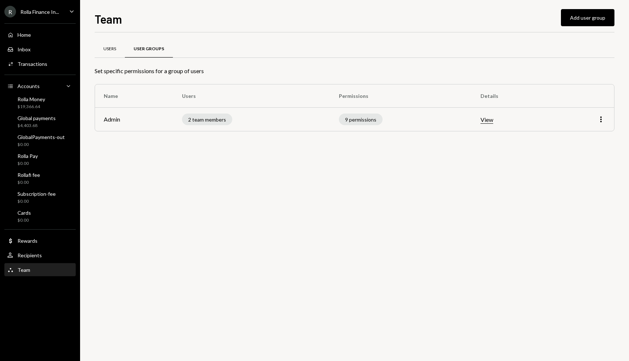
click at [116, 53] on div "Users" at bounding box center [110, 48] width 30 height 17
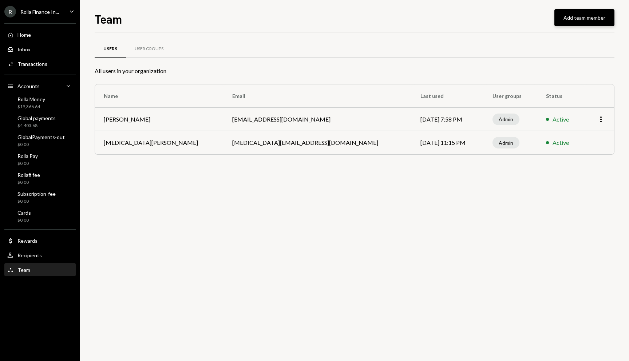
click at [570, 15] on button "Add team member" at bounding box center [585, 17] width 60 height 17
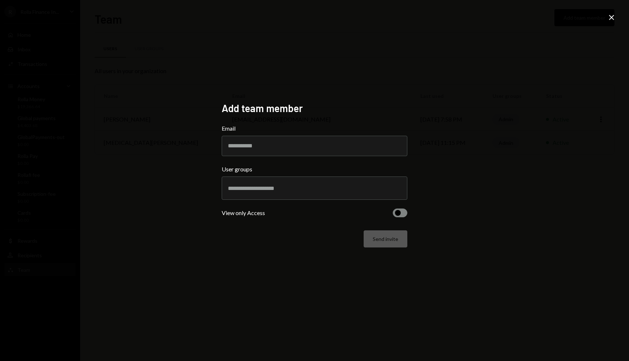
click at [470, 212] on div "Add team member Email User groups View only Access Send invite Close" at bounding box center [314, 180] width 629 height 361
click at [608, 17] on icon "Close" at bounding box center [612, 17] width 9 height 9
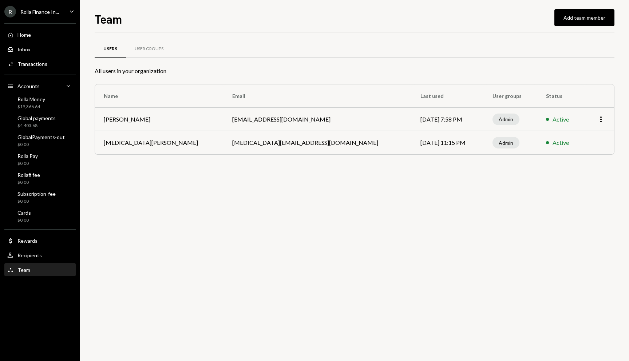
click at [37, 16] on div "R Rolla Finance In..." at bounding box center [31, 12] width 55 height 12
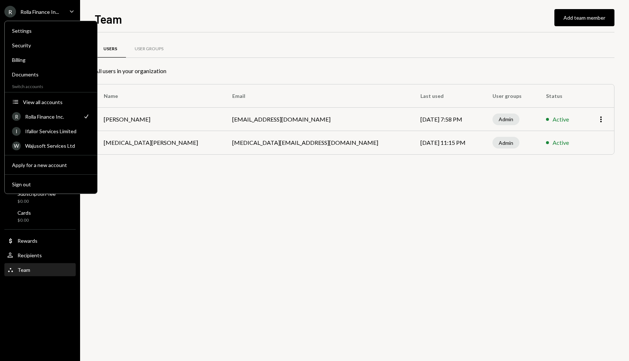
click at [195, 30] on div "Team Add team member Users User Groups All users in your organization Name Emai…" at bounding box center [355, 185] width 520 height 351
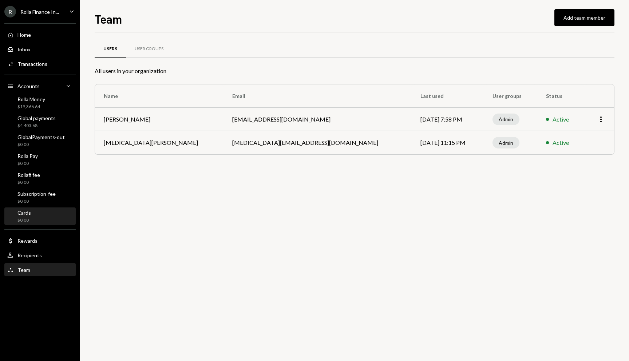
click at [34, 219] on div "Cards $0.00" at bounding box center [40, 217] width 66 height 14
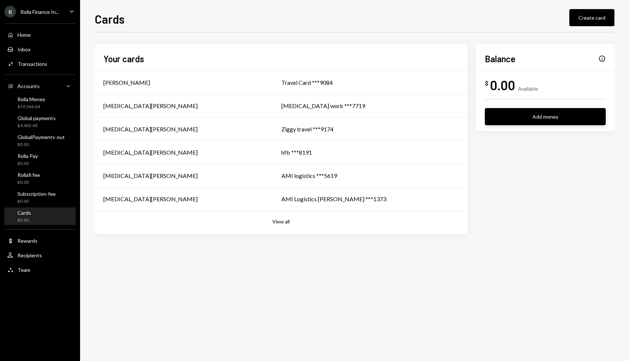
click at [539, 114] on button "Add money" at bounding box center [545, 116] width 121 height 17
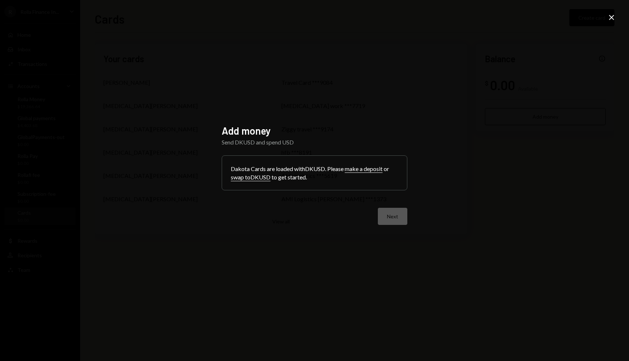
click at [613, 16] on icon at bounding box center [611, 17] width 5 height 5
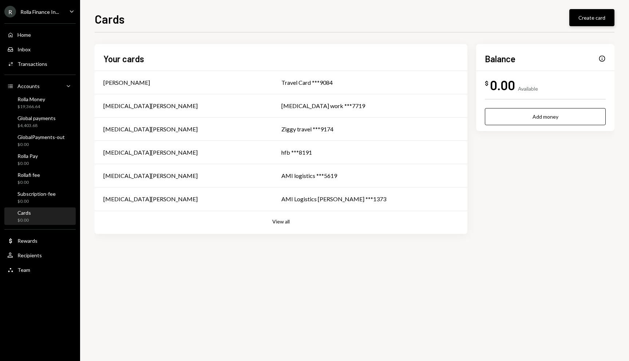
click at [584, 20] on button "Create card" at bounding box center [592, 17] width 45 height 17
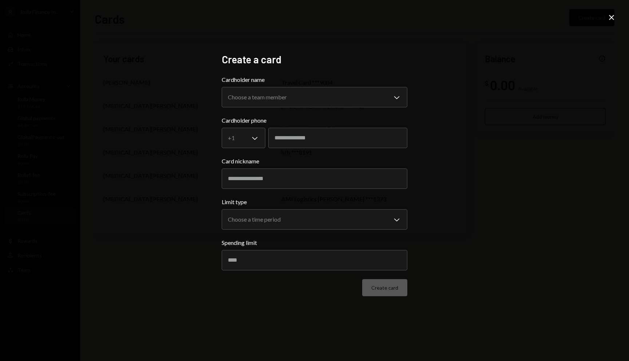
click at [613, 19] on icon "Close" at bounding box center [612, 17] width 9 height 9
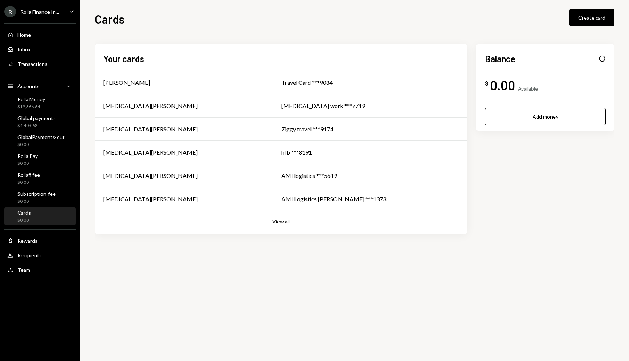
click at [59, 21] on div "Home Home Inbox Inbox Activities Transactions Accounts Accounts Caret Down Roll…" at bounding box center [40, 148] width 80 height 259
click at [59, 14] on div "R Rolla Finance In... Caret Down" at bounding box center [40, 12] width 80 height 12
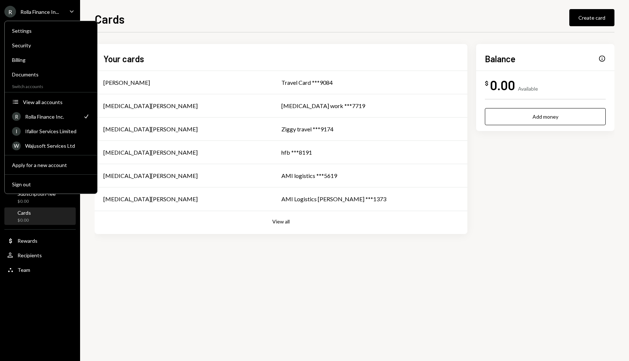
click at [56, 13] on div "Rolla Finance In..." at bounding box center [39, 12] width 39 height 6
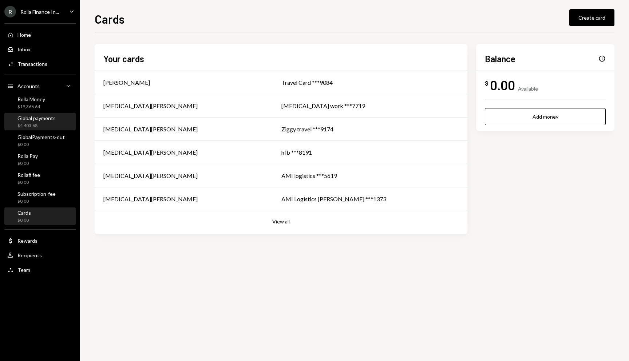
click at [33, 123] on div "$4,403.68" at bounding box center [36, 126] width 38 height 6
